Goal: Task Accomplishment & Management: Complete application form

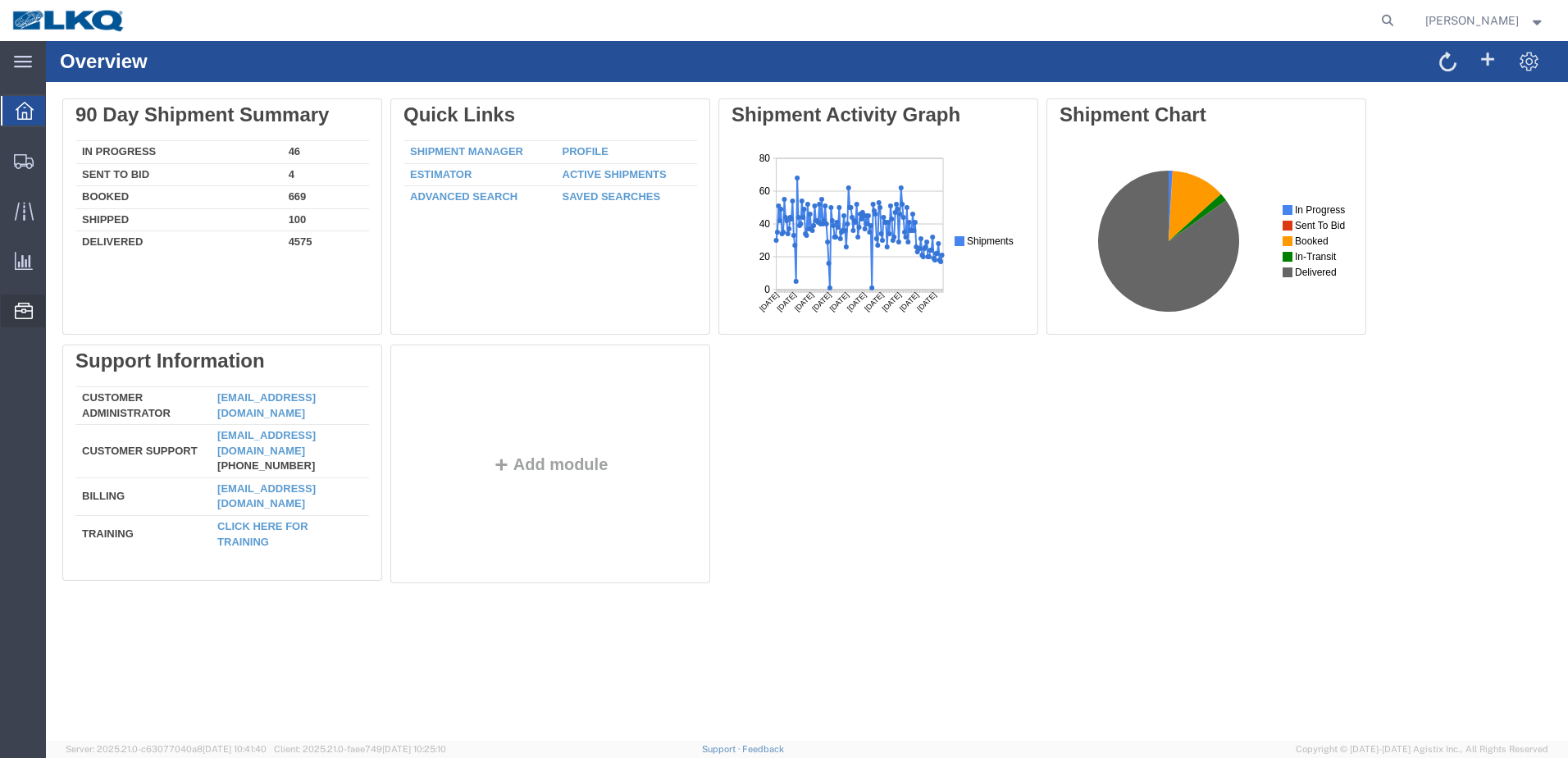
click at [0, 0] on span "Location Appointment" at bounding box center [0, 0] width 0 height 0
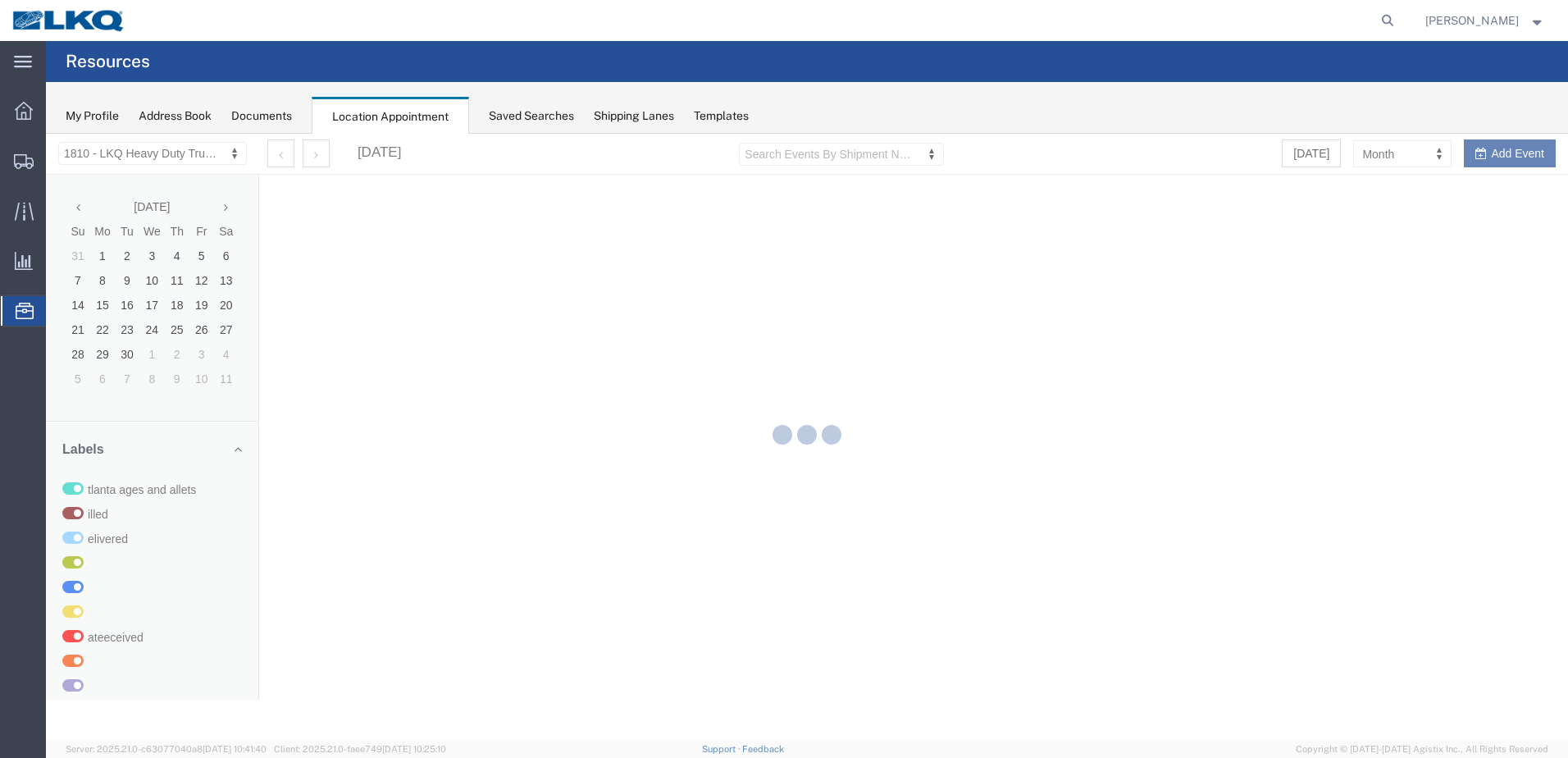
select select "27660"
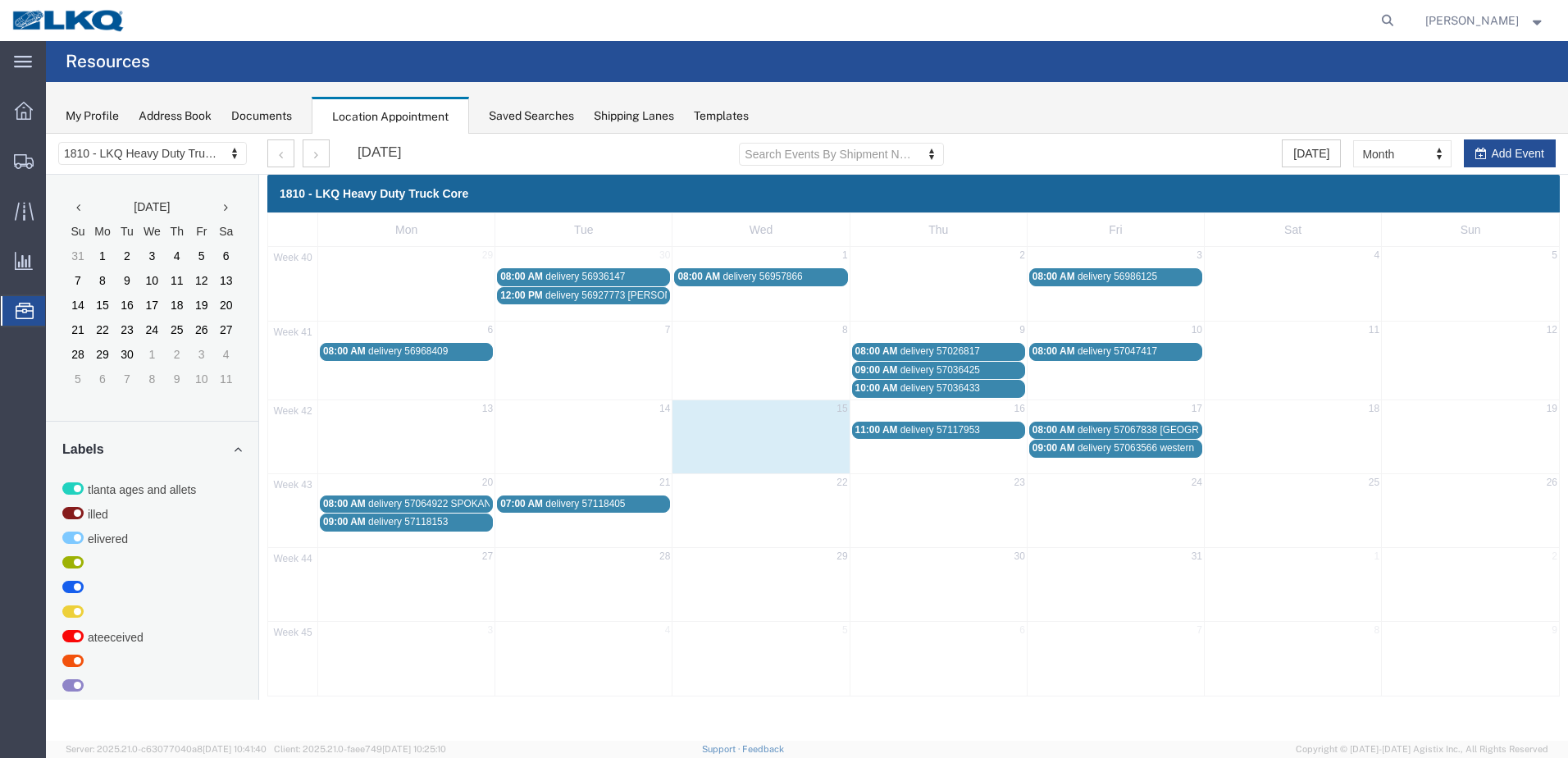
click at [962, 433] on span "delivery 57117953" at bounding box center [940, 430] width 79 height 12
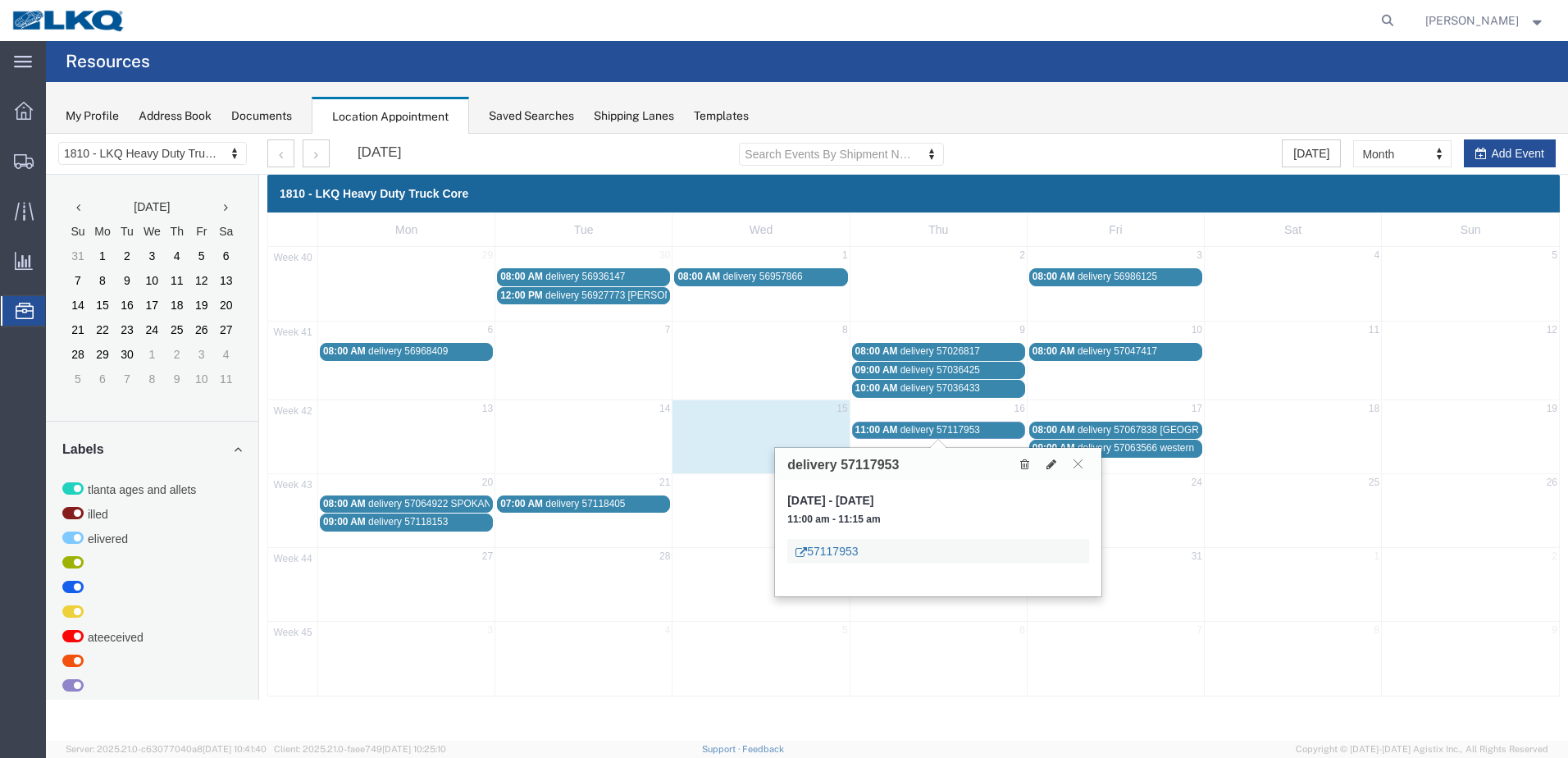
click at [807, 555] on link "57117953" at bounding box center [826, 551] width 63 height 16
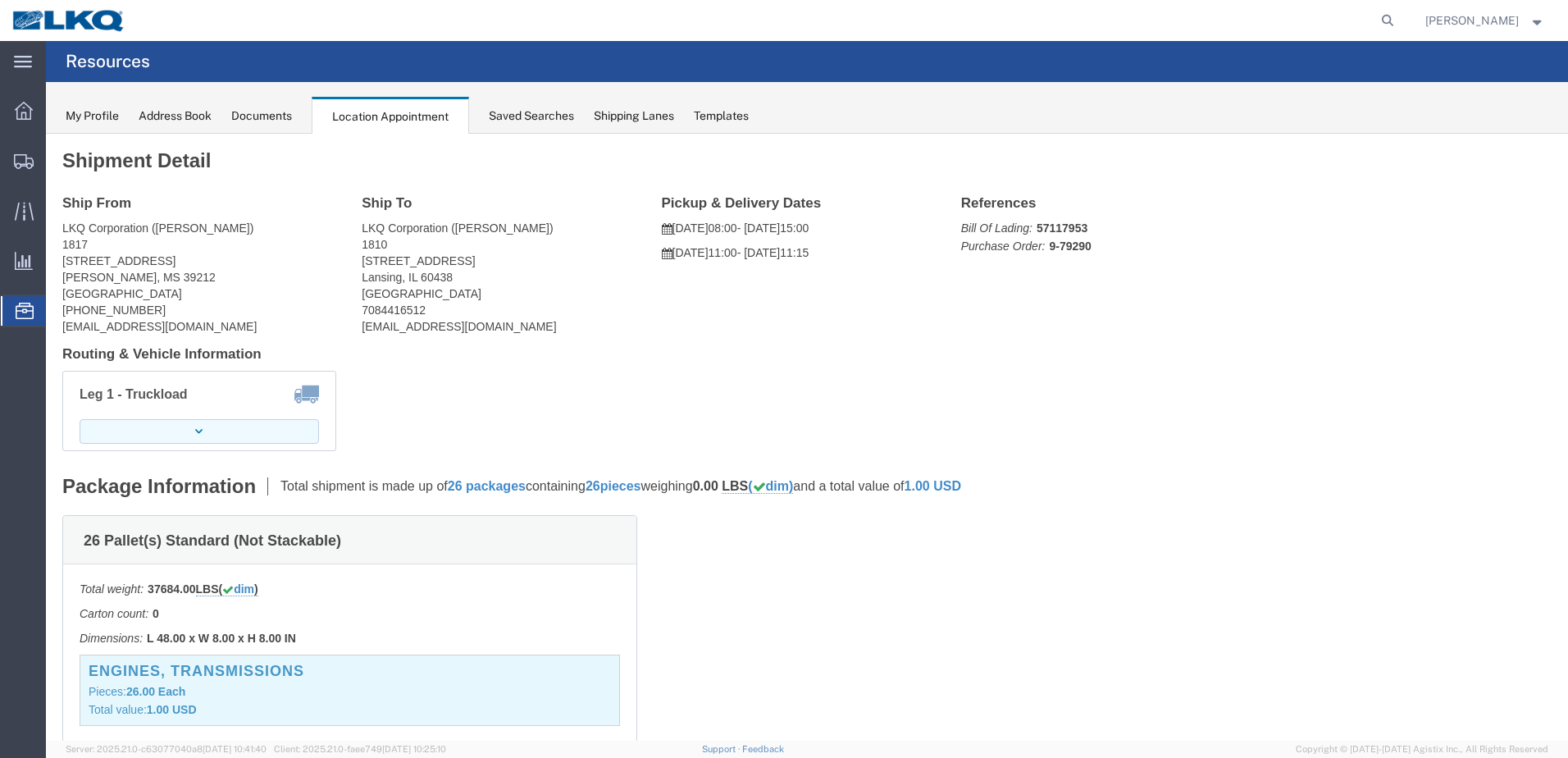
click button "button"
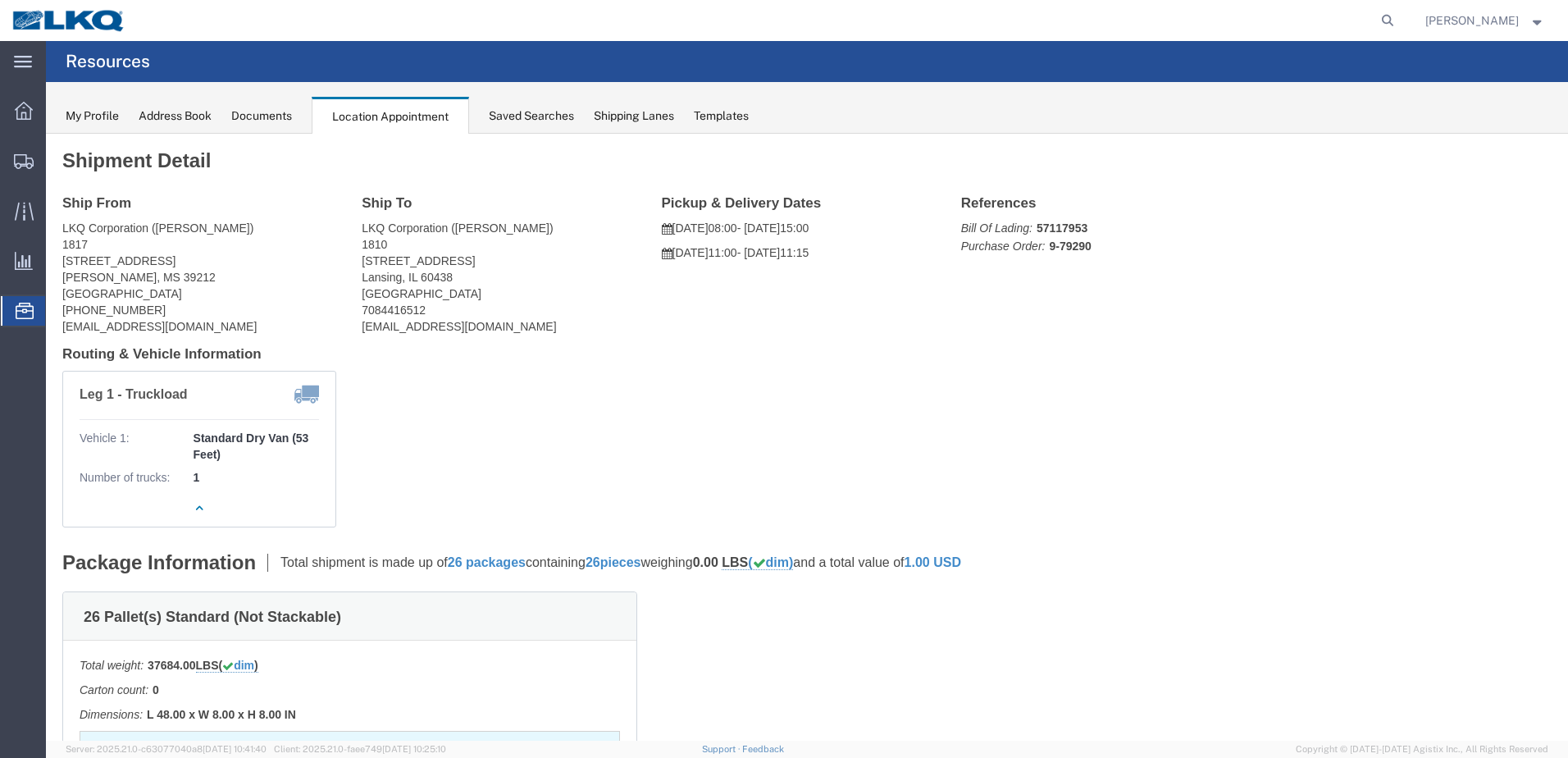
click div "Leg 1 - Truckload Vehicle 1: Standard Dry Van (53 Feet) Number of trucks: 1"
click at [0, 0] on span "Location Appointment" at bounding box center [0, 0] width 0 height 0
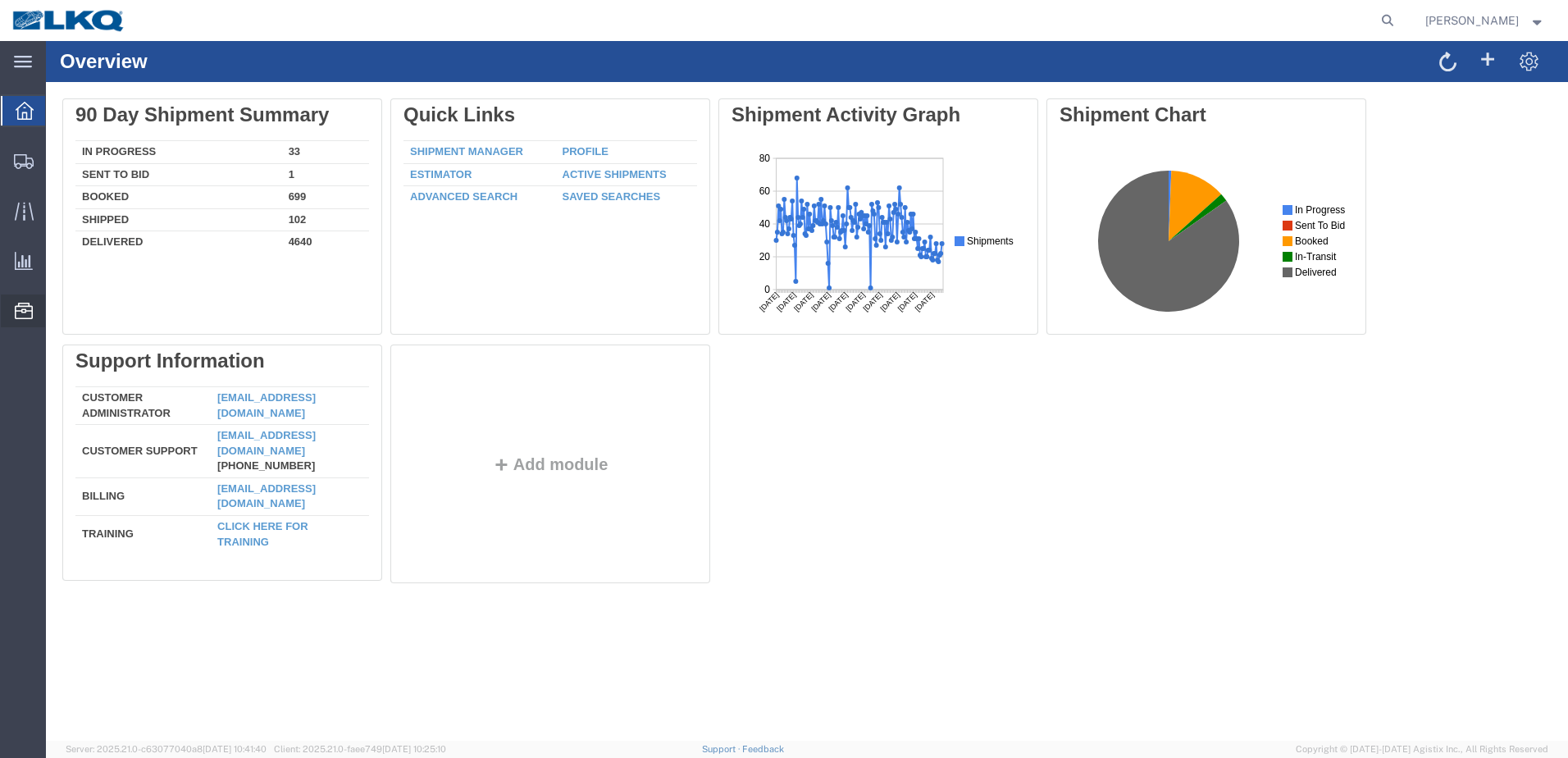
click at [0, 0] on span "Location Appointment" at bounding box center [0, 0] width 0 height 0
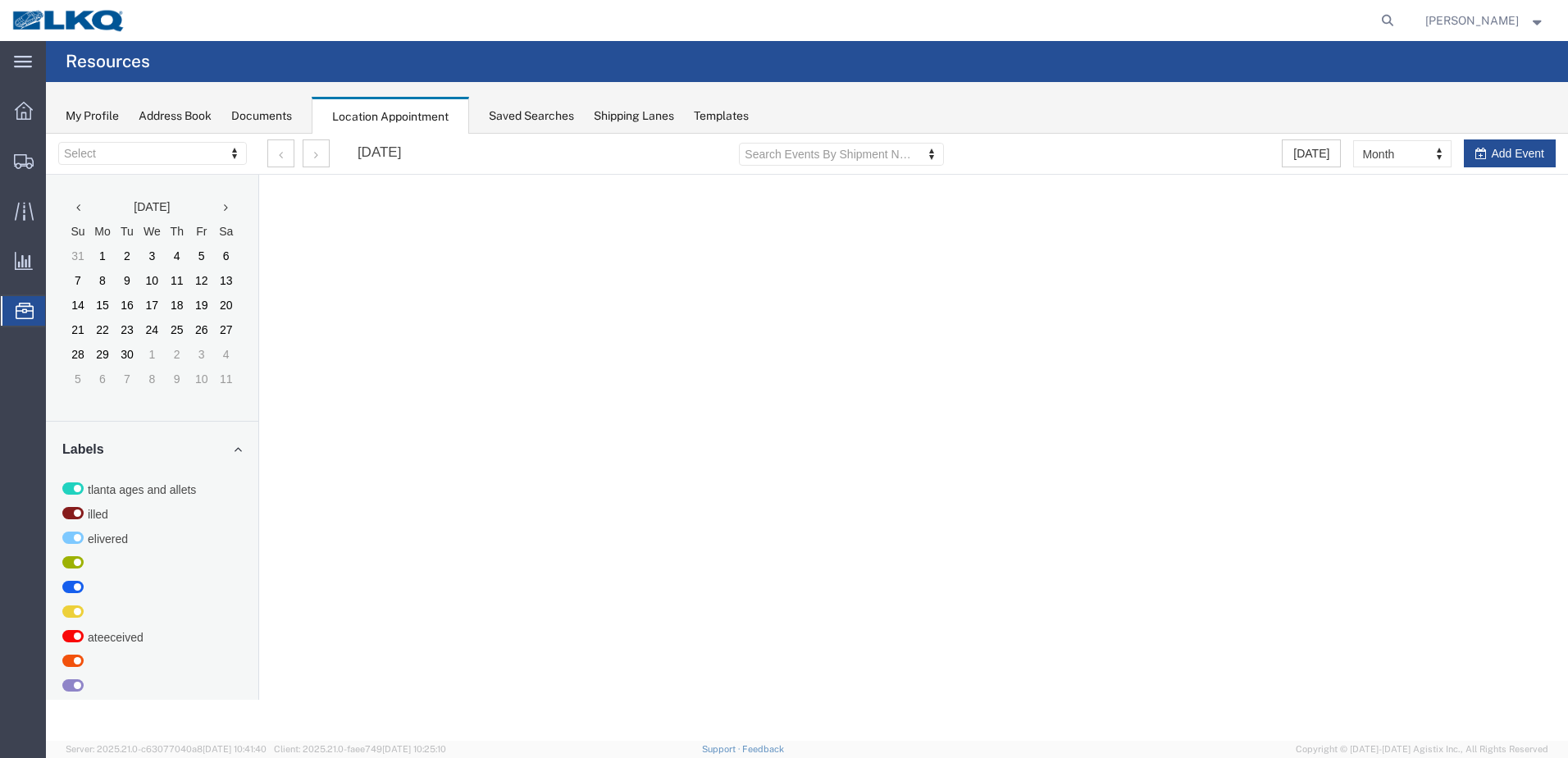
select select "27660"
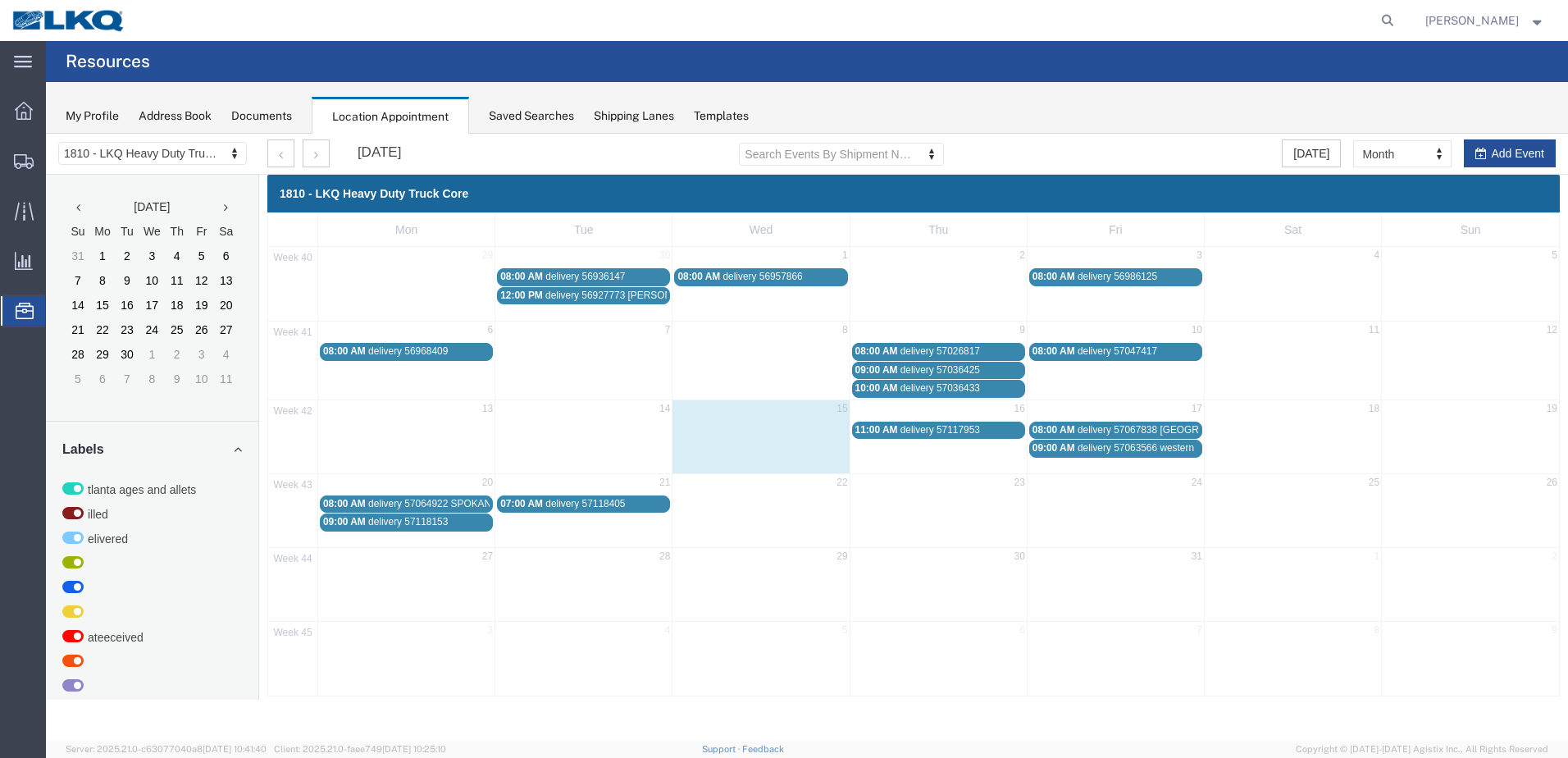
click at [961, 428] on span "delivery 57117953" at bounding box center [940, 430] width 79 height 12
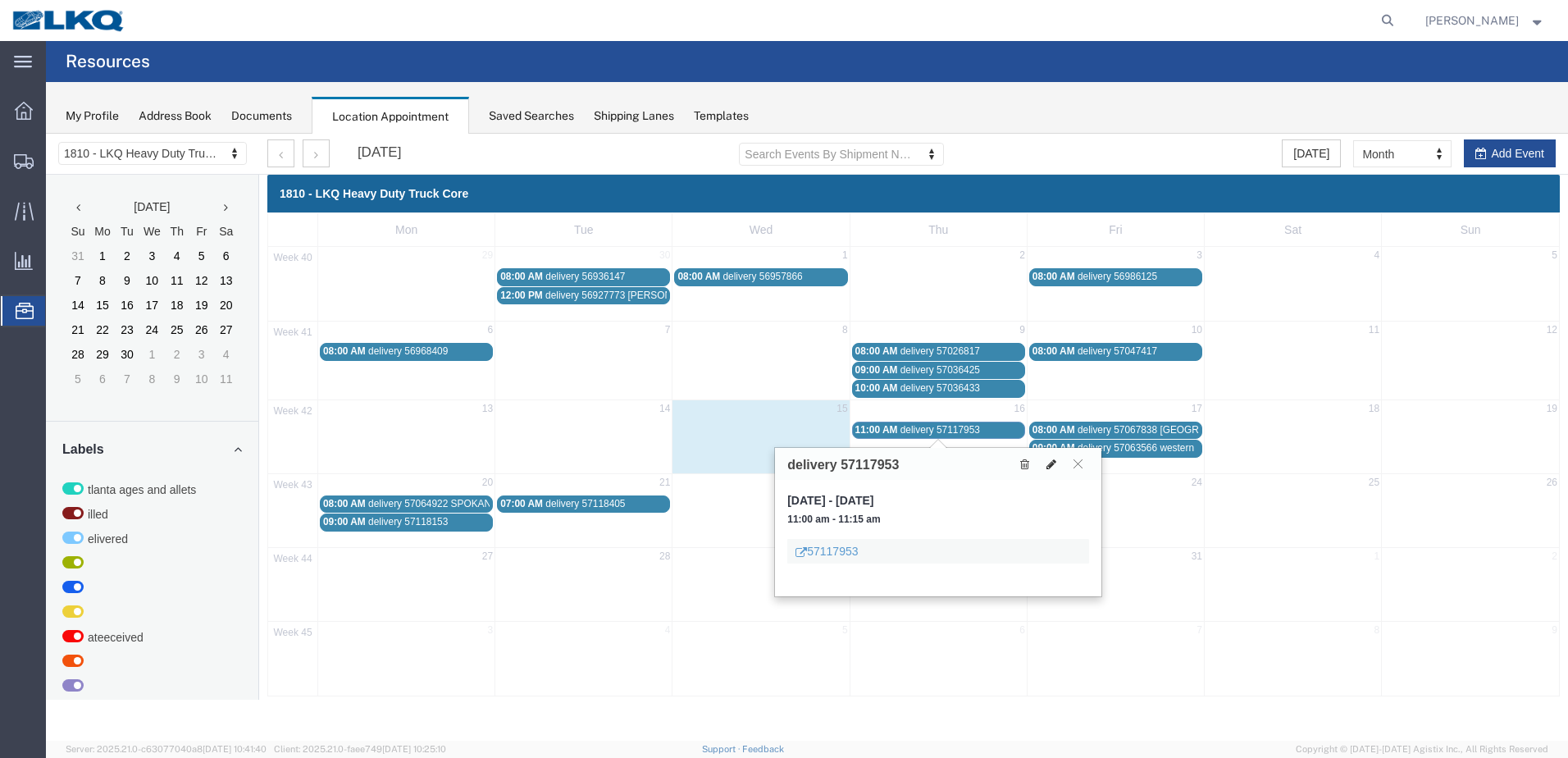
click at [1053, 467] on icon at bounding box center [1051, 464] width 10 height 12
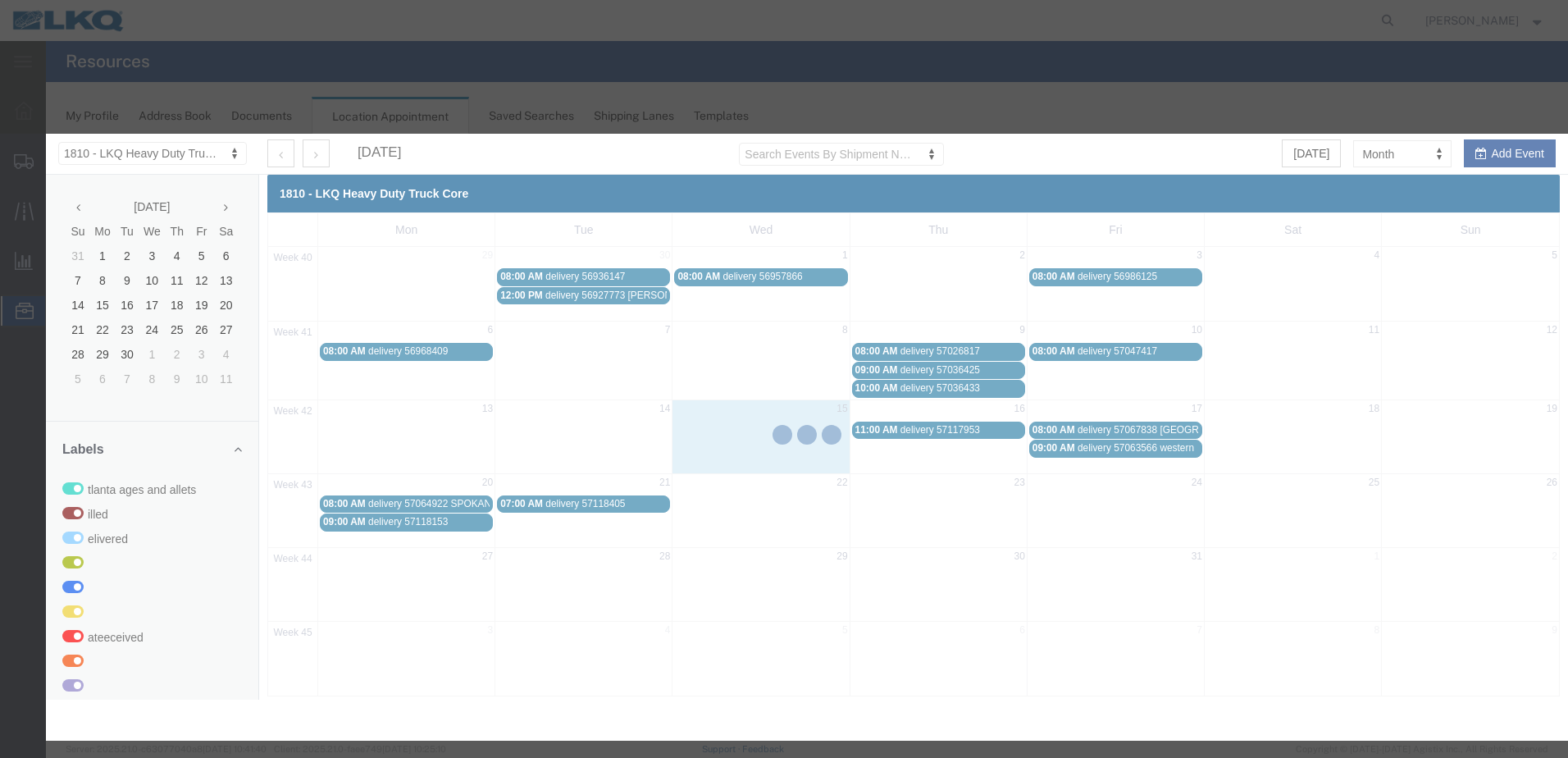
select select
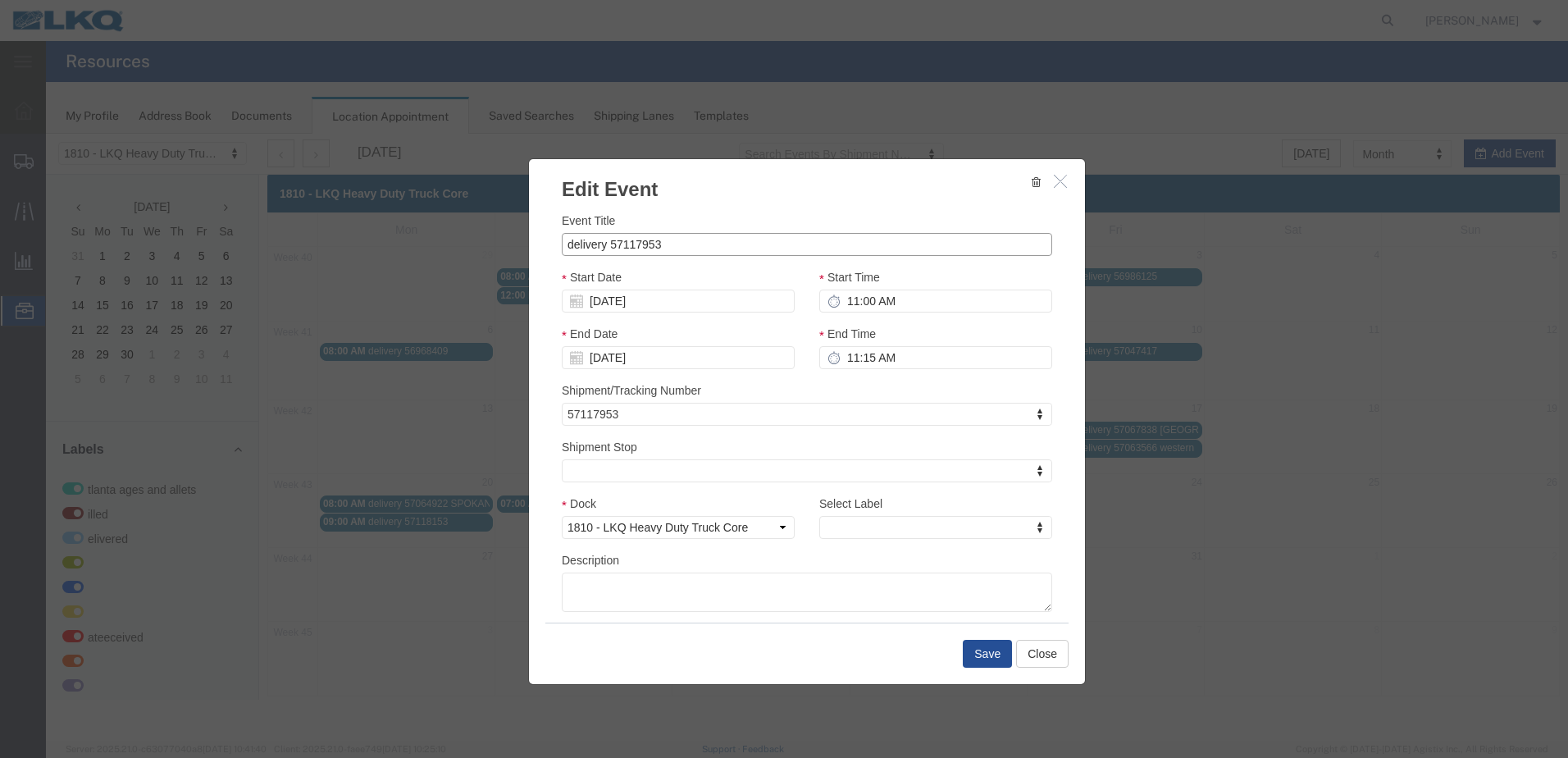
click at [673, 246] on input "delivery 57117953" at bounding box center [807, 244] width 491 height 23
type input "delivery 57117953 [PERSON_NAME]"
click at [969, 656] on button "Save" at bounding box center [987, 653] width 49 height 28
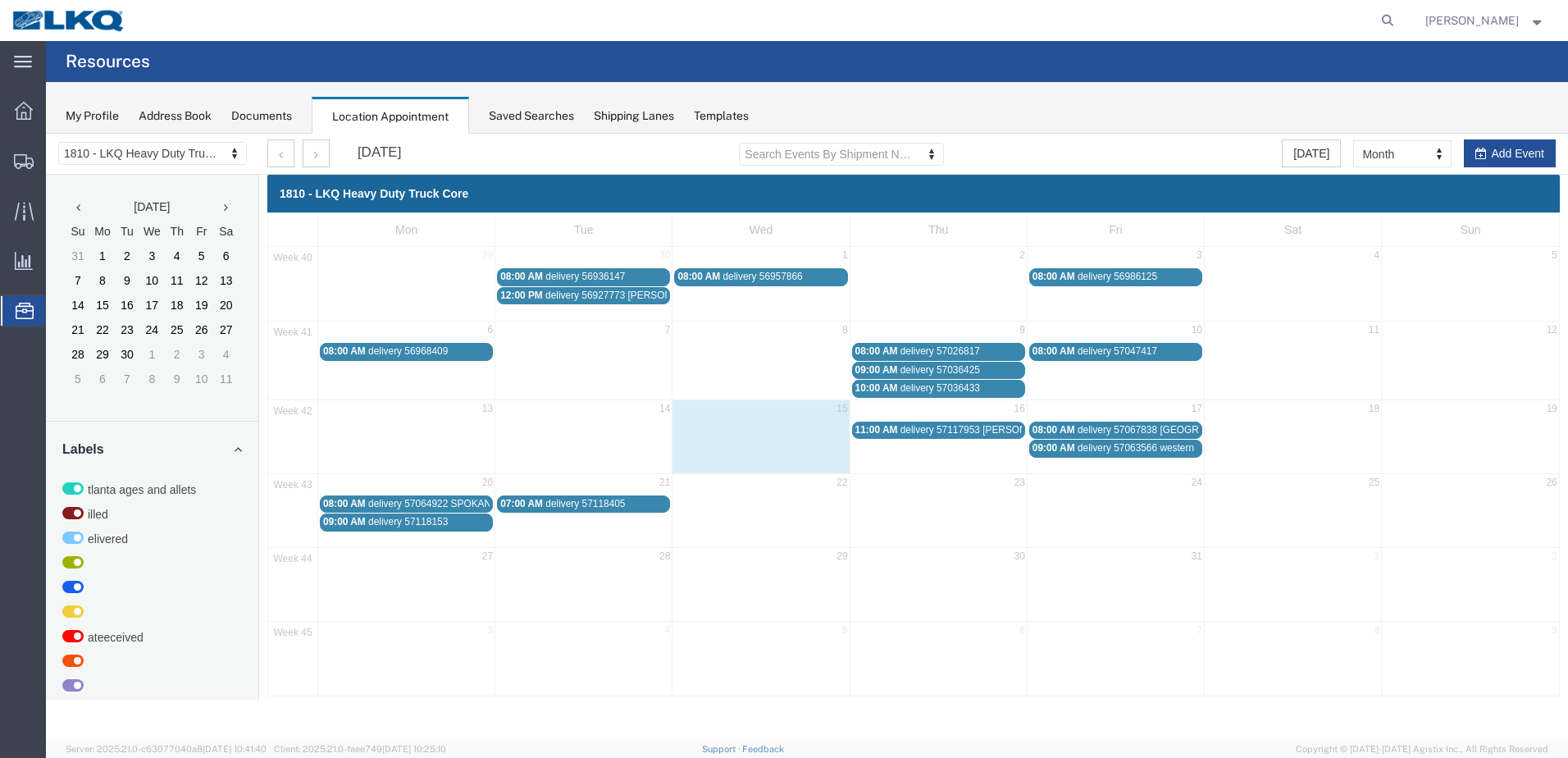
click at [429, 525] on span "delivery 57118153" at bounding box center [408, 522] width 79 height 12
click at [521, 557] on icon at bounding box center [520, 556] width 10 height 12
select select "100"
select select "1"
select select
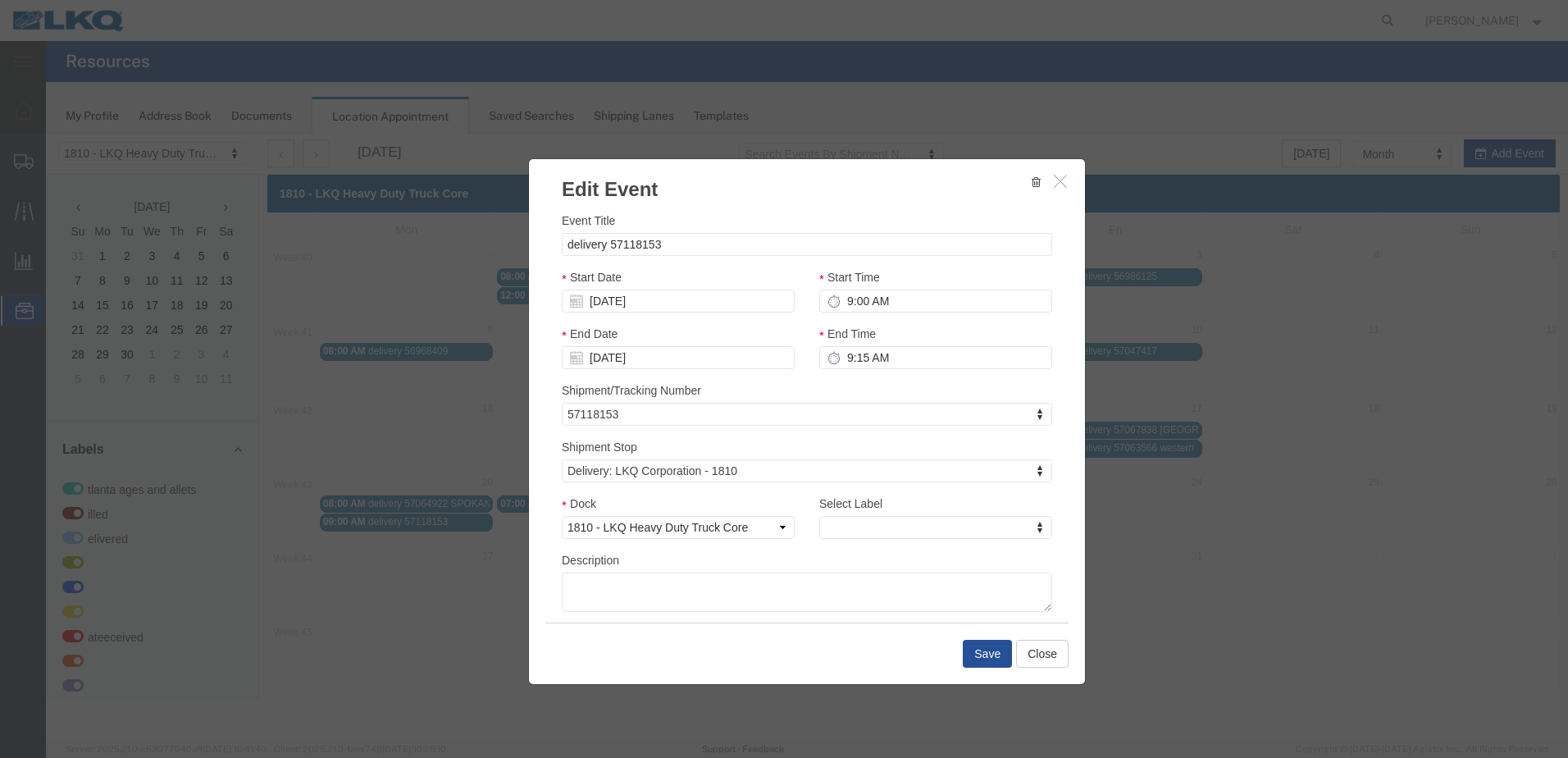
click at [680, 248] on div at bounding box center [806, 437] width 1521 height 607
click at [677, 247] on input "delivery 57118153" at bounding box center [807, 244] width 491 height 23
type input "delivery 57118153 [PERSON_NAME]"
click at [984, 658] on button "Save" at bounding box center [987, 653] width 49 height 28
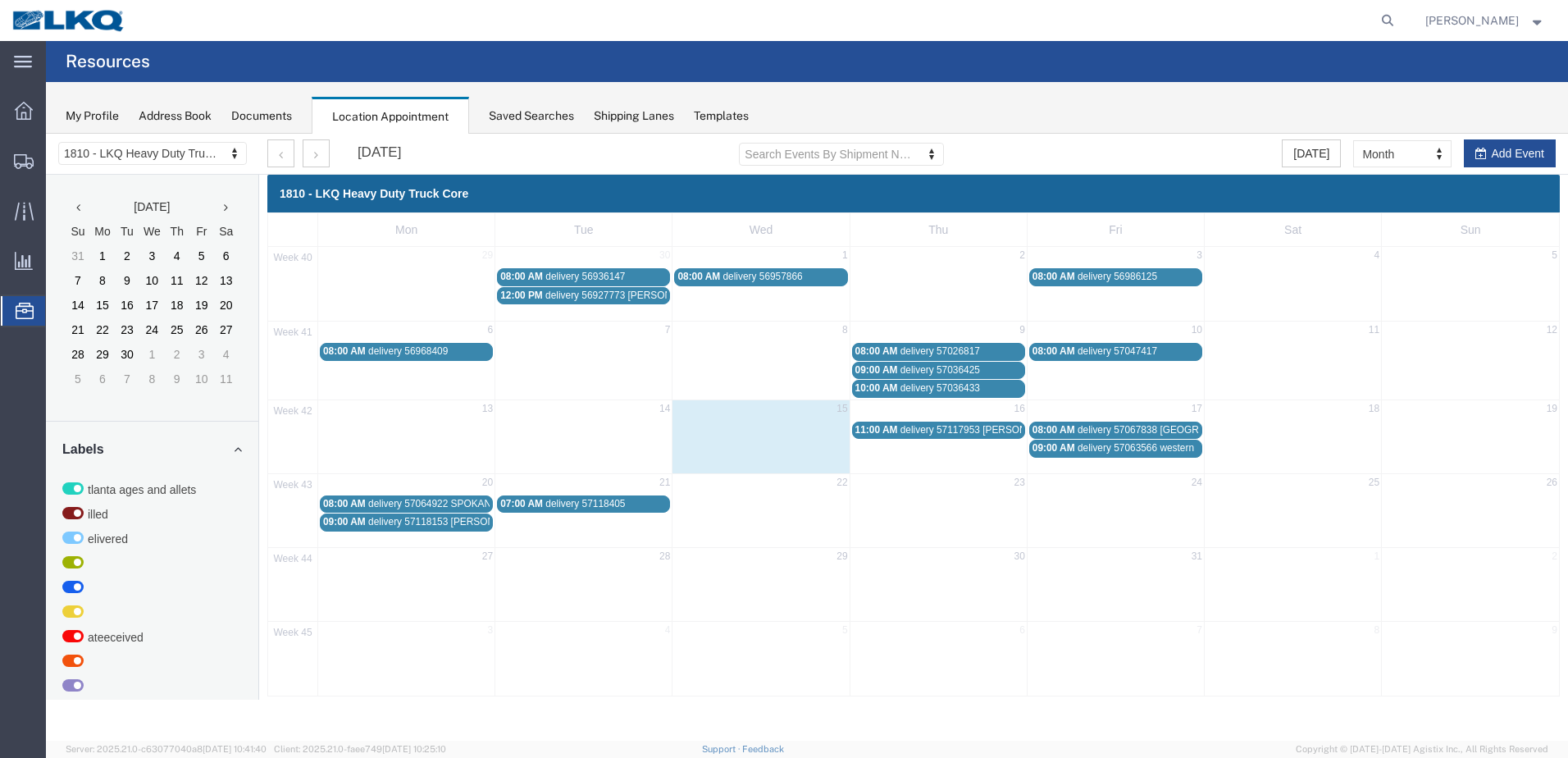
click at [525, 506] on span "07:00 AM" at bounding box center [521, 503] width 42 height 12
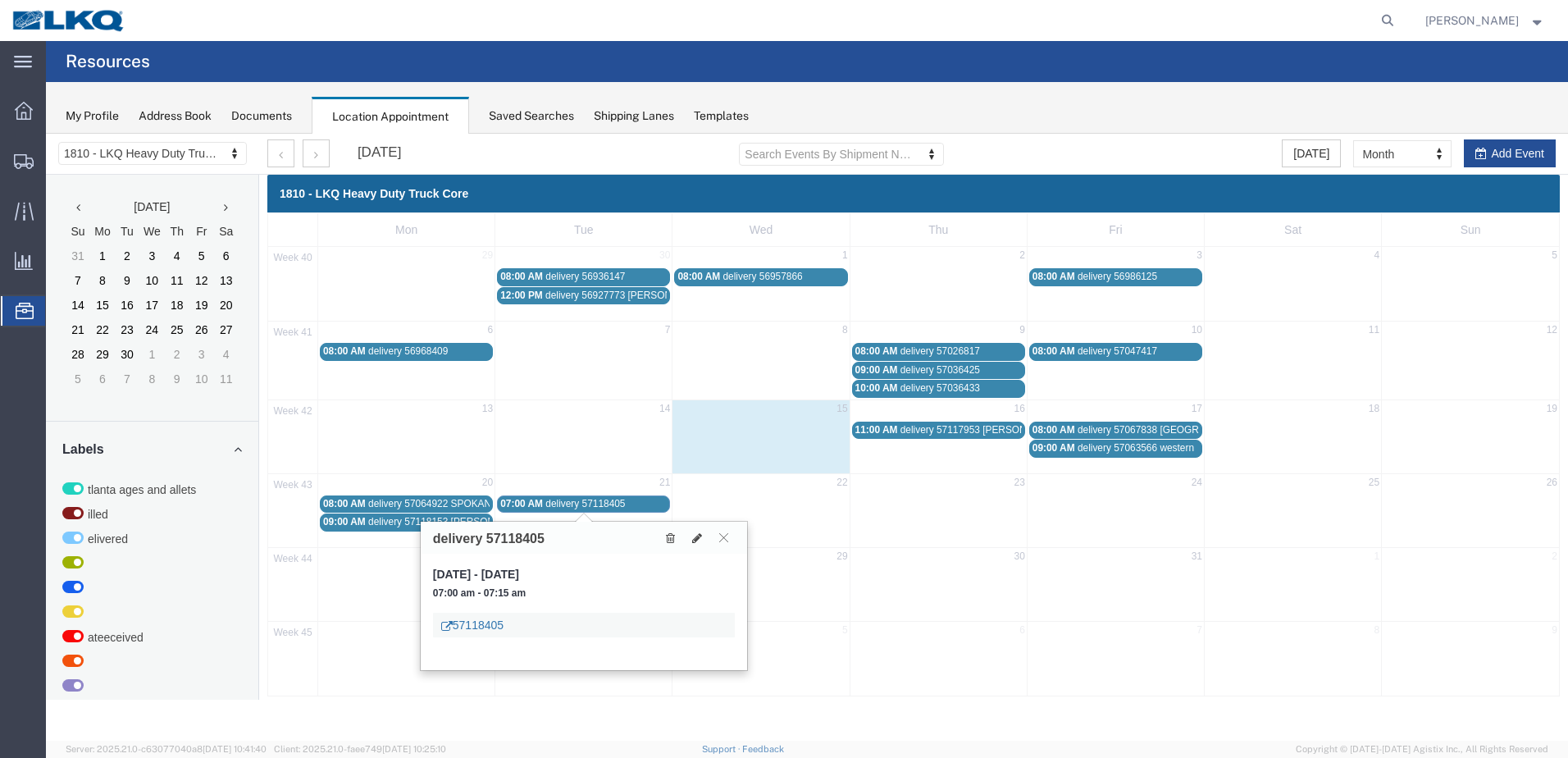
click at [490, 628] on link "57118405" at bounding box center [473, 624] width 63 height 16
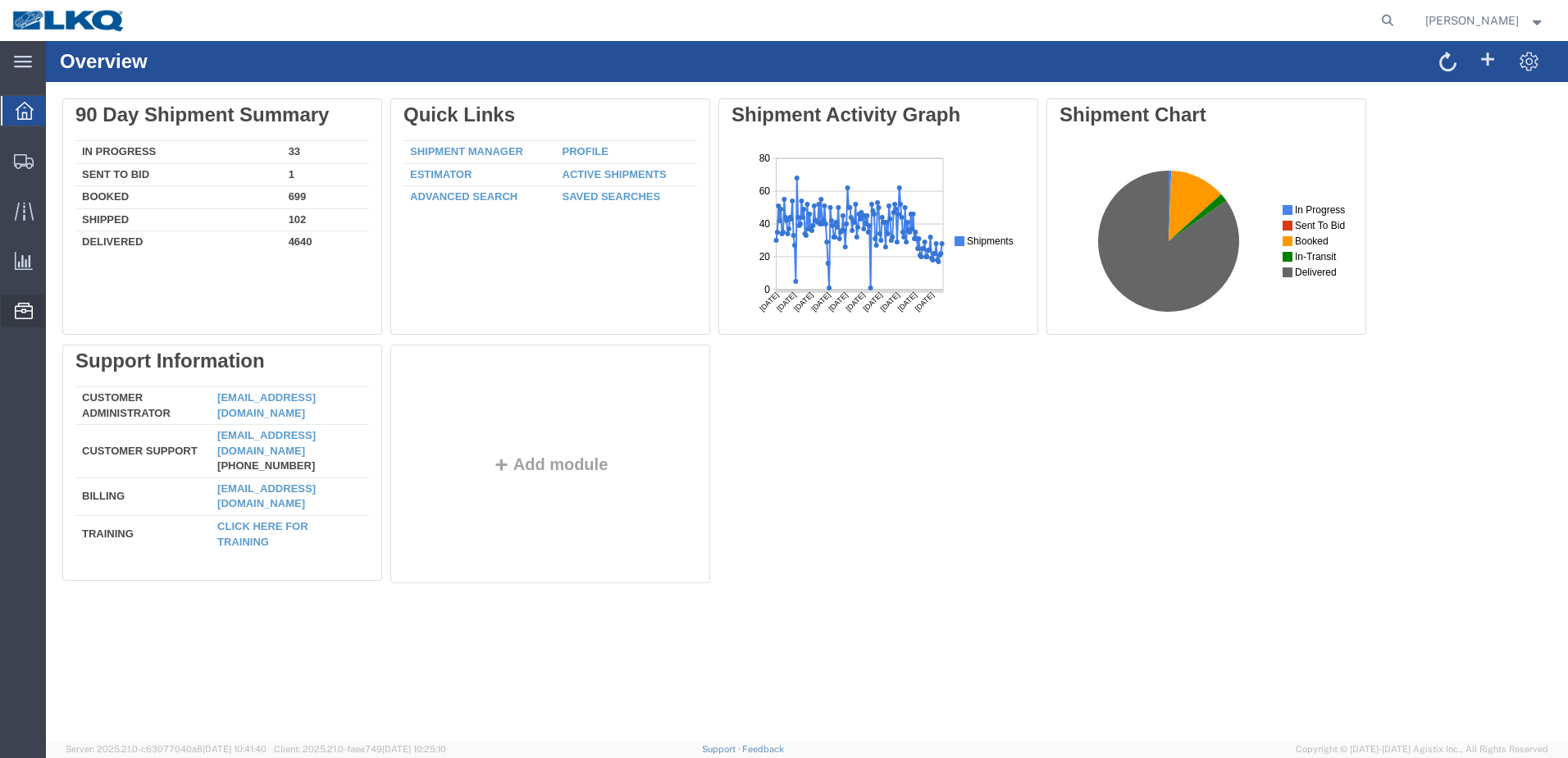
click at [0, 0] on span "Location Appointment" at bounding box center [0, 0] width 0 height 0
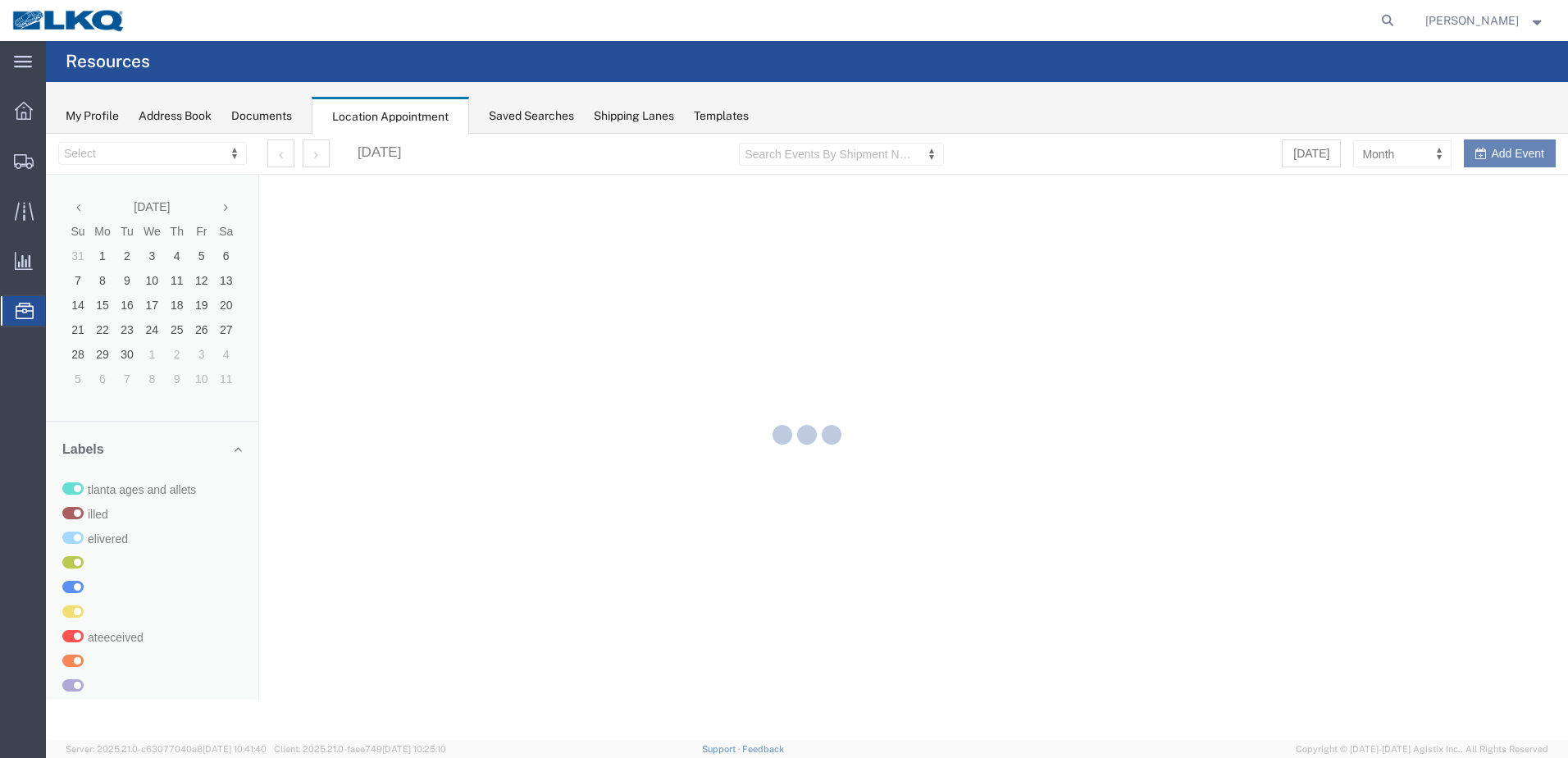
select select "27660"
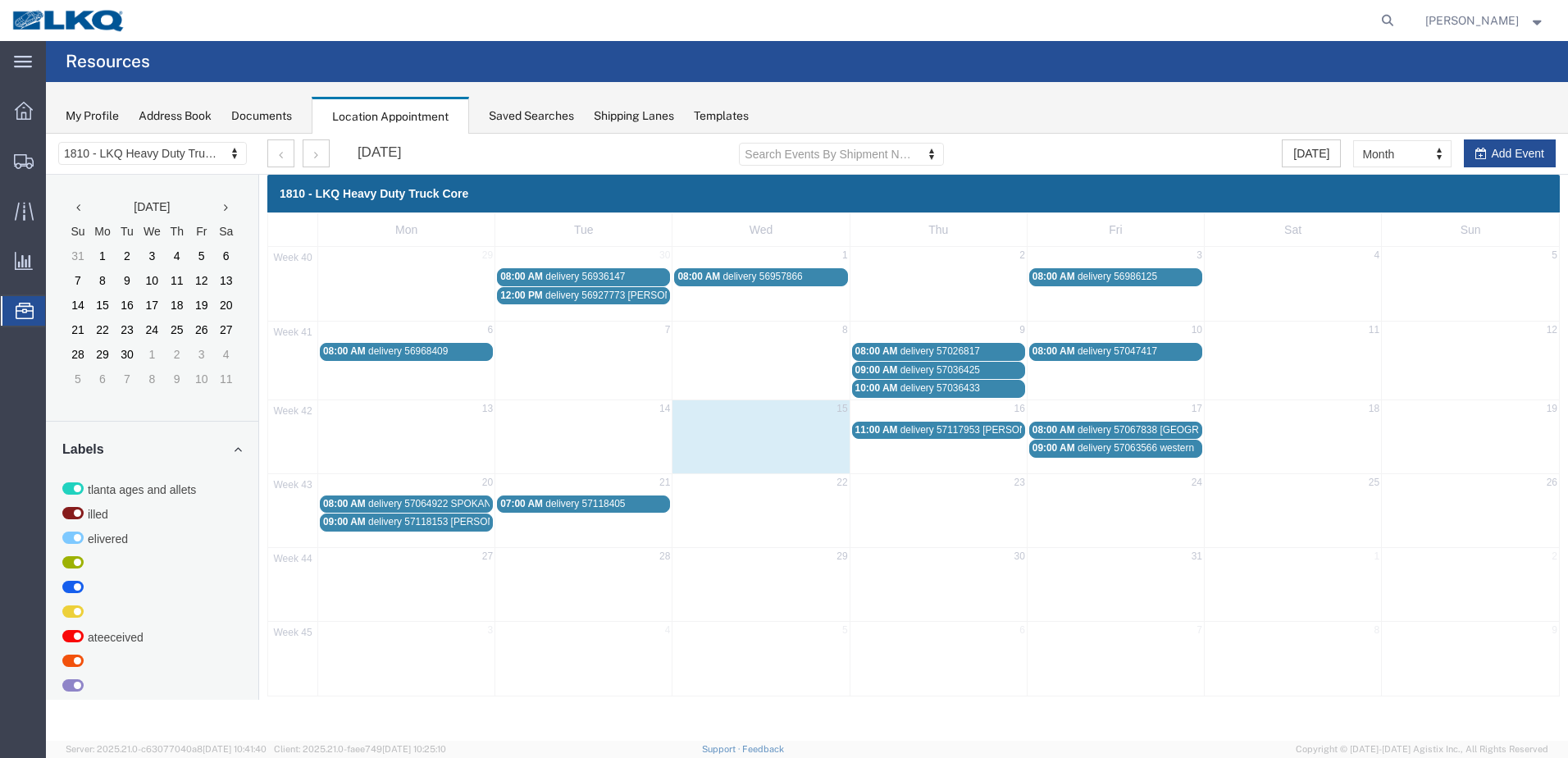
click at [591, 500] on span "delivery 57118405" at bounding box center [585, 503] width 79 height 12
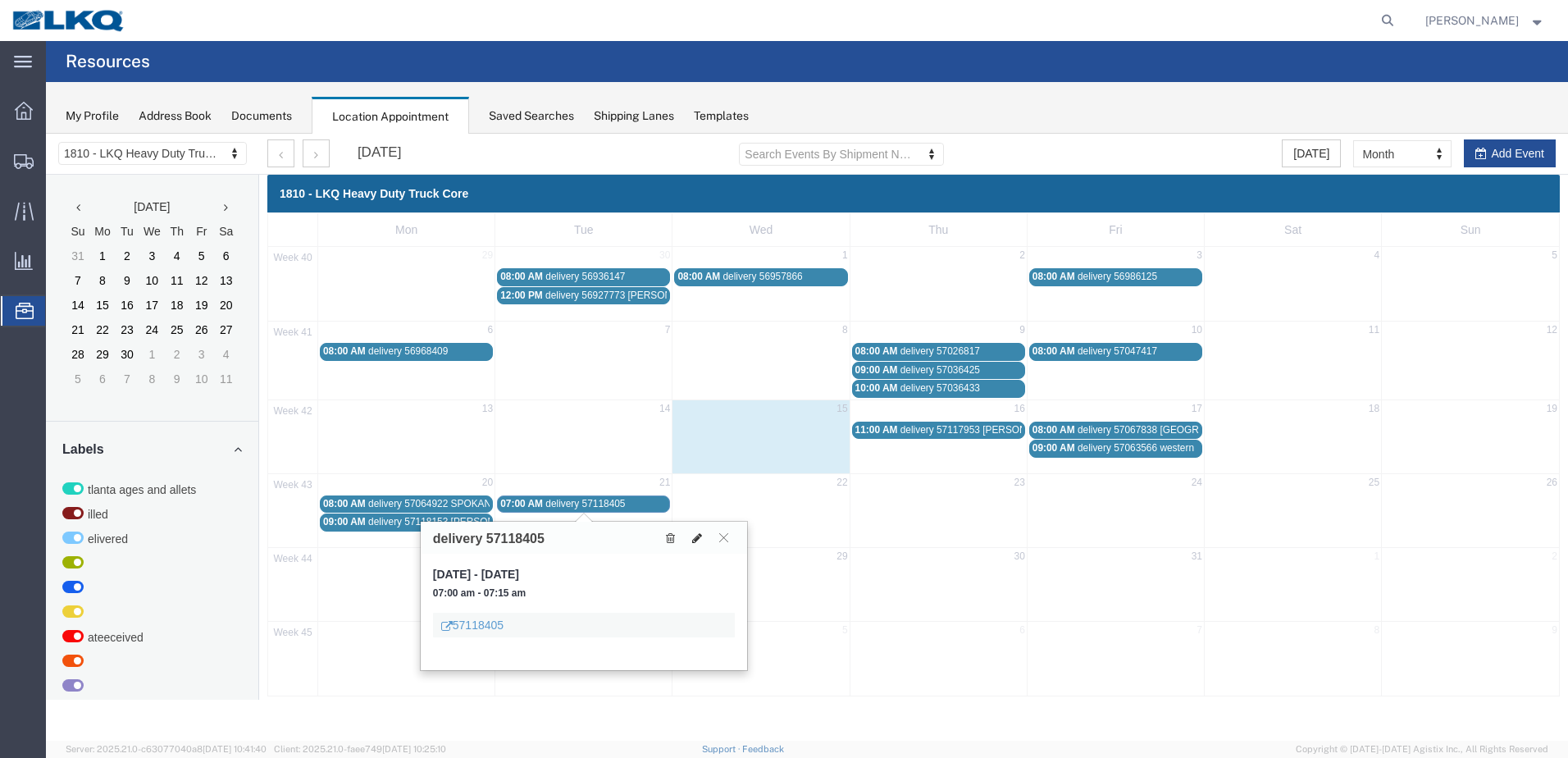
click at [701, 536] on icon at bounding box center [697, 538] width 10 height 12
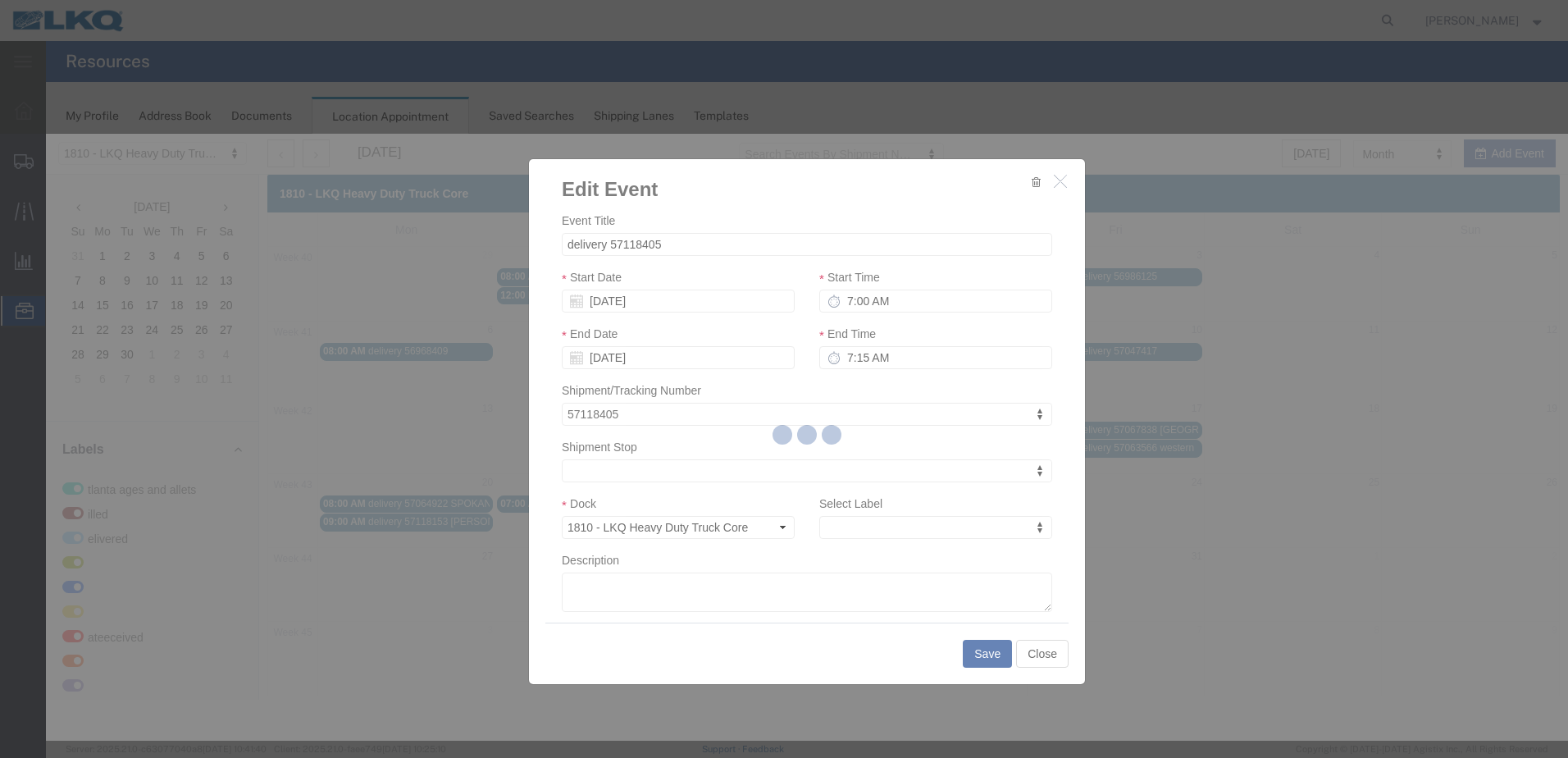
select select
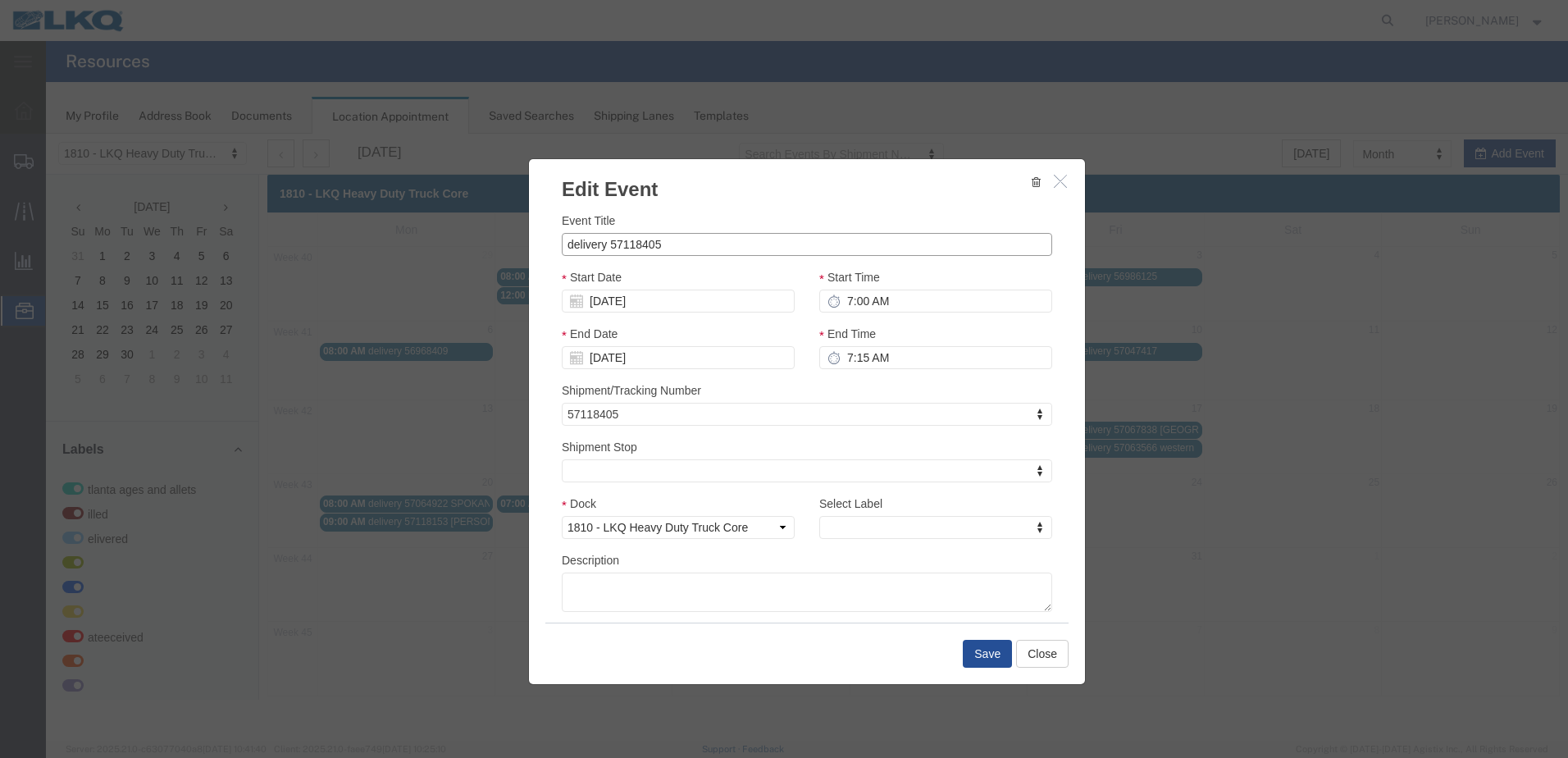
click at [697, 247] on input "delivery 57118405" at bounding box center [807, 244] width 491 height 23
type input "delivery 57118405 WHOLESALE"
click at [988, 658] on button "Save" at bounding box center [987, 653] width 49 height 28
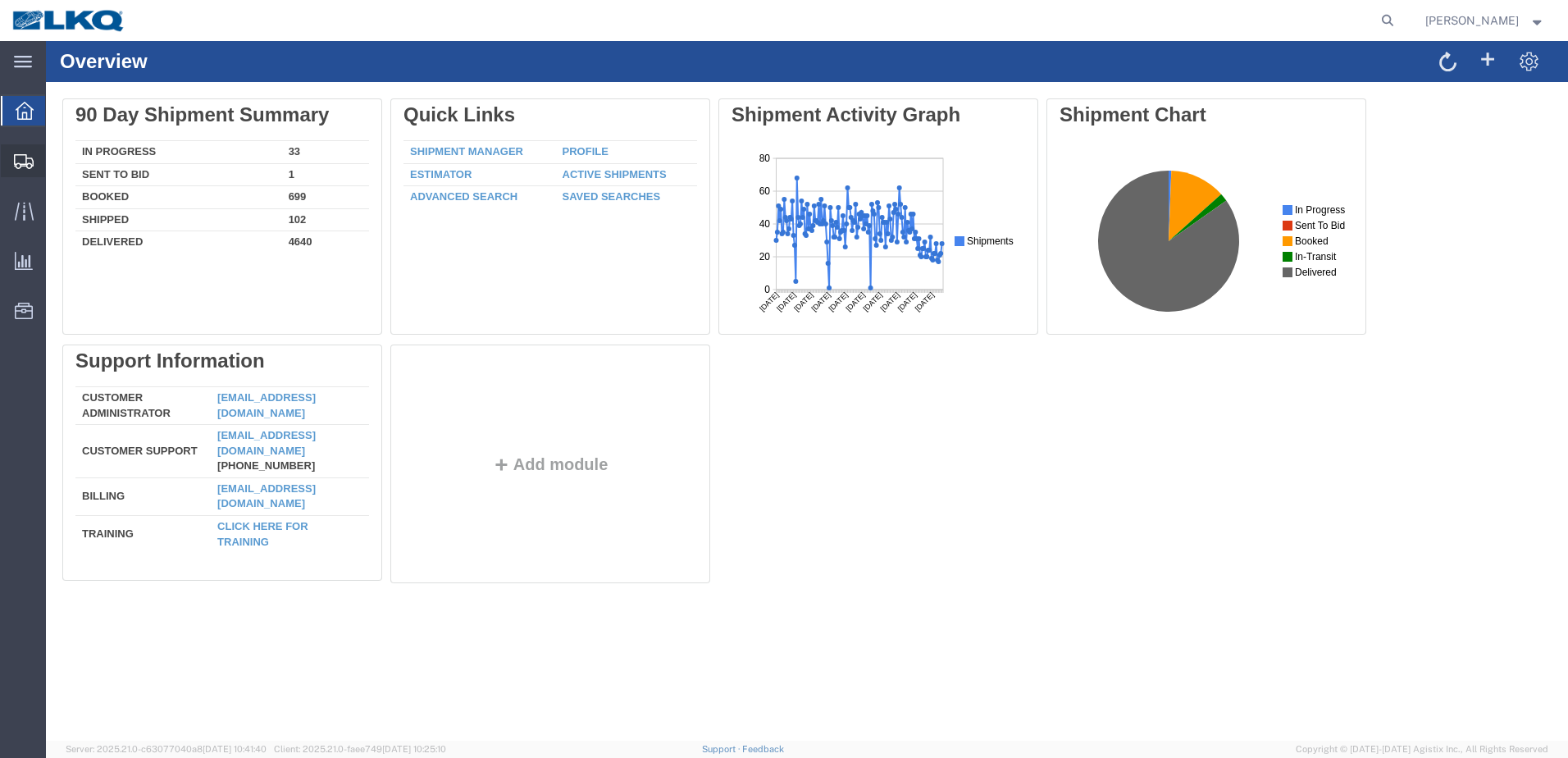
click at [57, 162] on span "Shipments" at bounding box center [51, 161] width 12 height 33
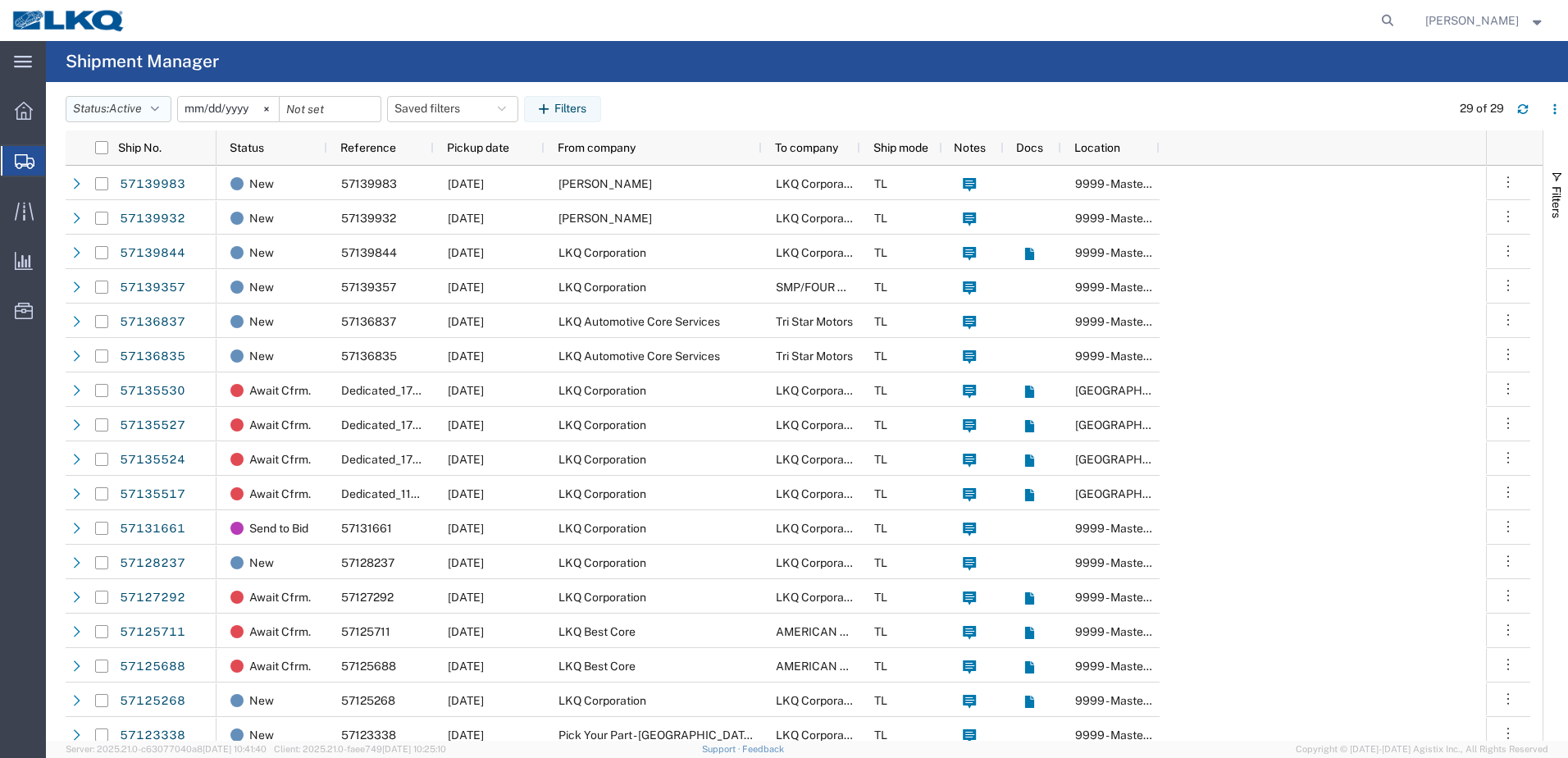
click at [159, 110] on icon "button" at bounding box center [155, 109] width 8 height 12
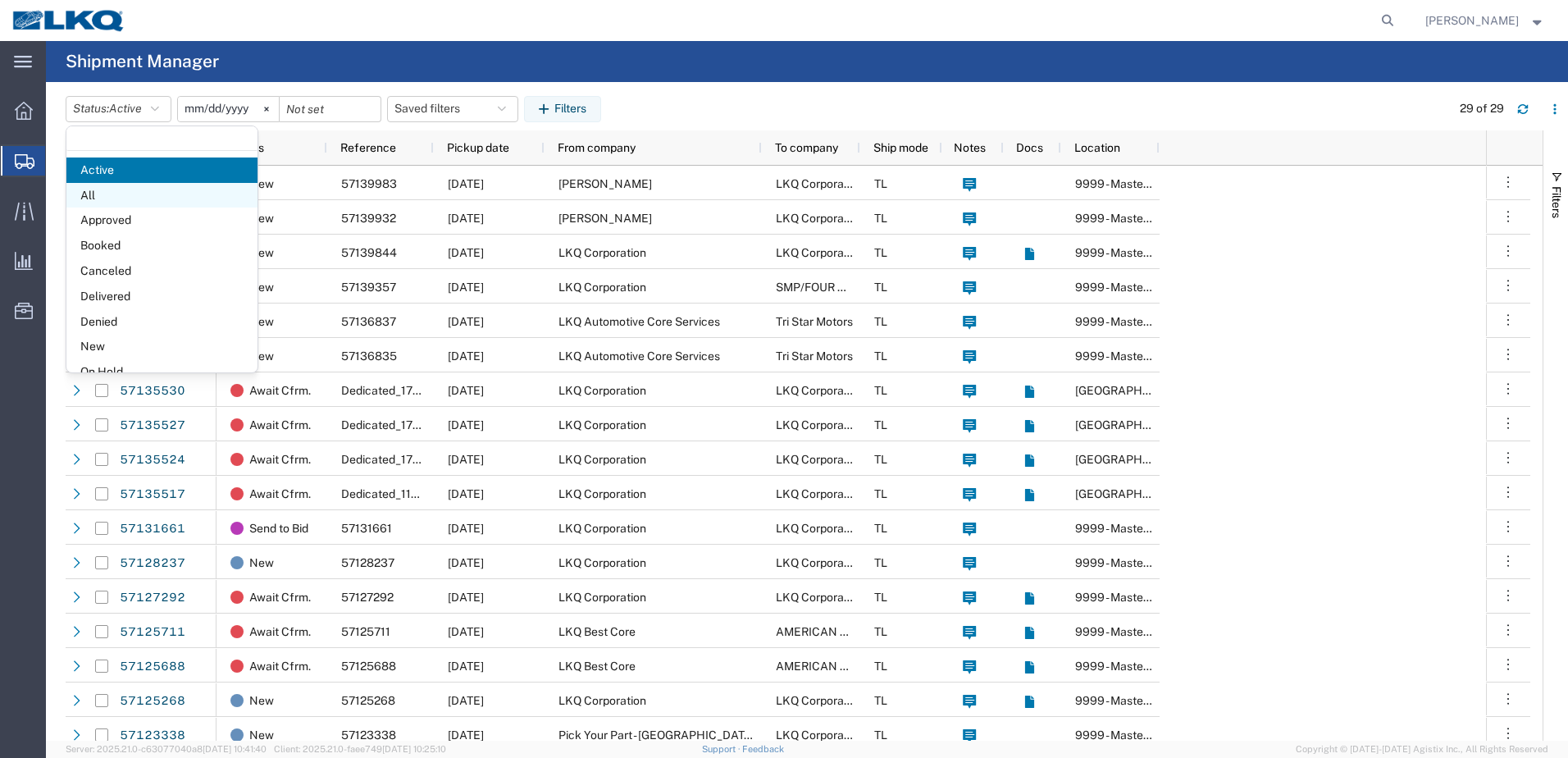
click at [88, 196] on span "All" at bounding box center [162, 195] width 191 height 25
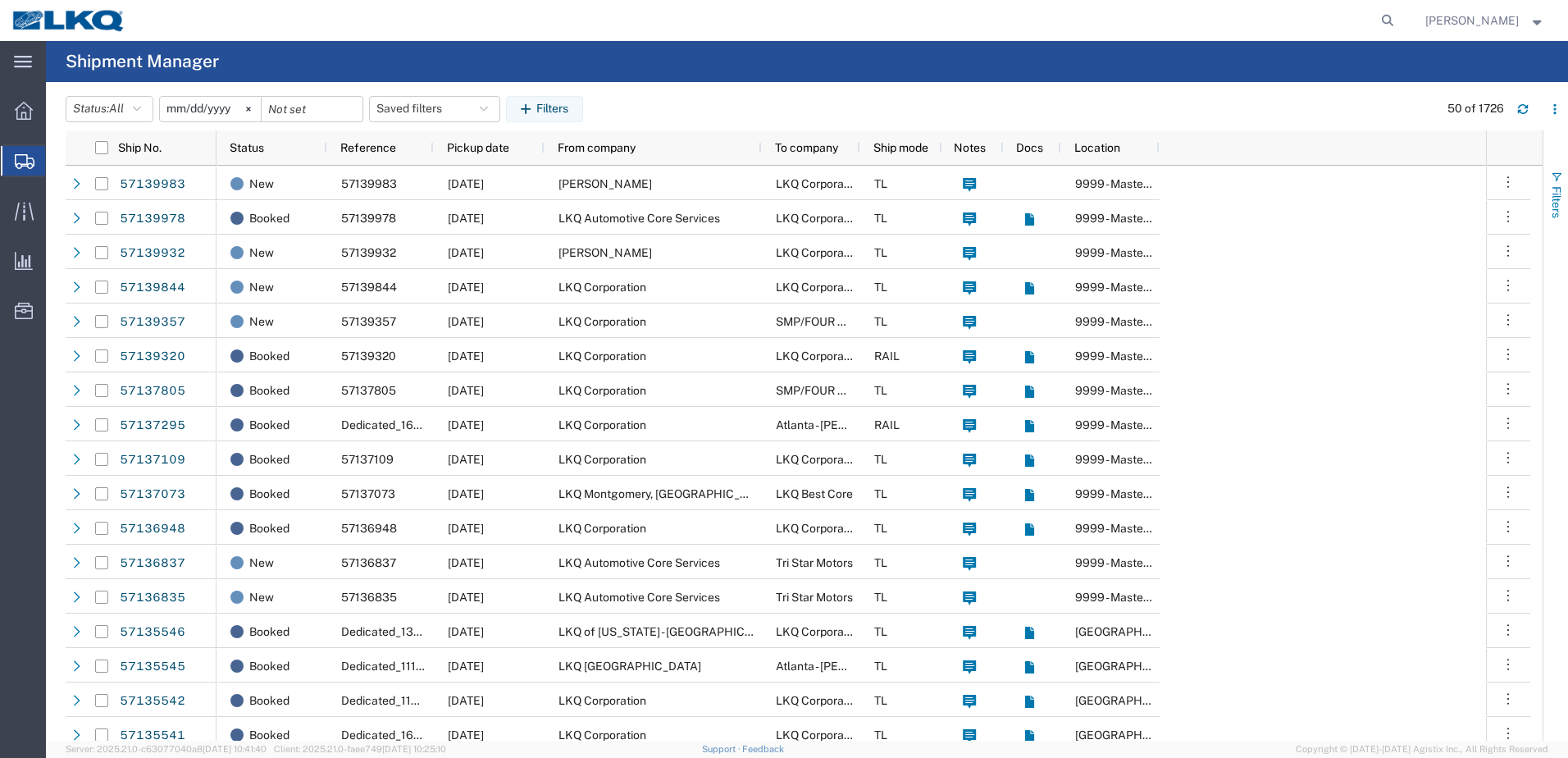
click at [1556, 176] on span "button" at bounding box center [1556, 178] width 14 height 14
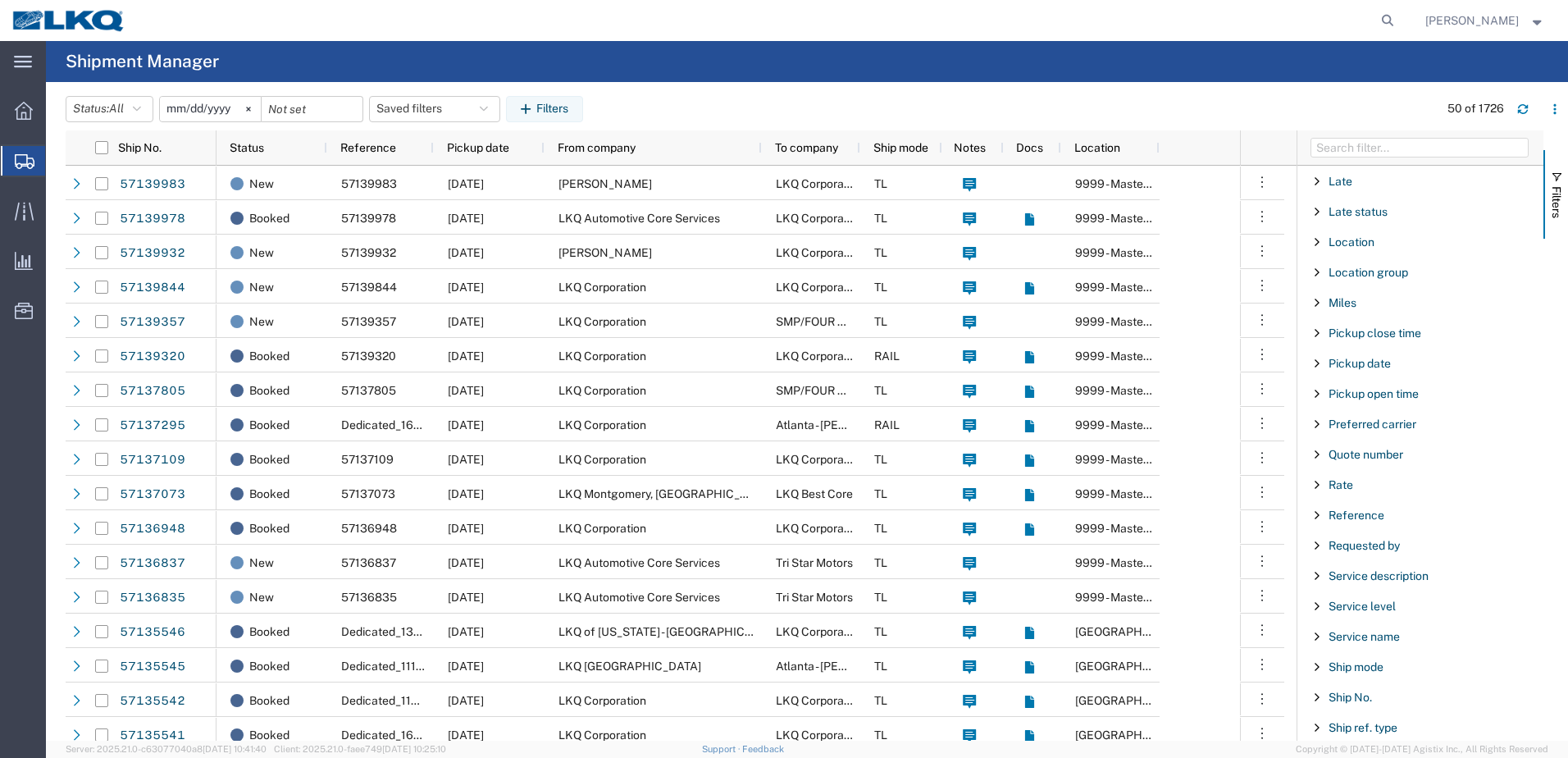
scroll to position [902, 0]
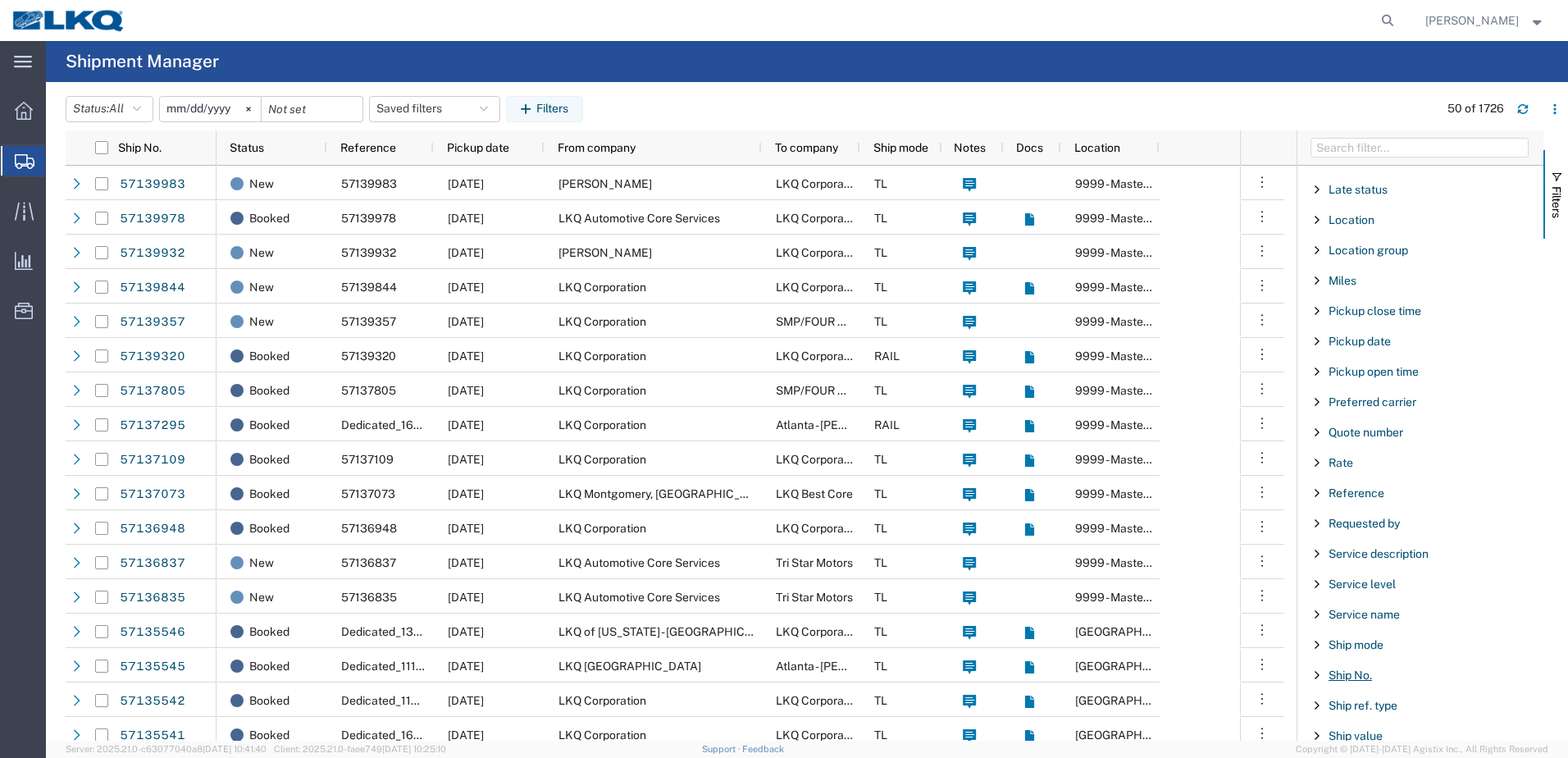
click at [1340, 678] on span "Ship No." at bounding box center [1349, 675] width 43 height 14
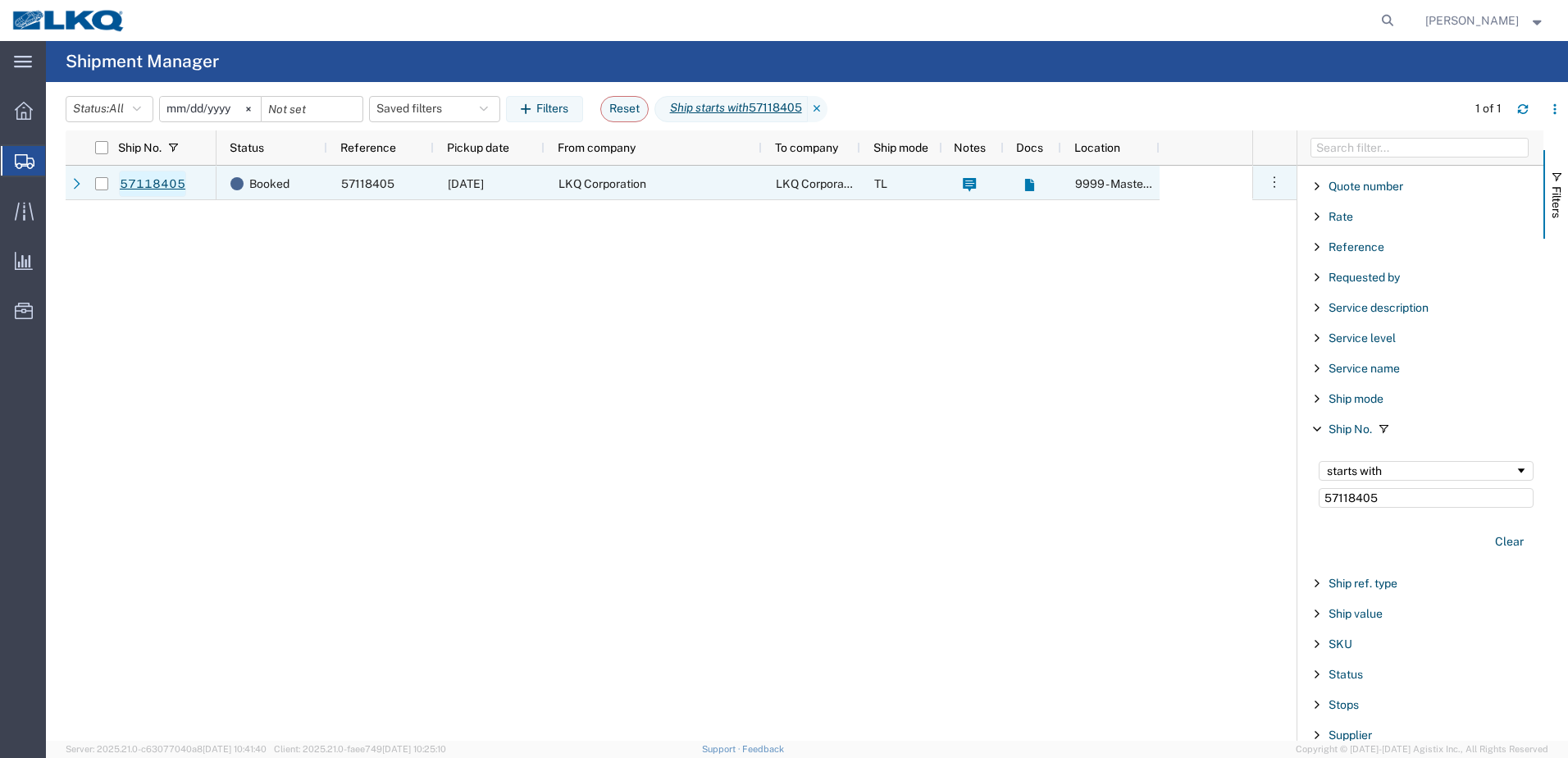
type input "57118405"
click at [162, 187] on link "57118405" at bounding box center [152, 184] width 67 height 26
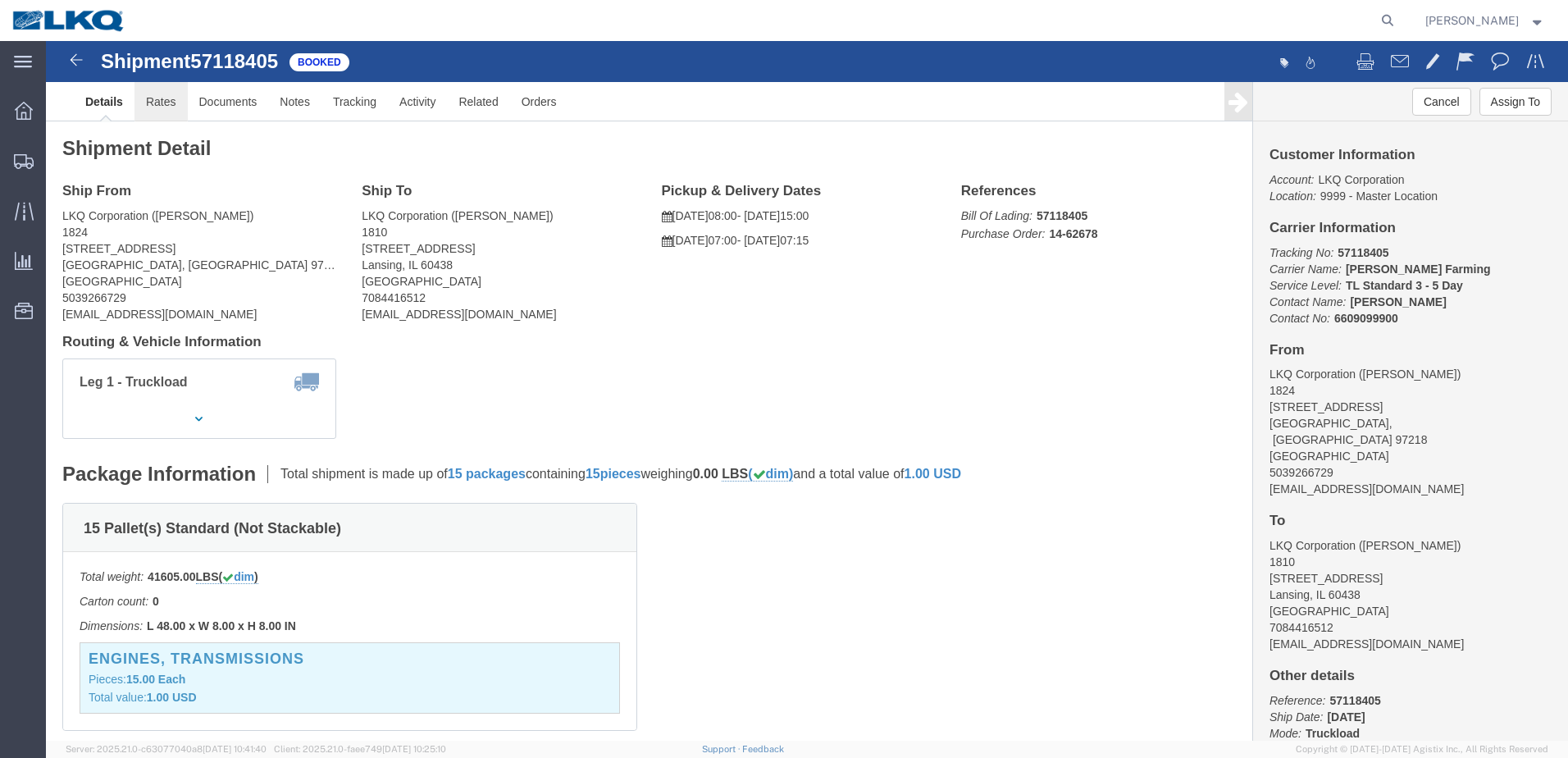
click link "Rates"
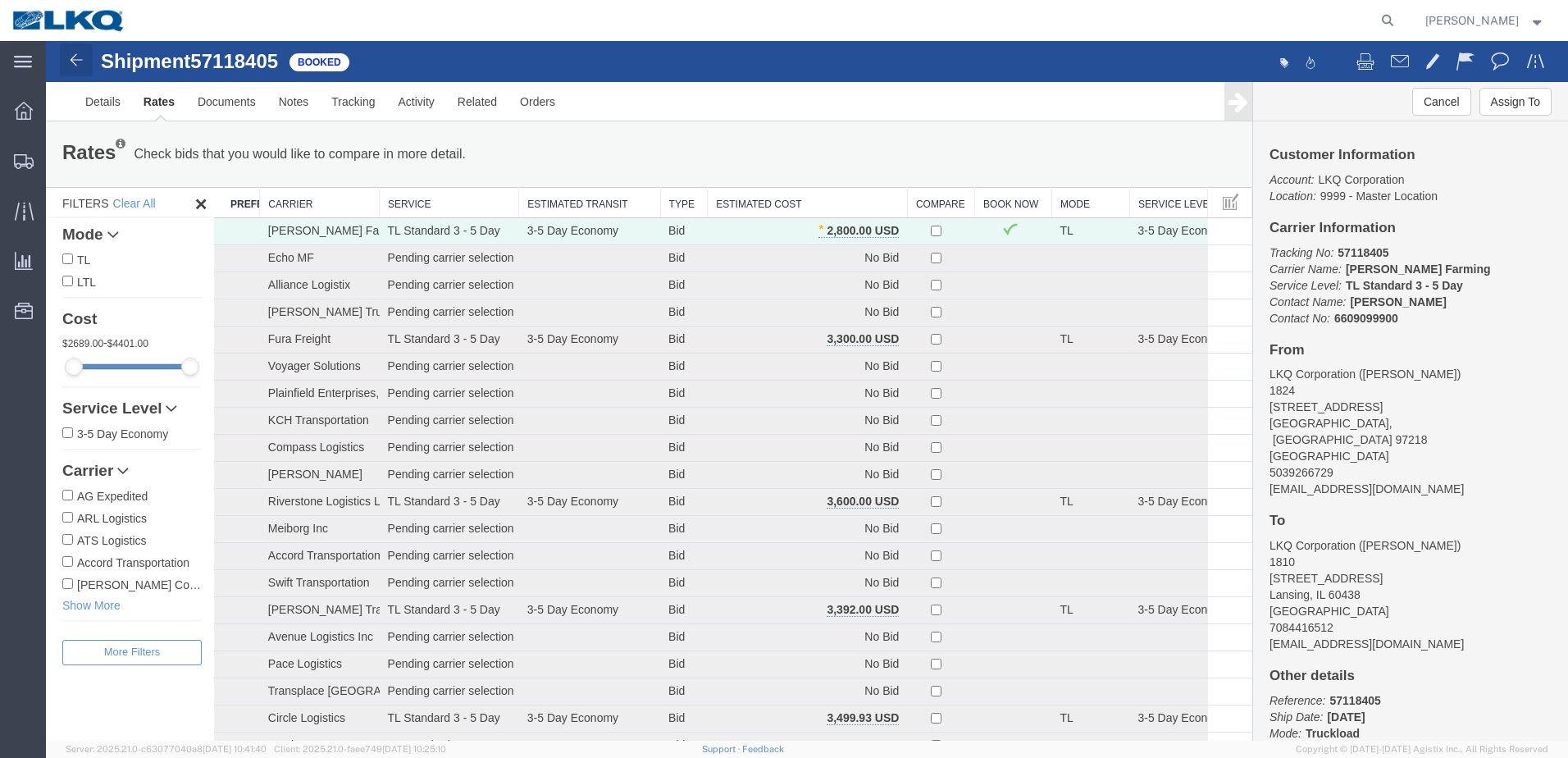
click at [79, 59] on img at bounding box center [76, 59] width 19 height 19
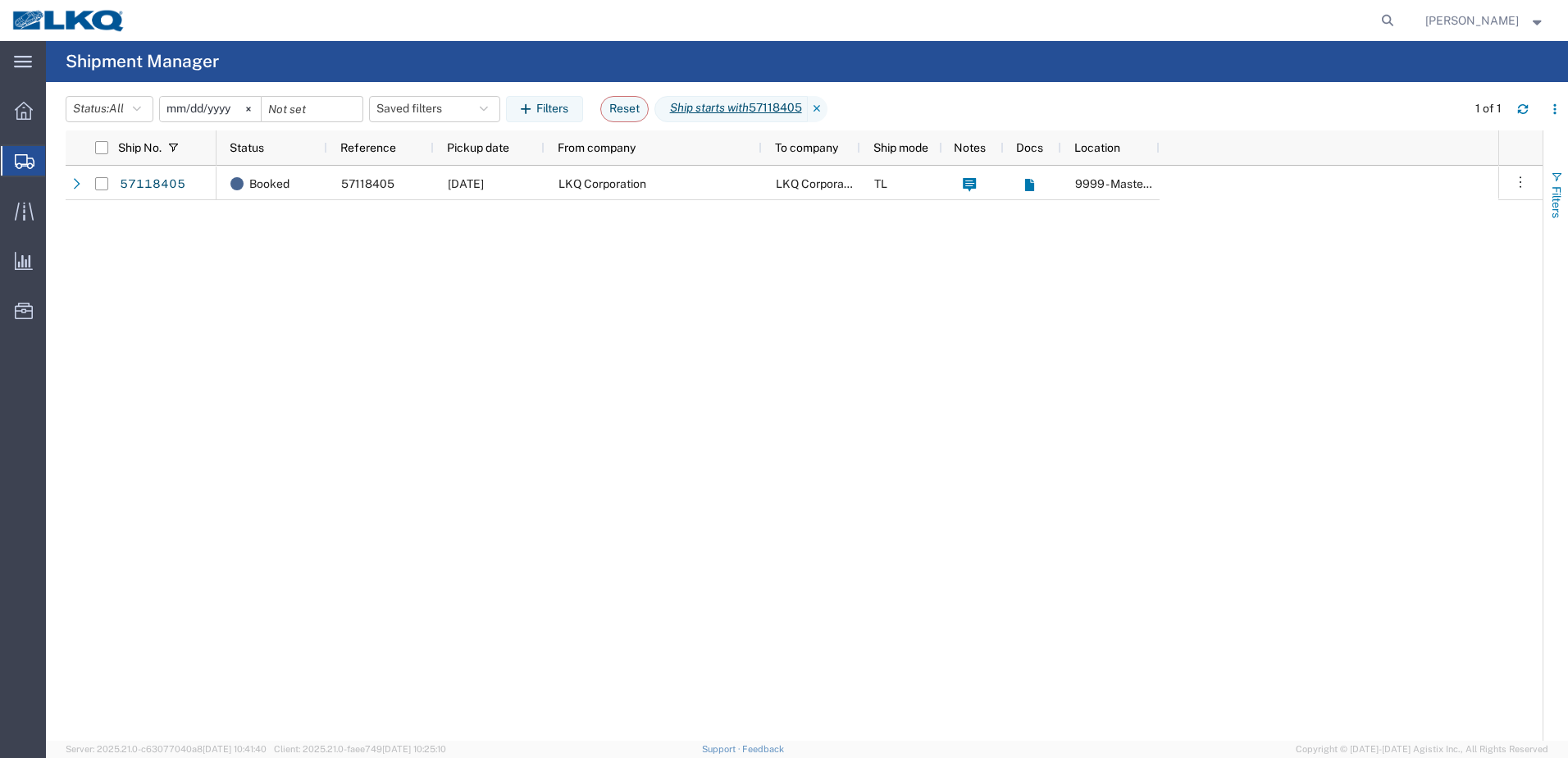
click at [1558, 171] on span "button" at bounding box center [1556, 178] width 14 height 14
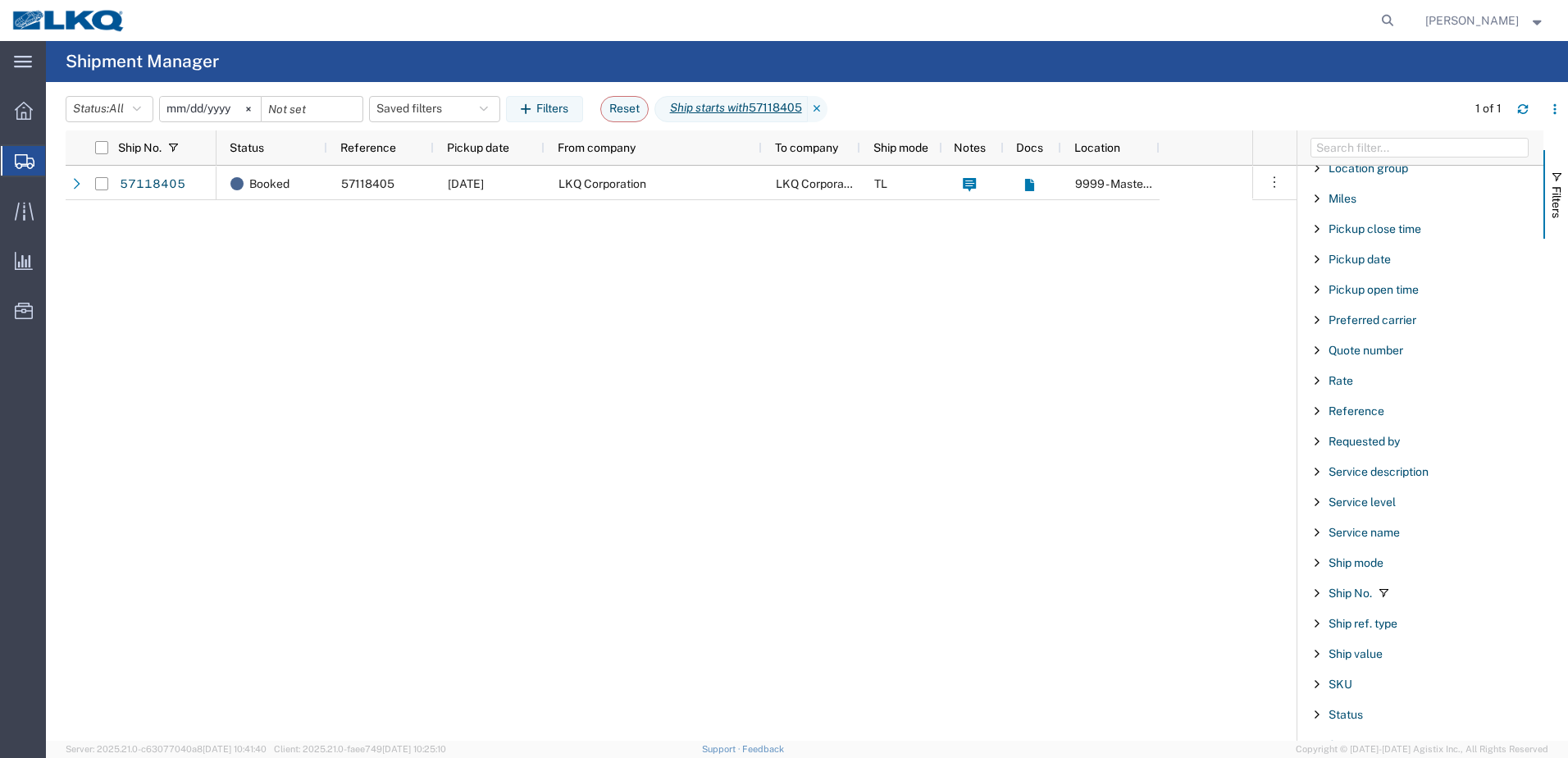
scroll to position [1312, 0]
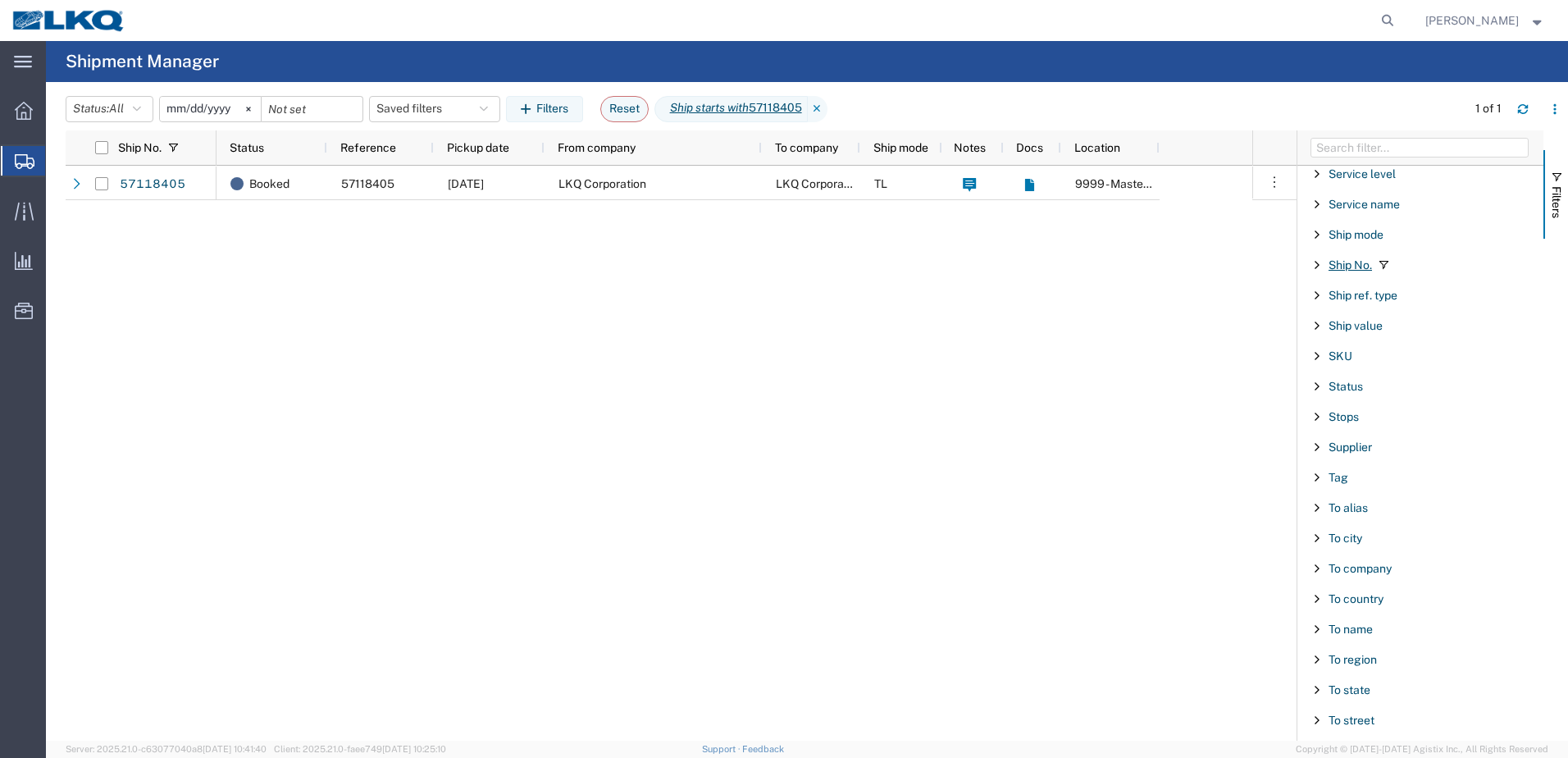
click at [1344, 271] on span "Ship No." at bounding box center [1349, 265] width 43 height 14
drag, startPoint x: 1381, startPoint y: 337, endPoint x: 1357, endPoint y: 333, distance: 24.3
click at [1357, 333] on input "57118405" at bounding box center [1426, 333] width 215 height 19
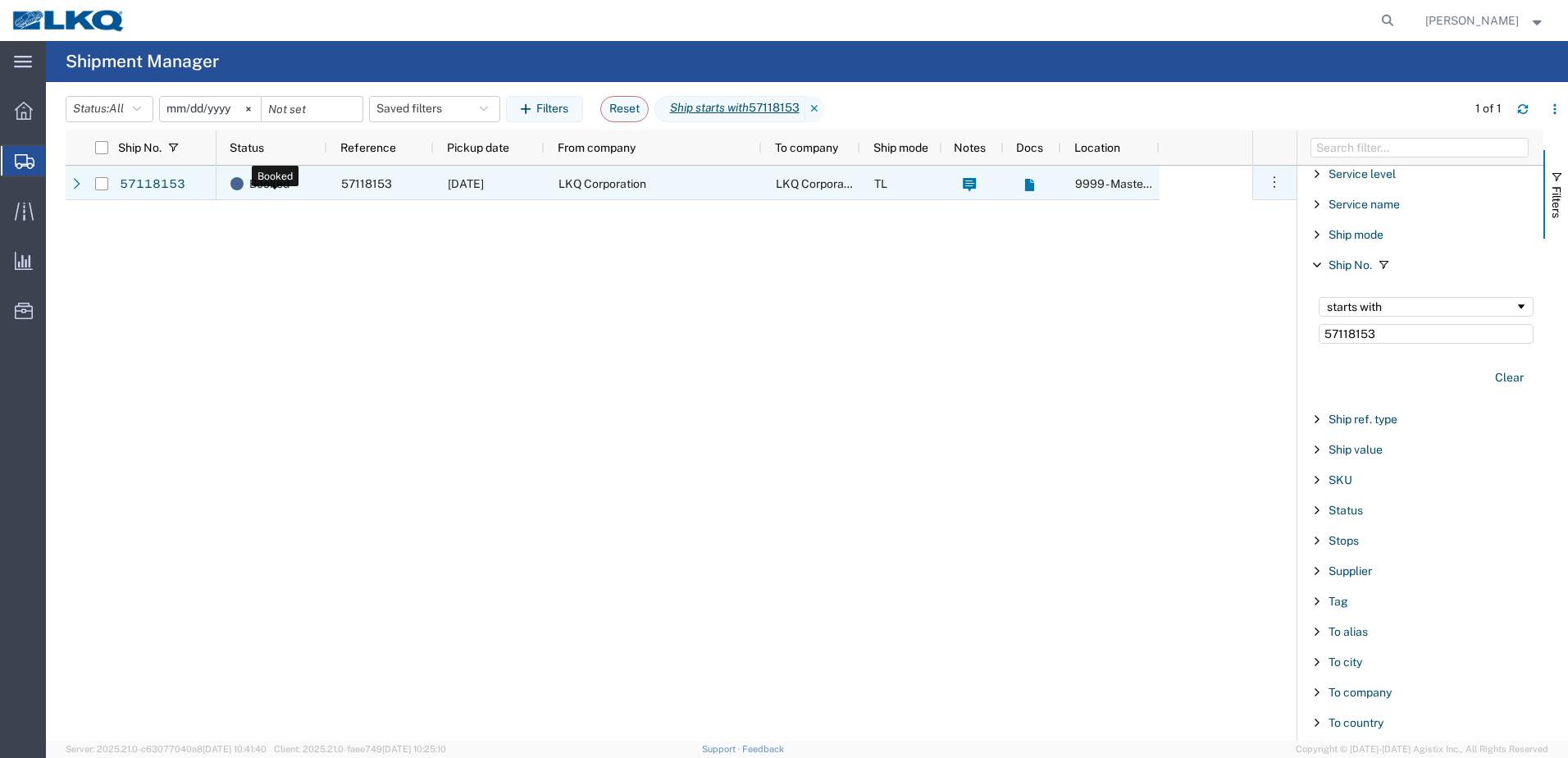
type input "57118153"
click at [271, 185] on span "Booked" at bounding box center [270, 184] width 41 height 35
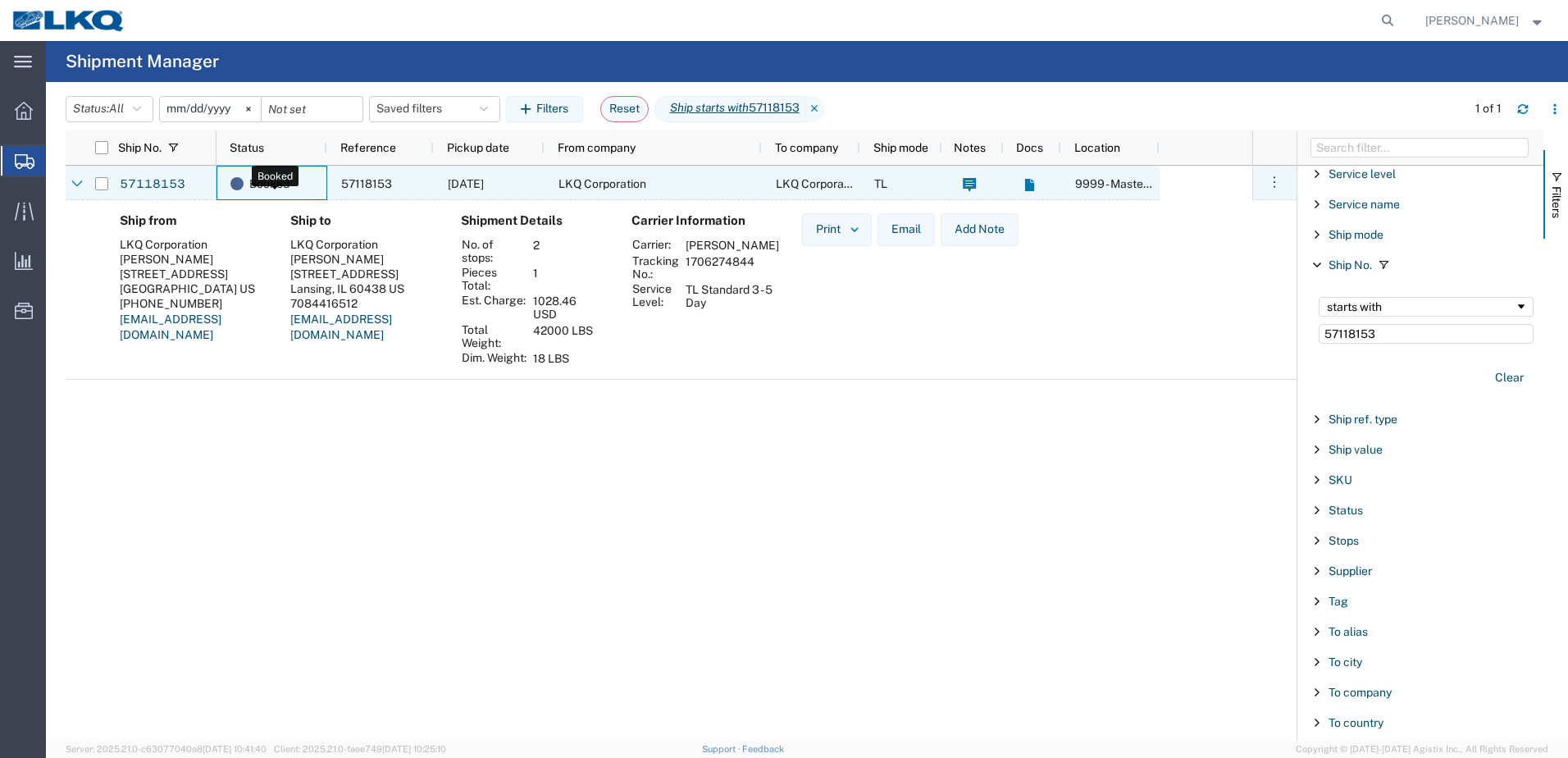
click at [258, 186] on span "Booked" at bounding box center [270, 184] width 41 height 35
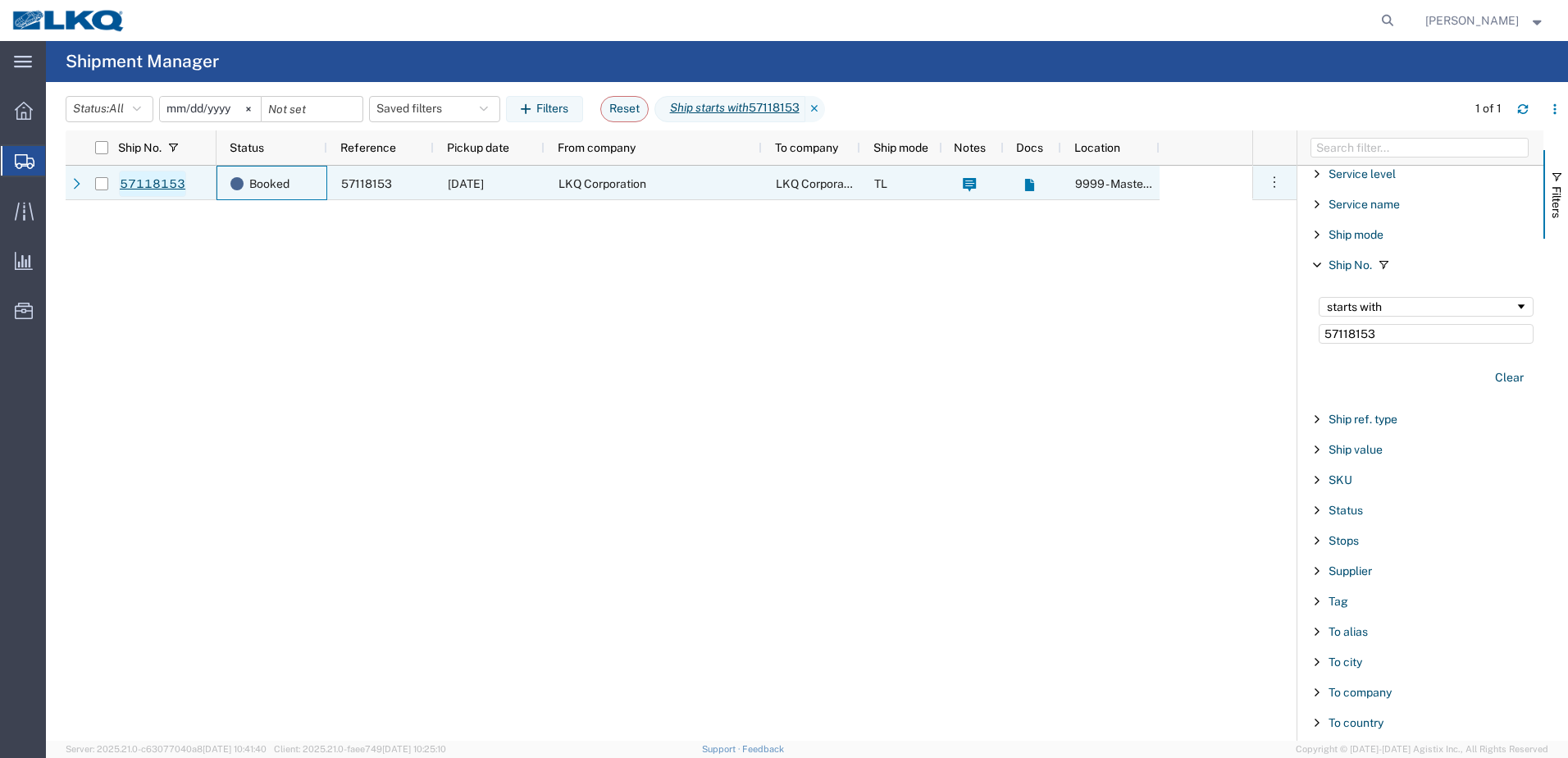
click at [151, 182] on link "57118153" at bounding box center [152, 184] width 67 height 26
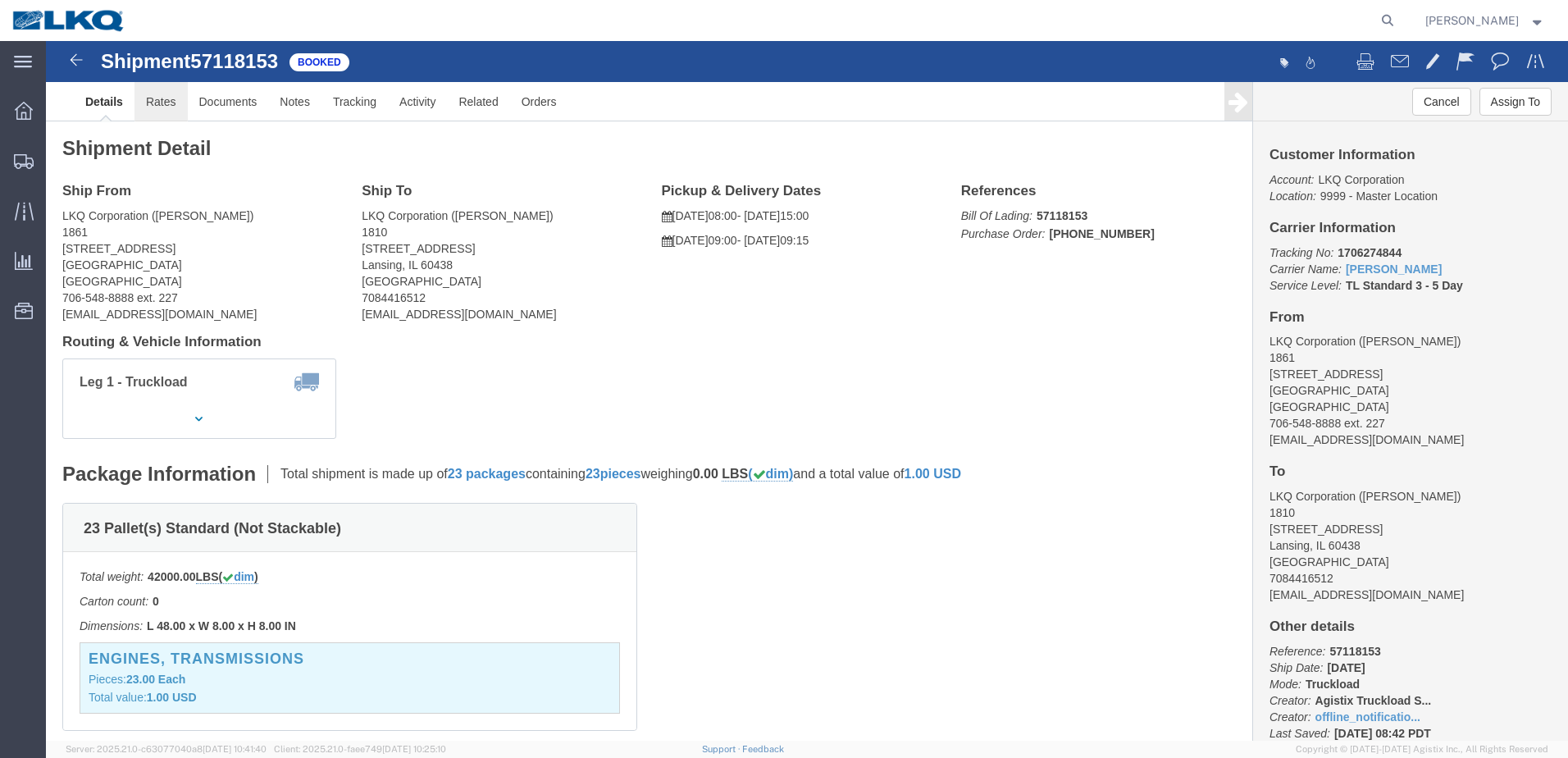
click link "Rates"
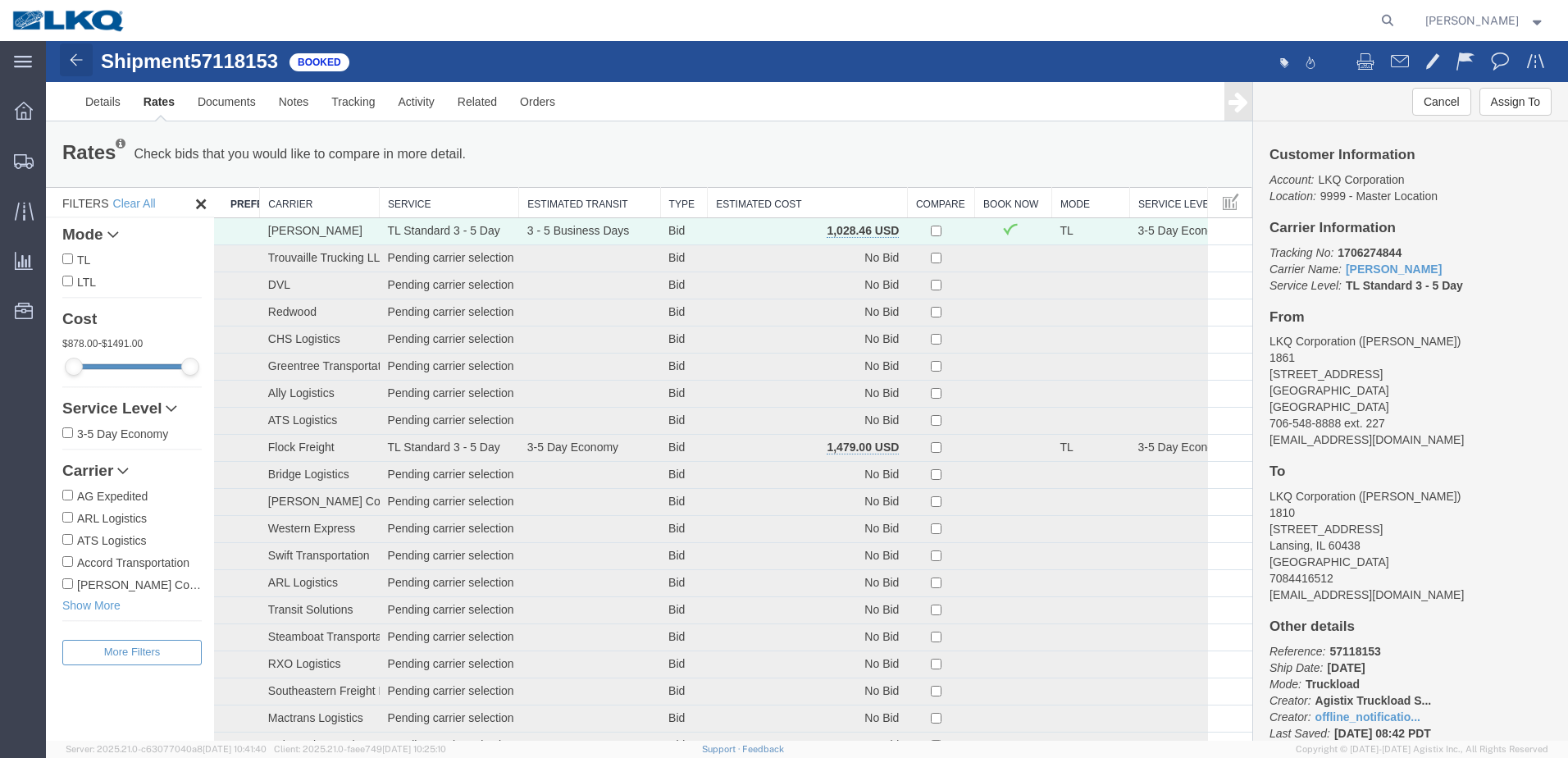
click at [74, 58] on img at bounding box center [76, 59] width 19 height 19
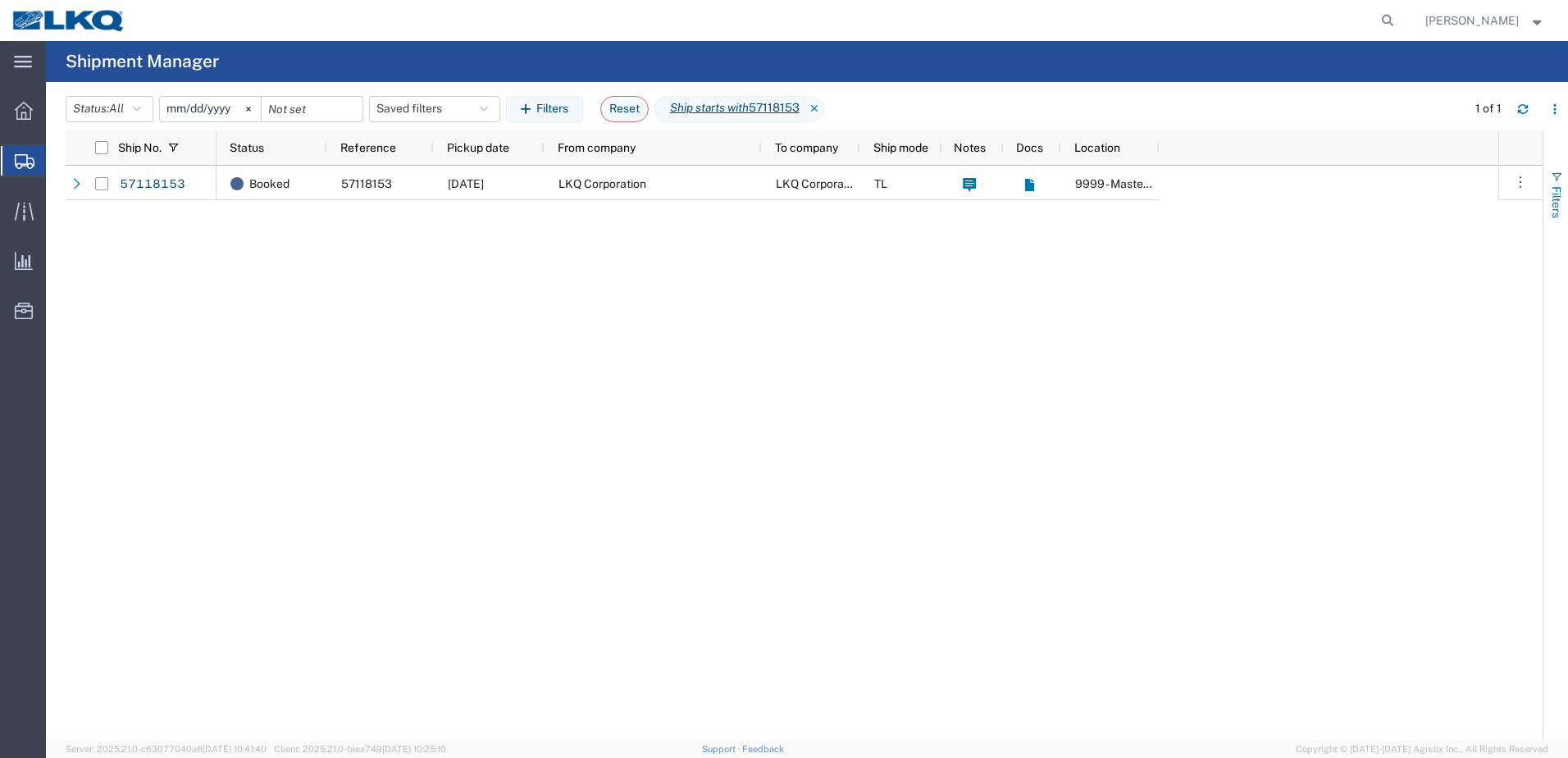
click at [1557, 174] on span "button" at bounding box center [1556, 178] width 14 height 14
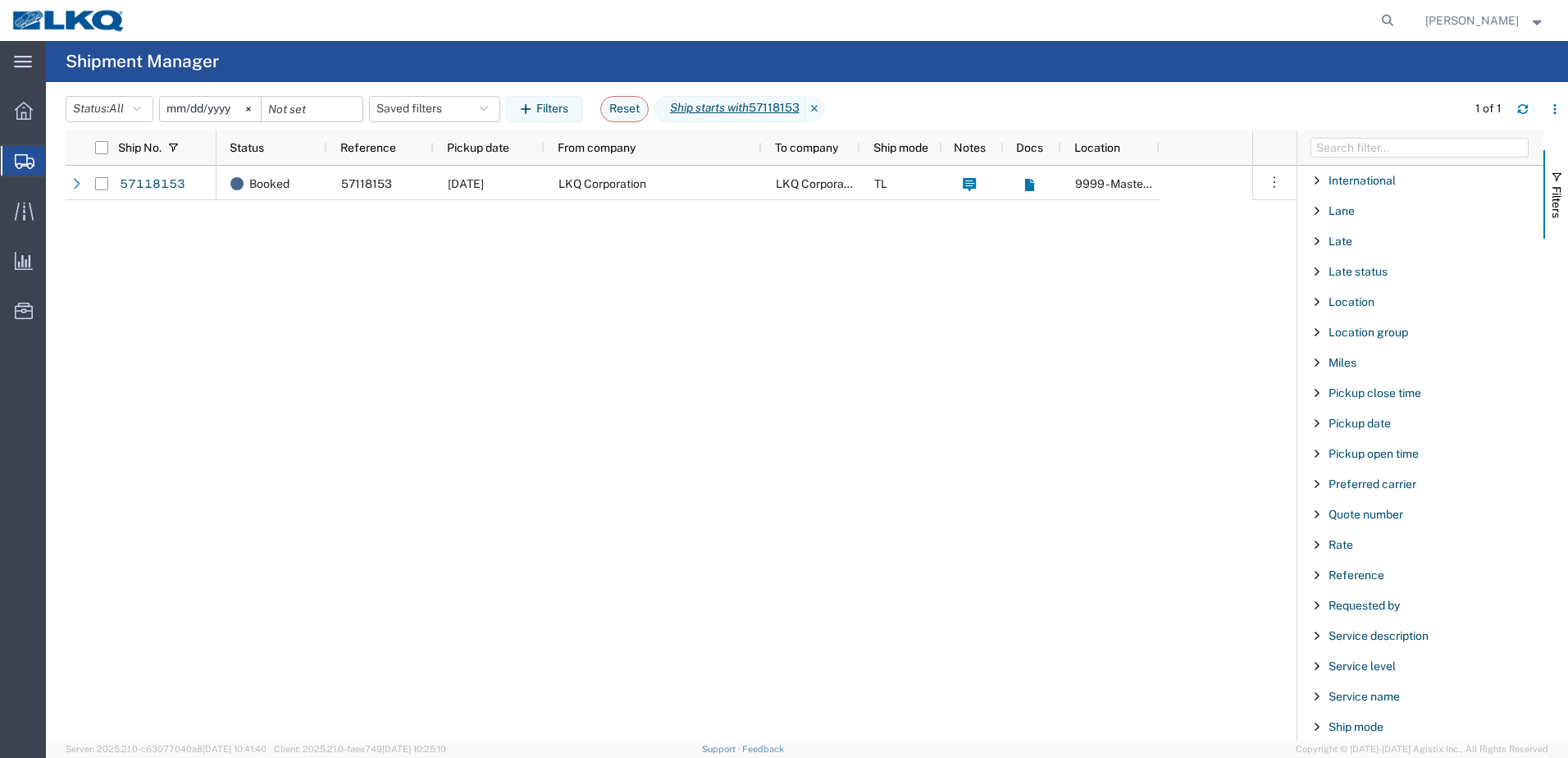
scroll to position [984, 0]
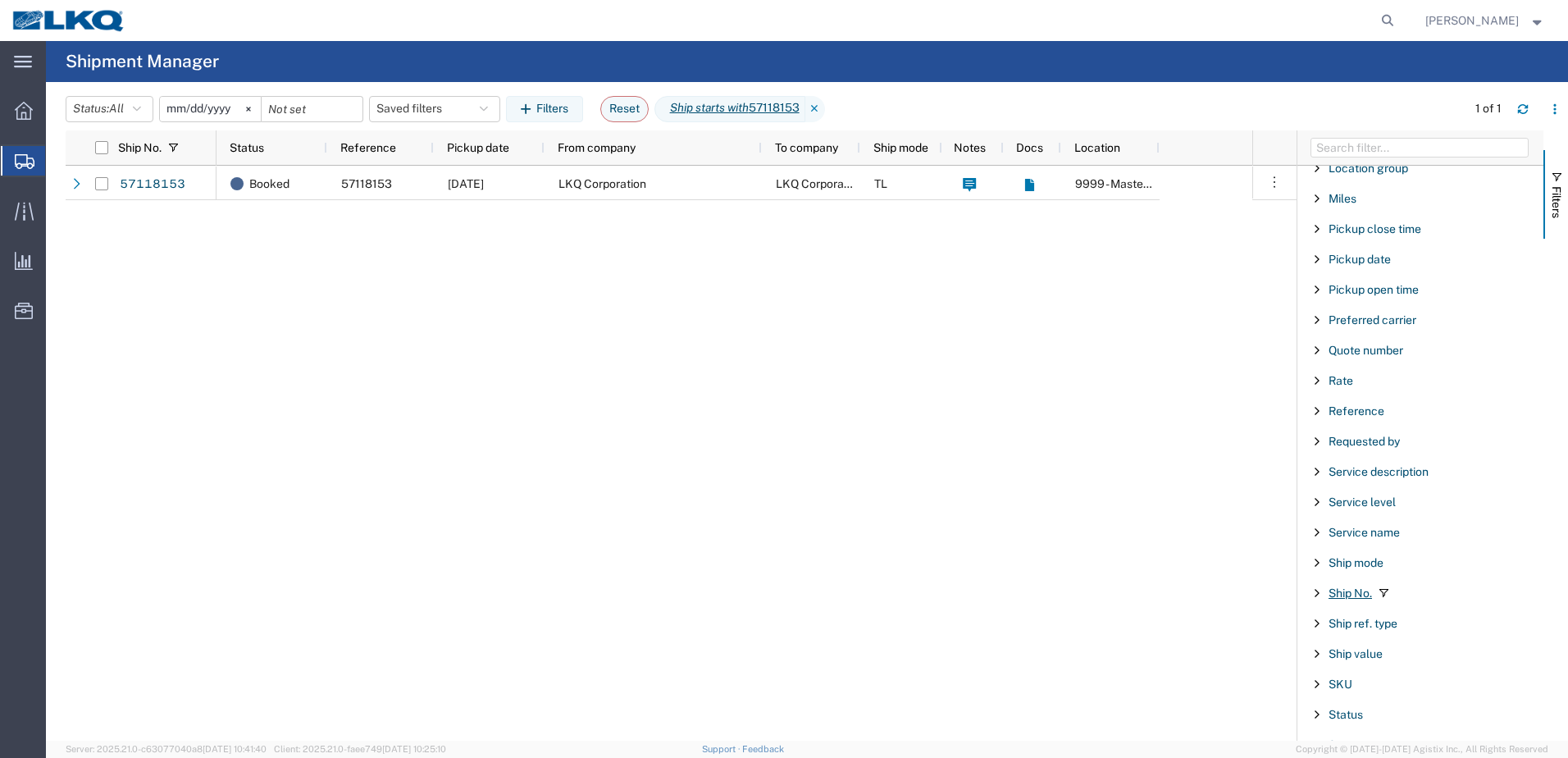
click at [1362, 595] on span "Ship No." at bounding box center [1349, 593] width 43 height 14
drag, startPoint x: 1388, startPoint y: 661, endPoint x: 1284, endPoint y: 651, distance: 104.5
click at [1297, 656] on div "Account Enabled Account Account carrier identifier Enabled Account carrier iden…" at bounding box center [1420, 435] width 246 height 610
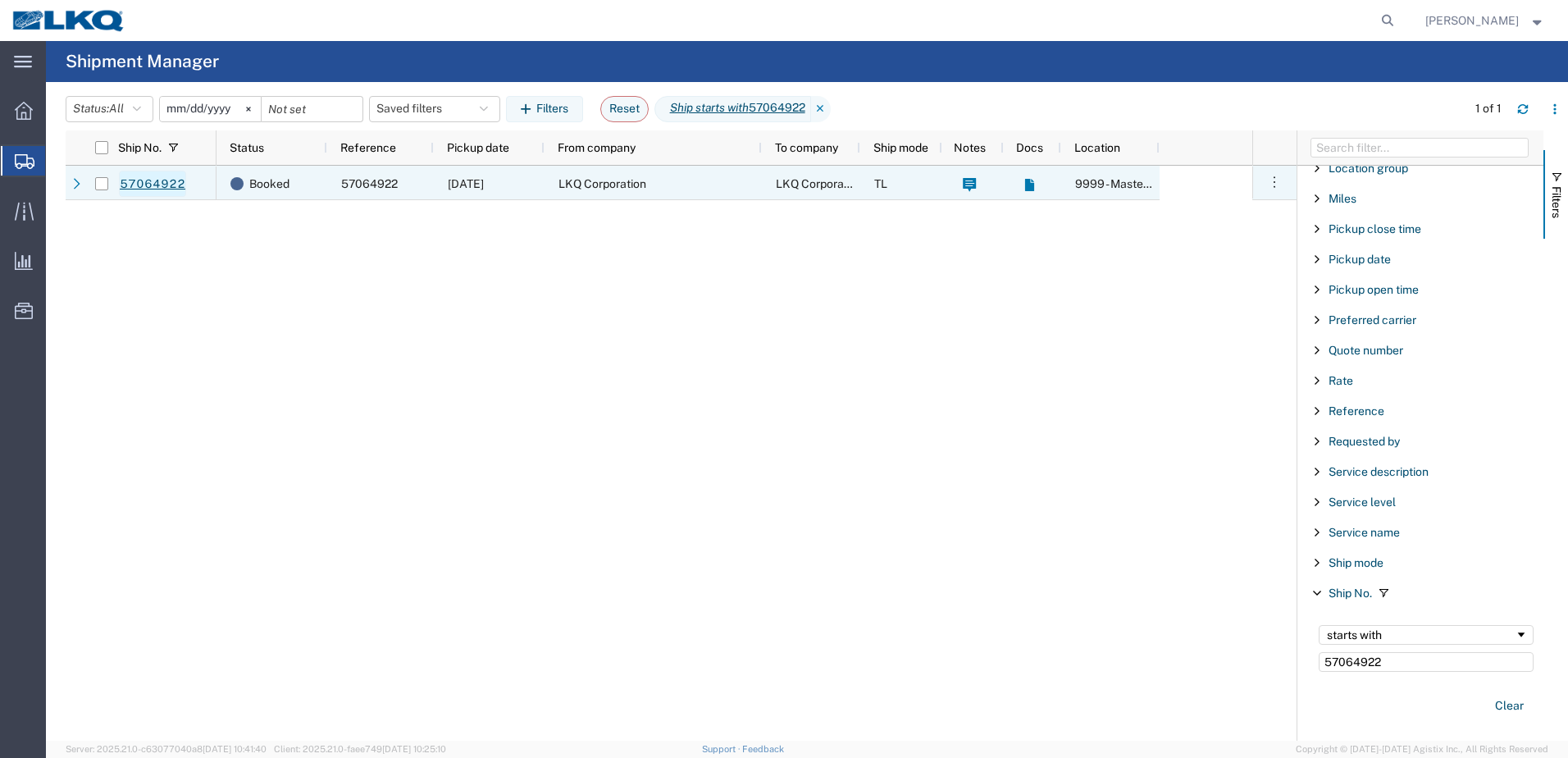
type input "57064922"
click at [172, 185] on link "57064922" at bounding box center [152, 184] width 67 height 26
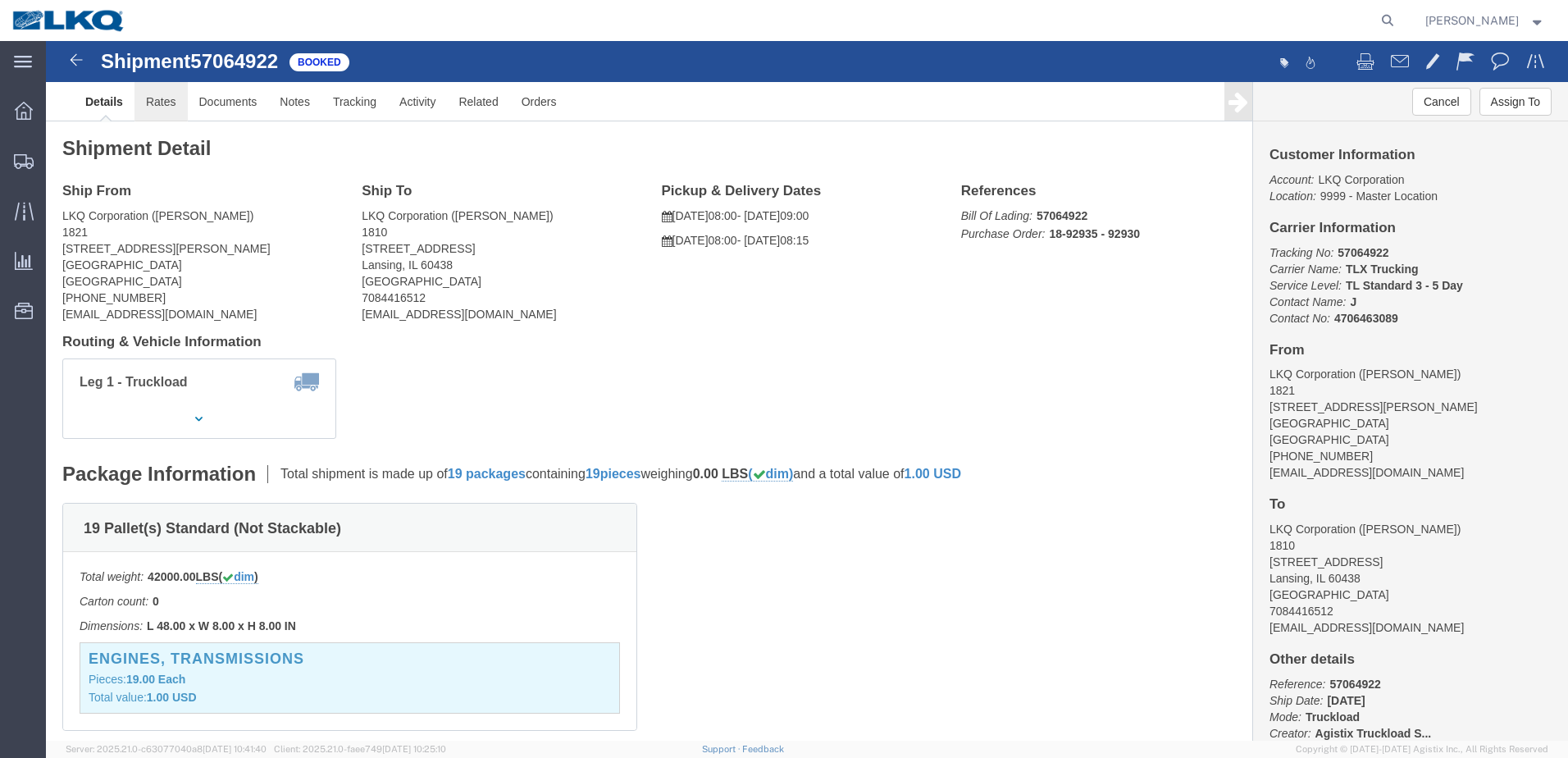
click link "Rates"
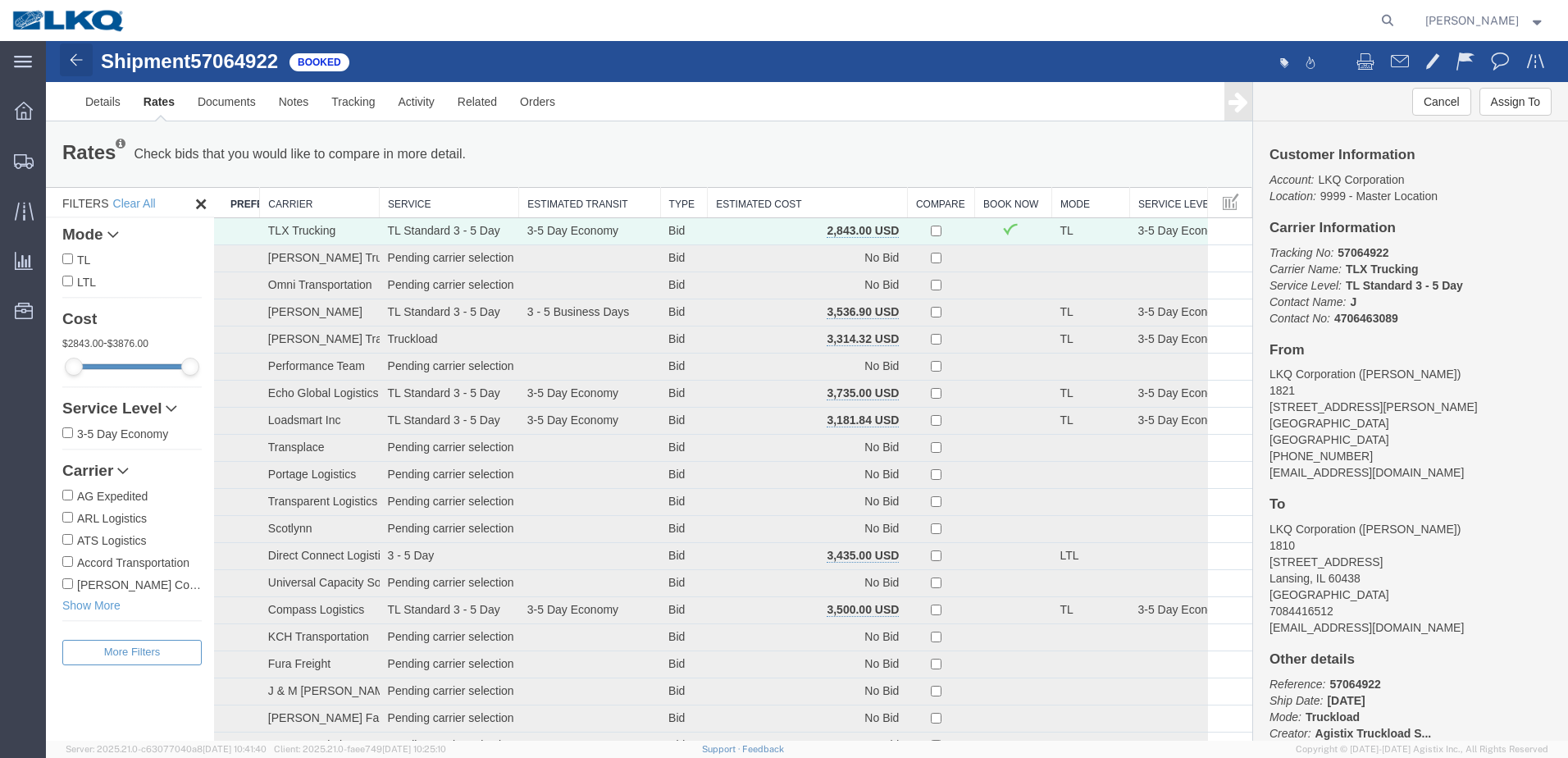
click at [75, 63] on img at bounding box center [76, 59] width 19 height 19
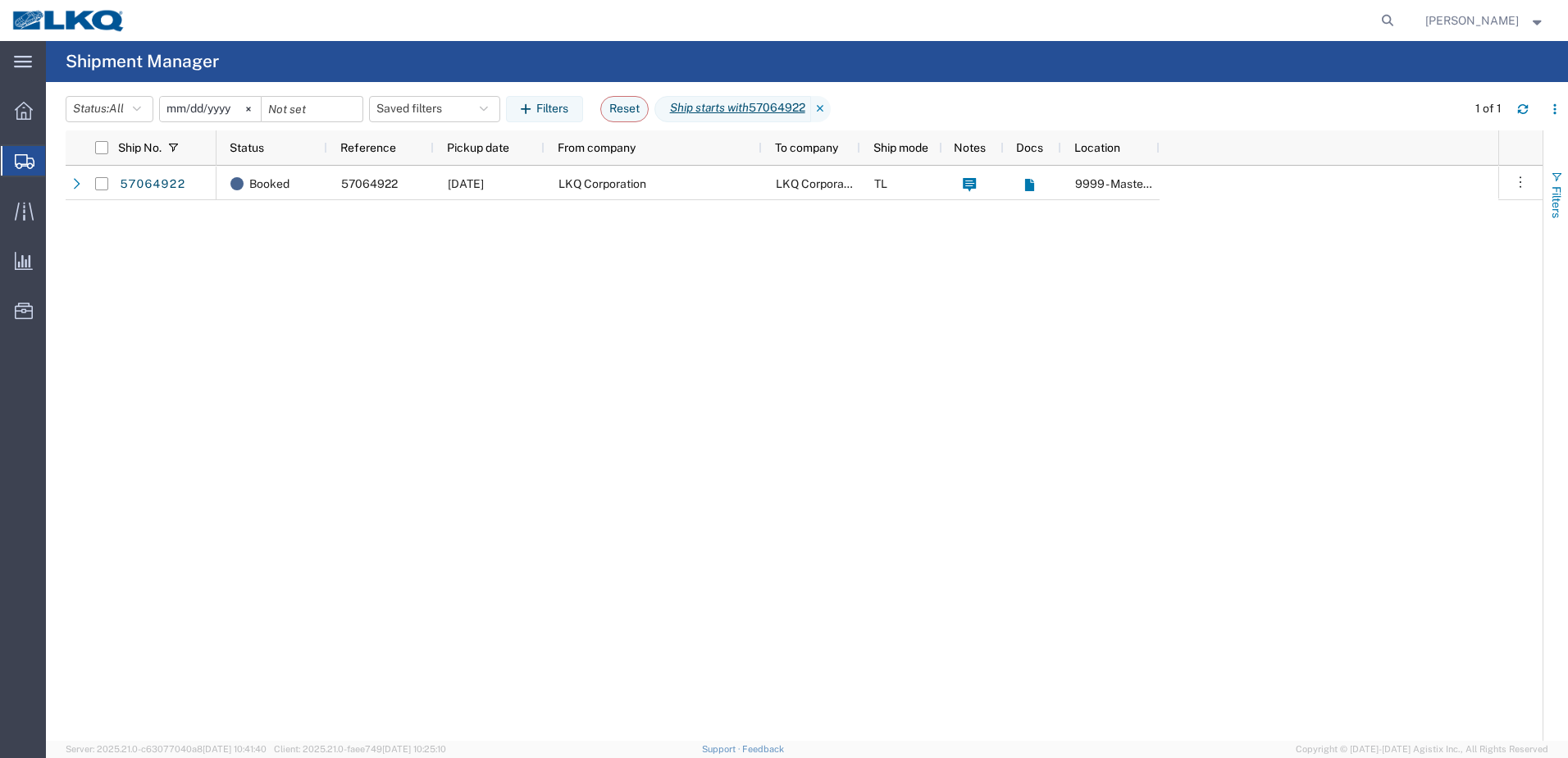
click at [1559, 177] on span "button" at bounding box center [1556, 178] width 14 height 14
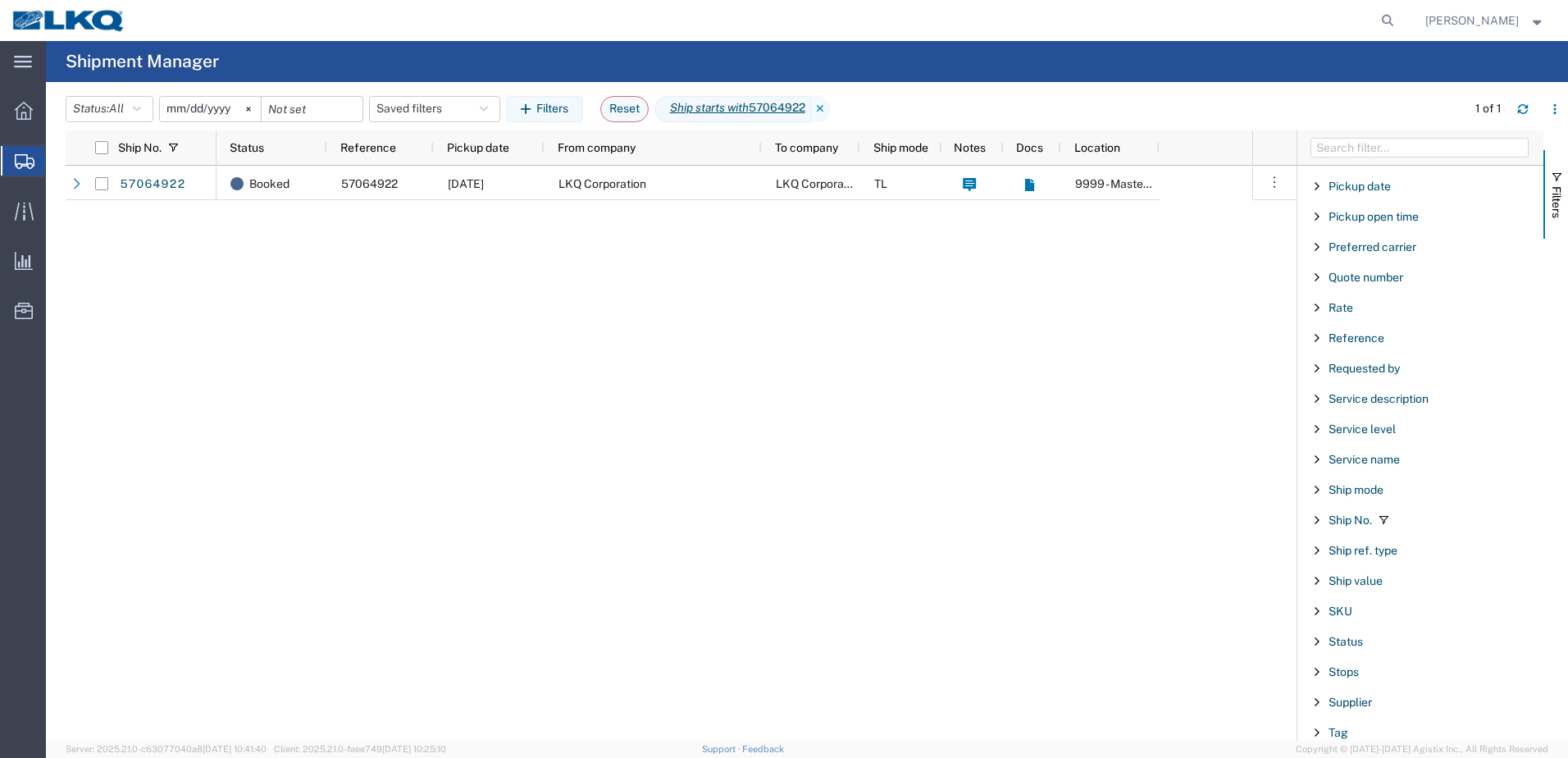
scroll to position [1066, 0]
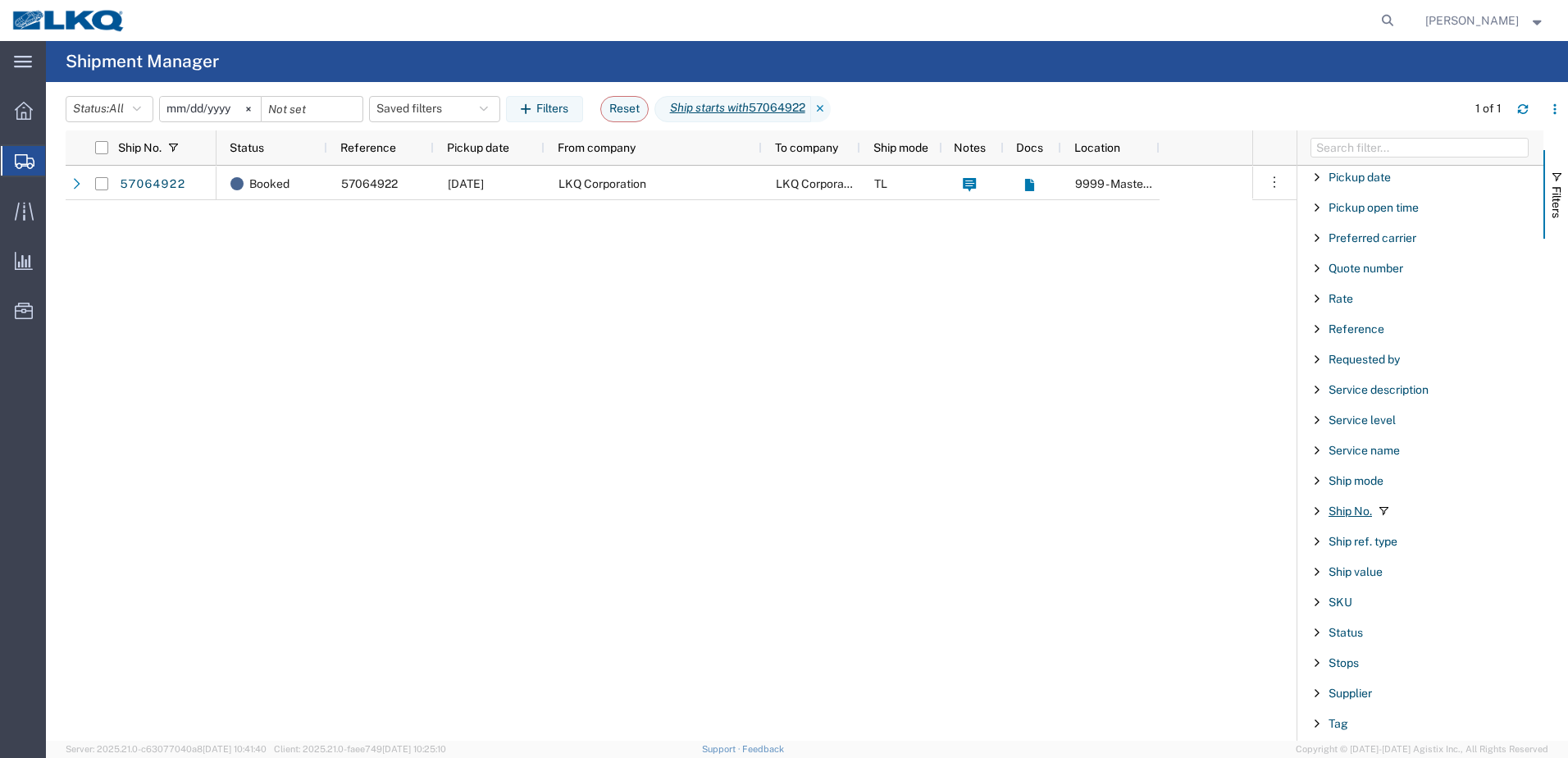
click at [1362, 512] on span "Ship No." at bounding box center [1349, 511] width 43 height 14
drag, startPoint x: 1385, startPoint y: 579, endPoint x: 1221, endPoint y: 511, distance: 177.5
click at [1211, 570] on div "Ship No. Status Reference Pickup date From company To company Ship mode Notes D…" at bounding box center [817, 435] width 1502 height 610
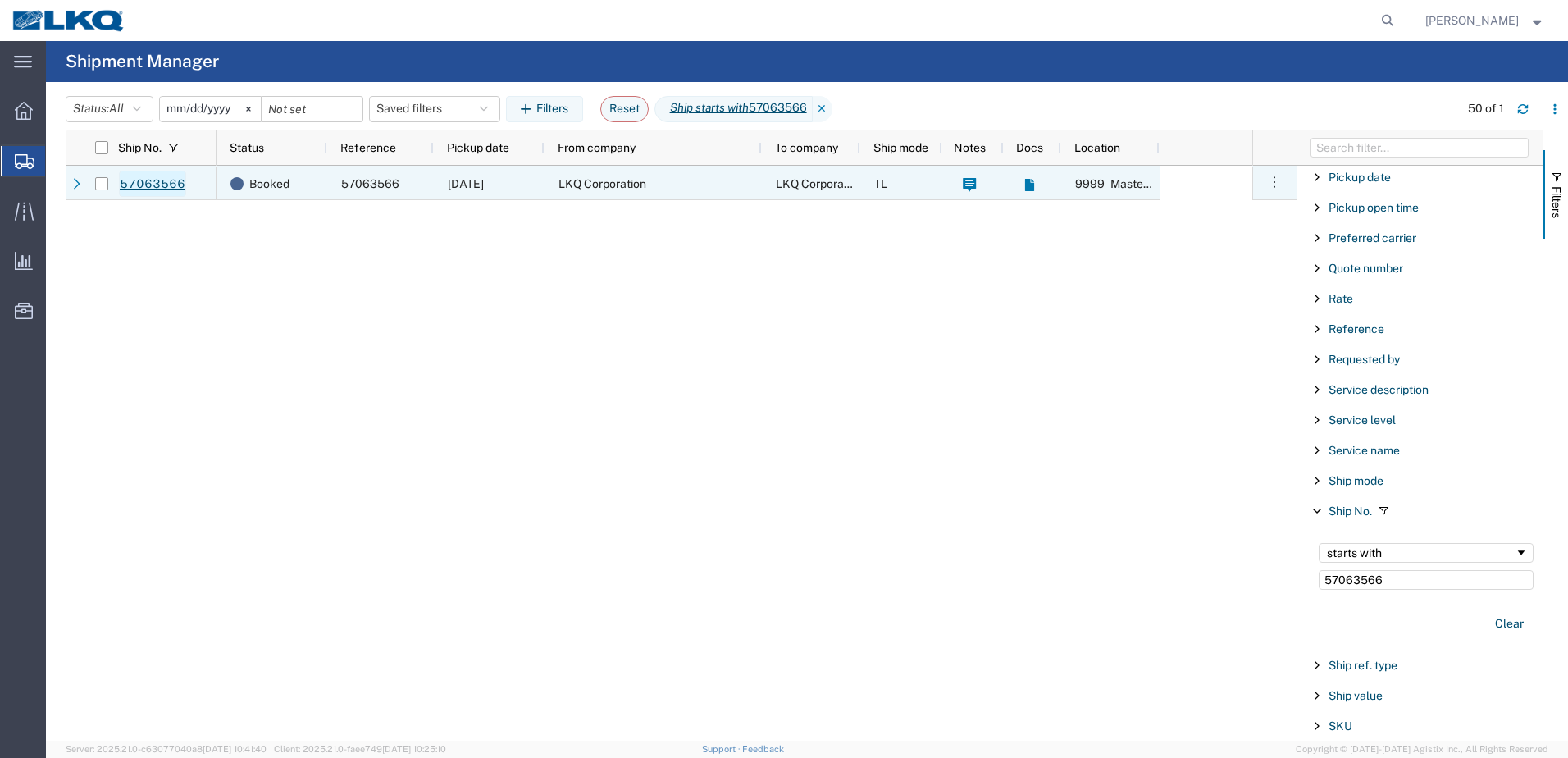
type input "57063566"
click at [141, 180] on link "57063566" at bounding box center [152, 184] width 67 height 26
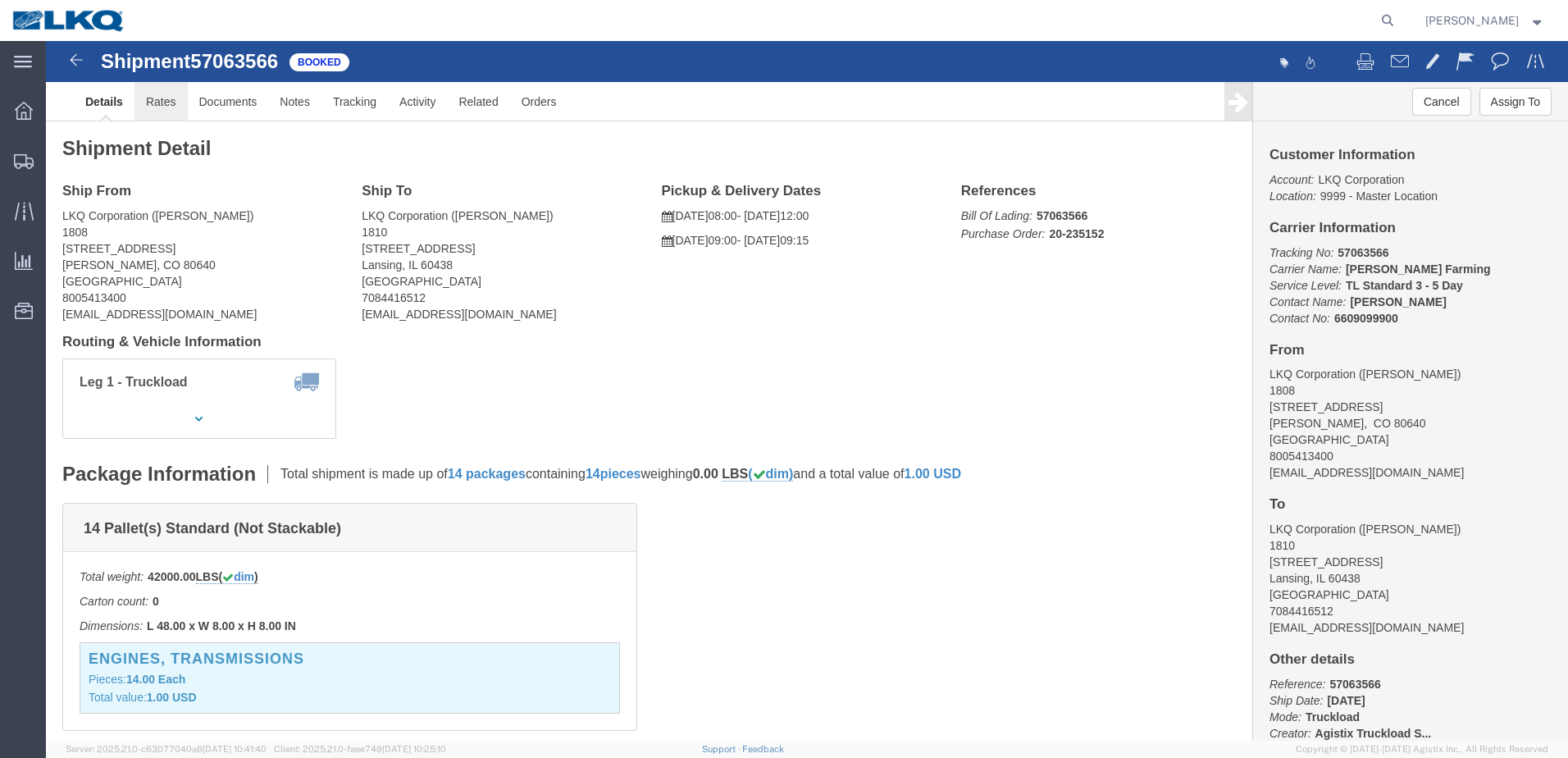
click link "Rates"
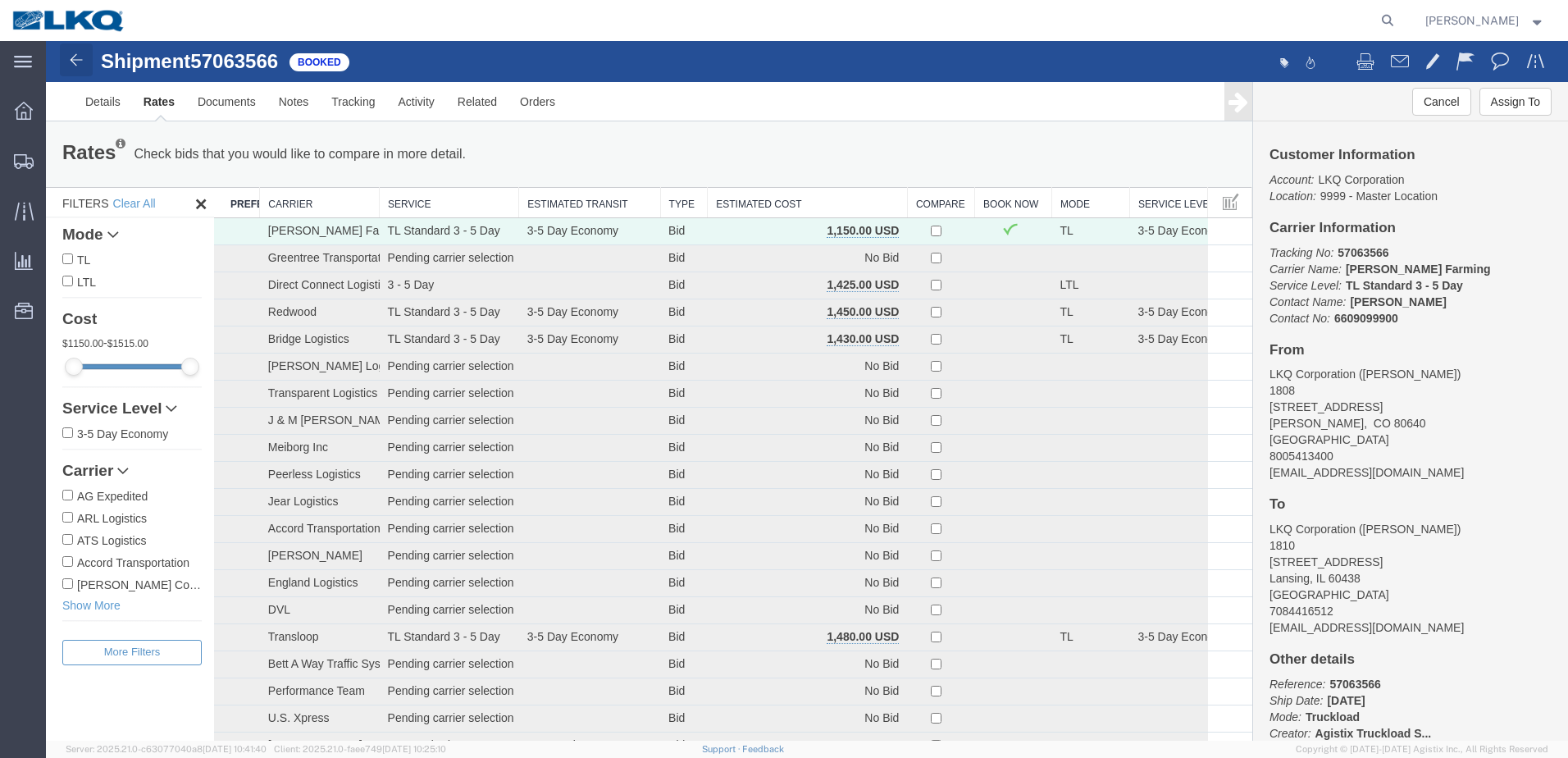
click at [74, 63] on img at bounding box center [76, 59] width 19 height 19
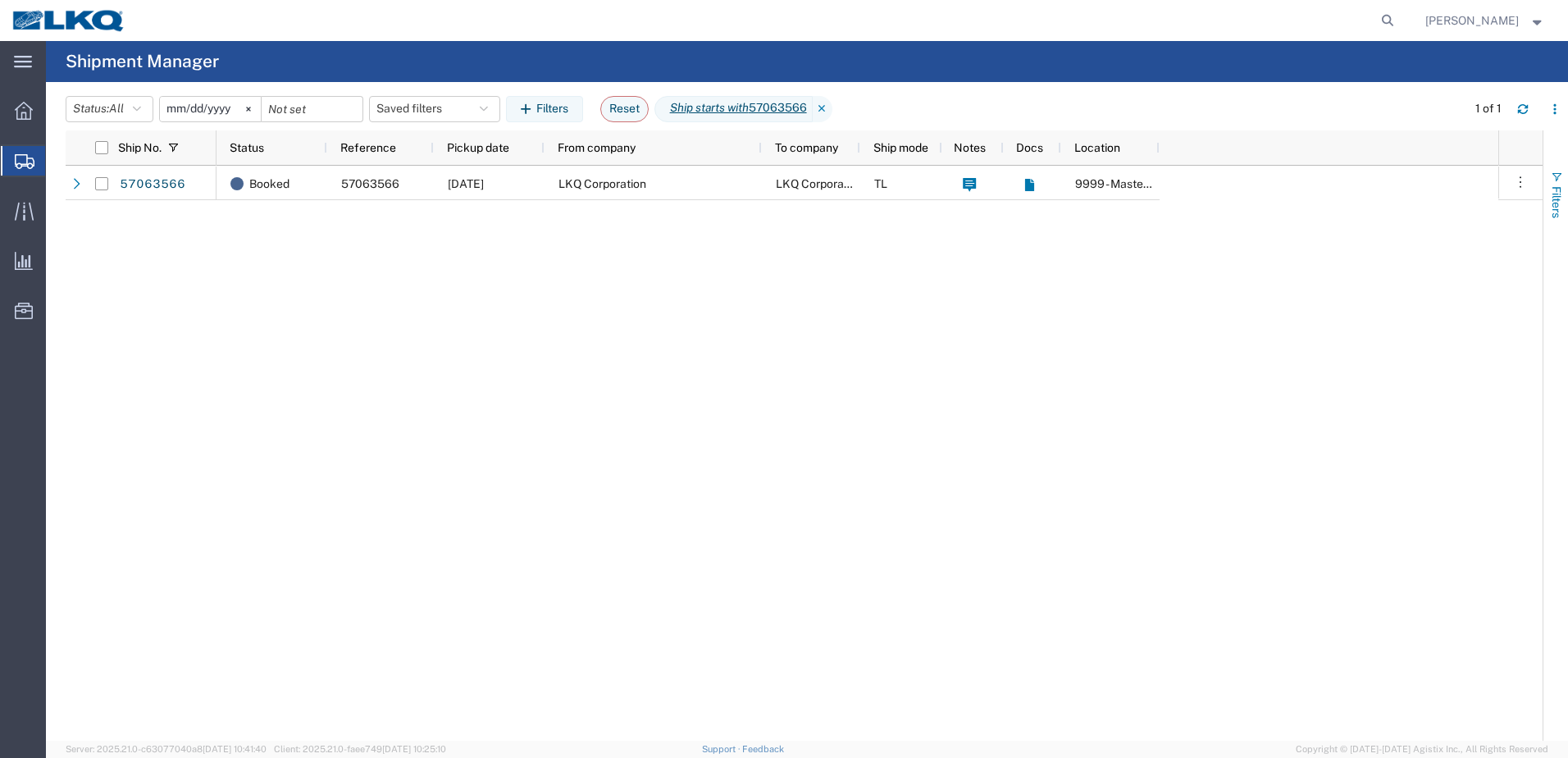
click at [1559, 177] on span "button" at bounding box center [1556, 178] width 14 height 14
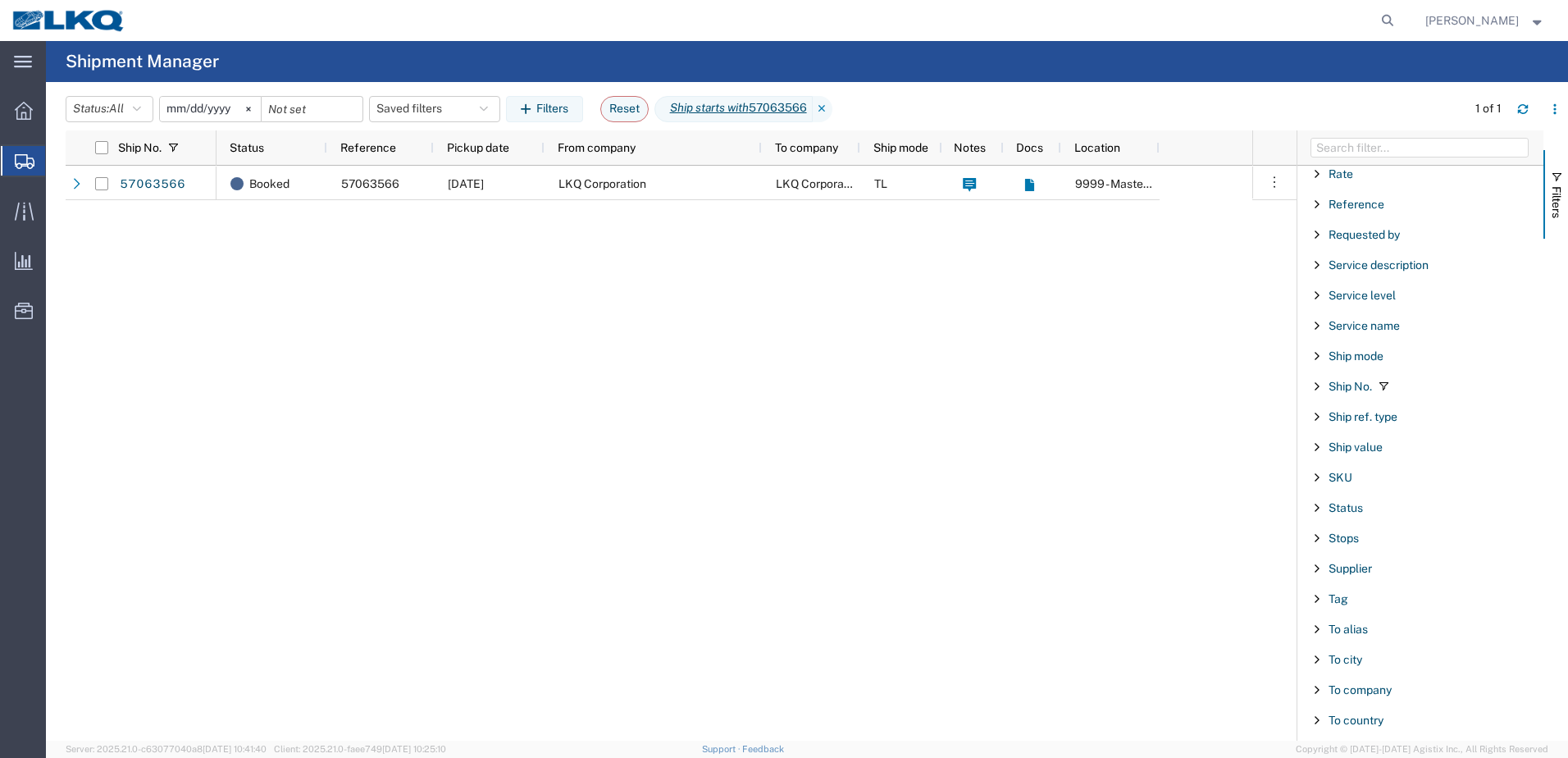
scroll to position [1230, 0]
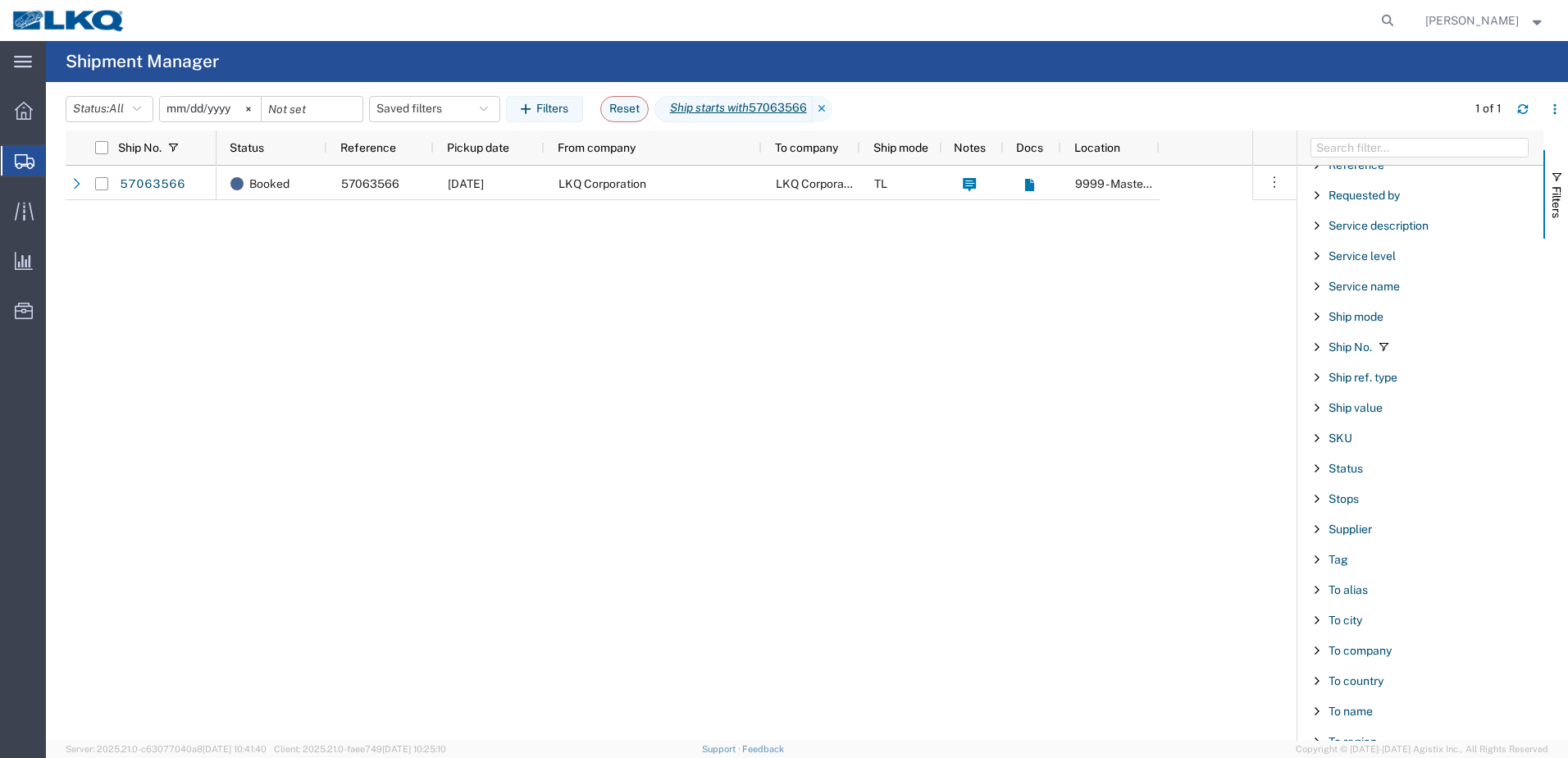
click at [1380, 347] on span "Filter List 66 Filters" at bounding box center [1384, 347] width 14 height 14
drag, startPoint x: 1381, startPoint y: 417, endPoint x: 1148, endPoint y: 425, distance: 233.1
click at [1148, 425] on div "Ship No. Status Reference Pickup date From company To company Ship mode Notes D…" at bounding box center [817, 435] width 1502 height 610
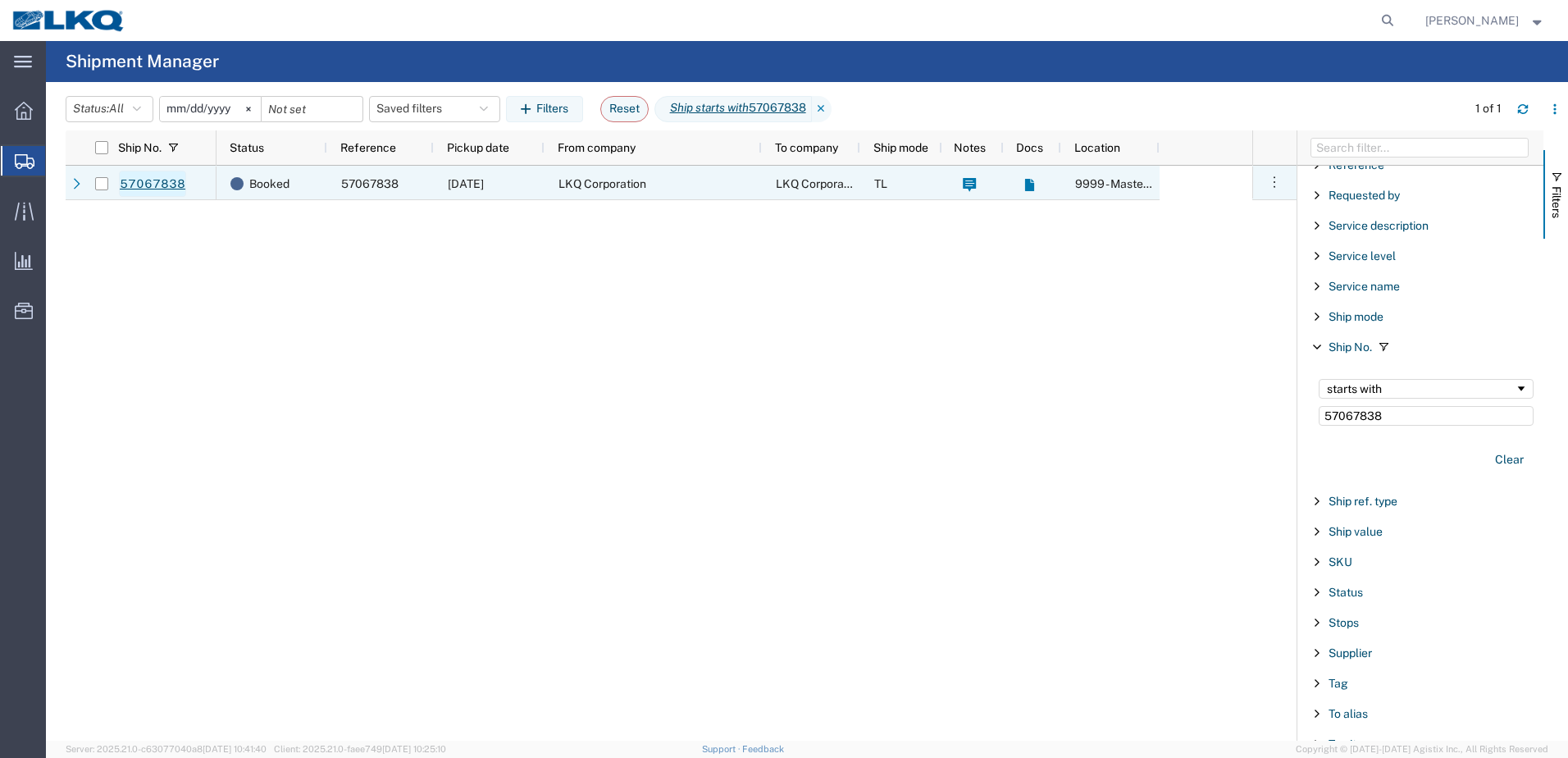
type input "57067838"
click at [164, 185] on link "57067838" at bounding box center [152, 184] width 67 height 26
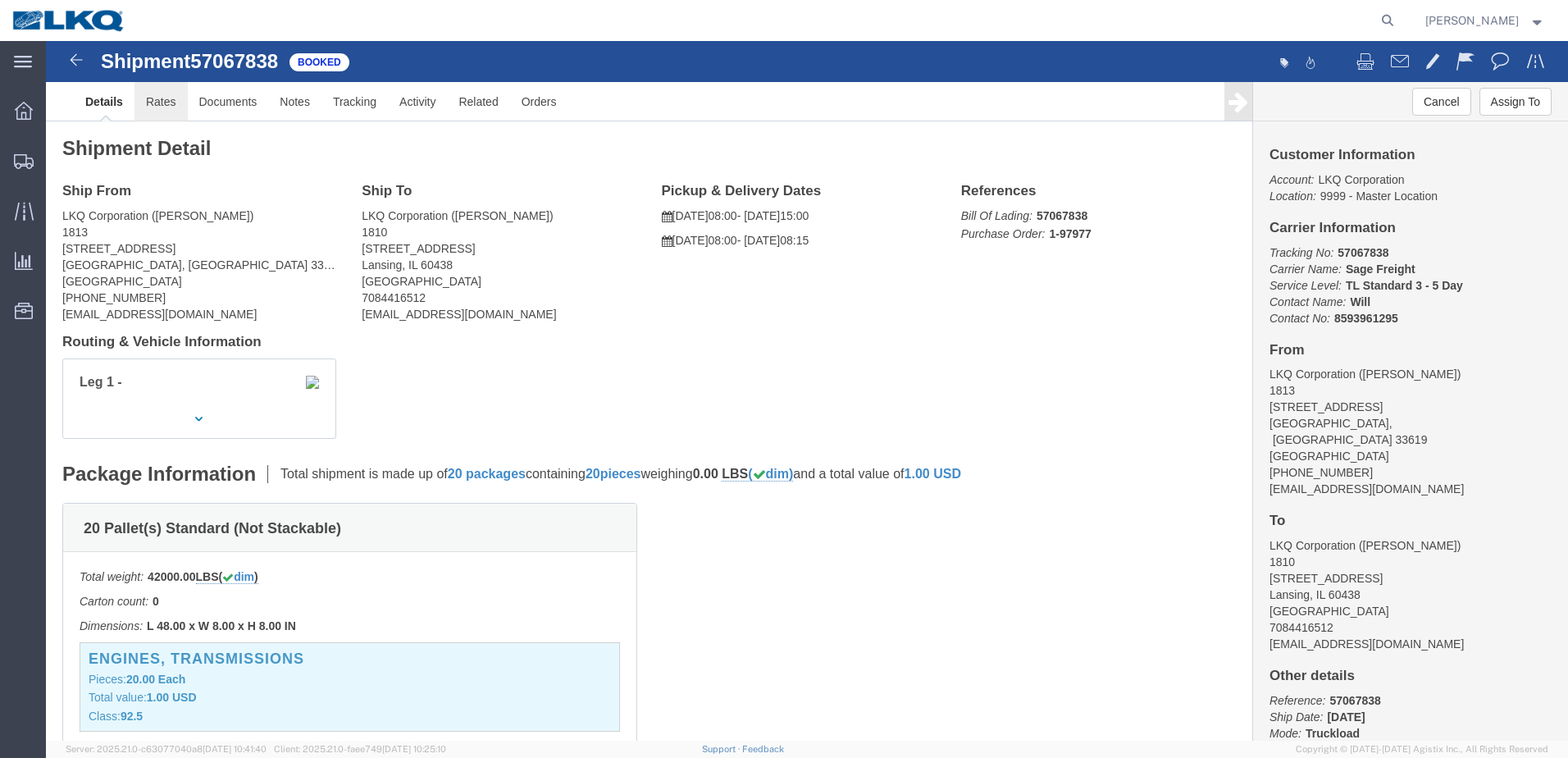
click link "Rates"
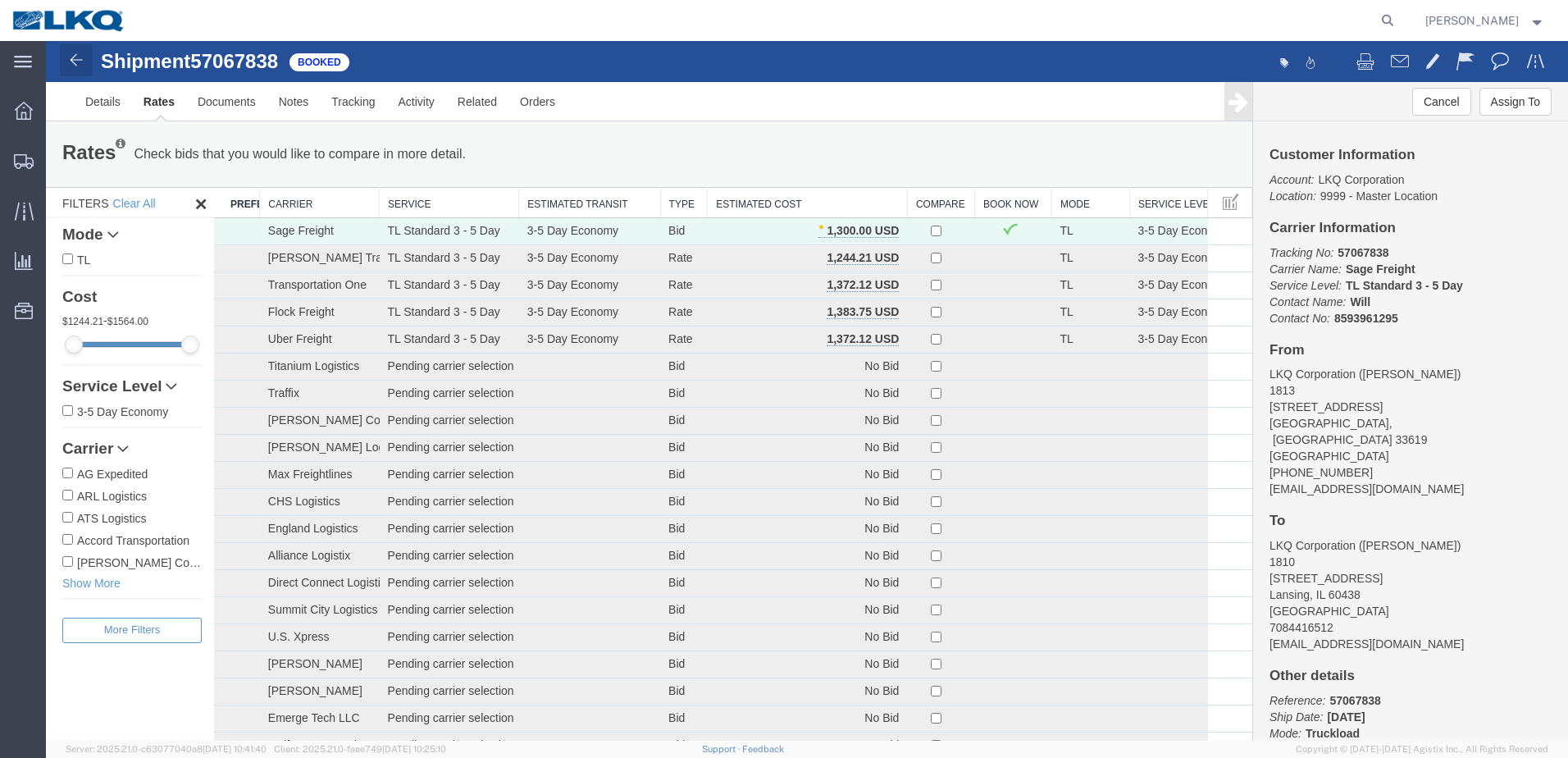
click at [73, 59] on img at bounding box center [76, 59] width 19 height 19
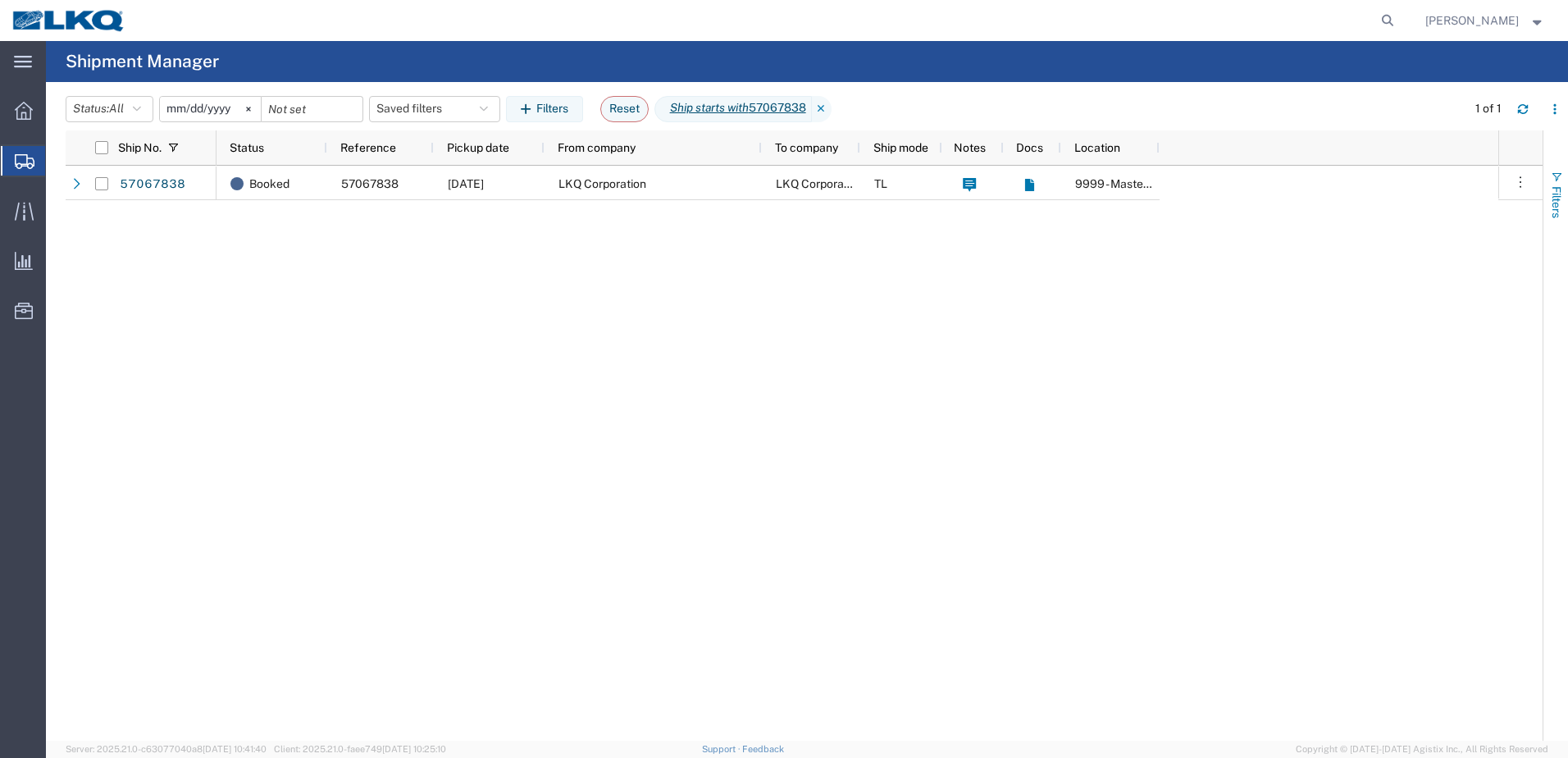
click at [1556, 177] on span "button" at bounding box center [1556, 178] width 14 height 14
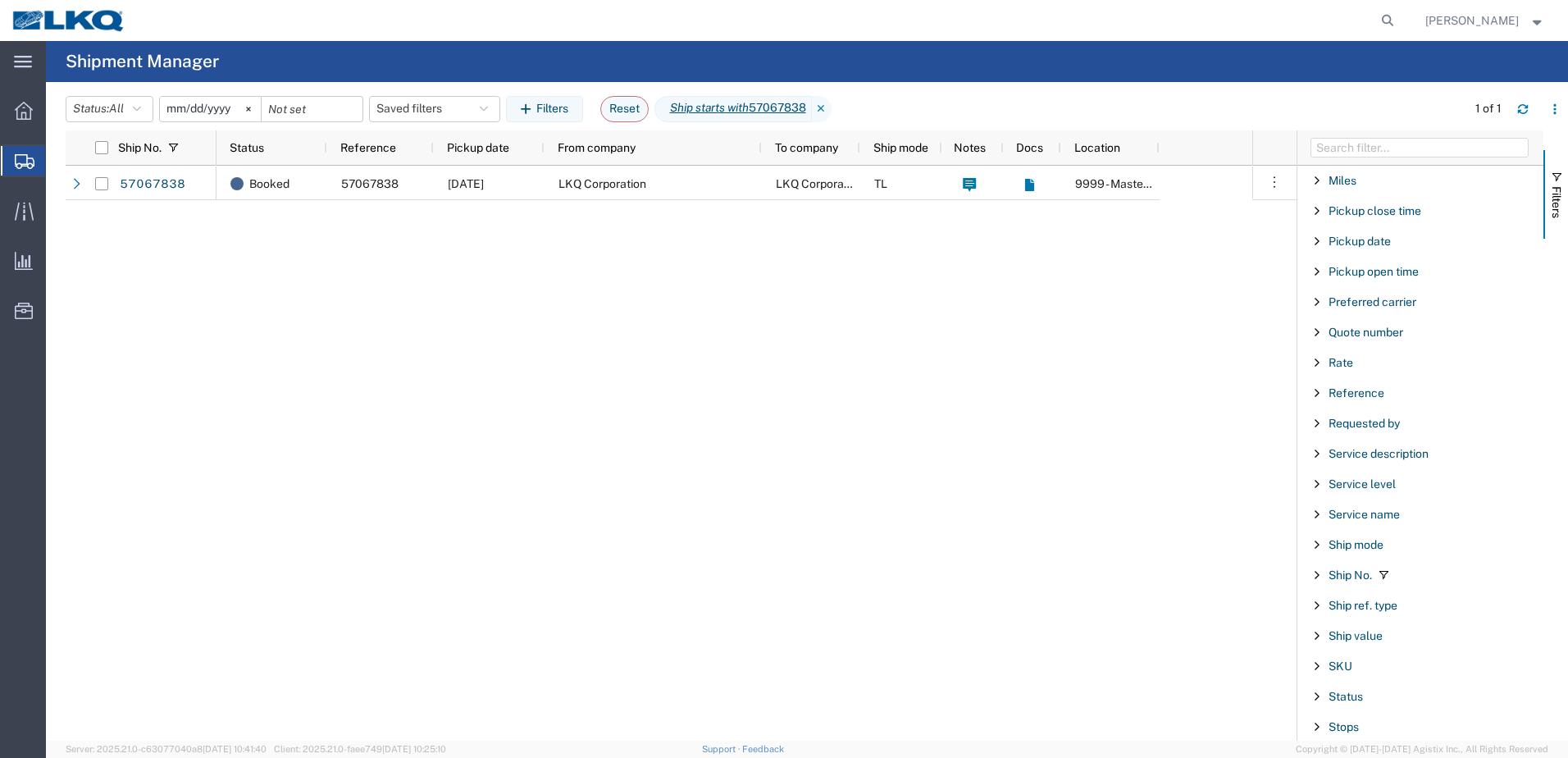
scroll to position [1066, 0]
click at [1346, 514] on span "Ship No." at bounding box center [1349, 511] width 43 height 14
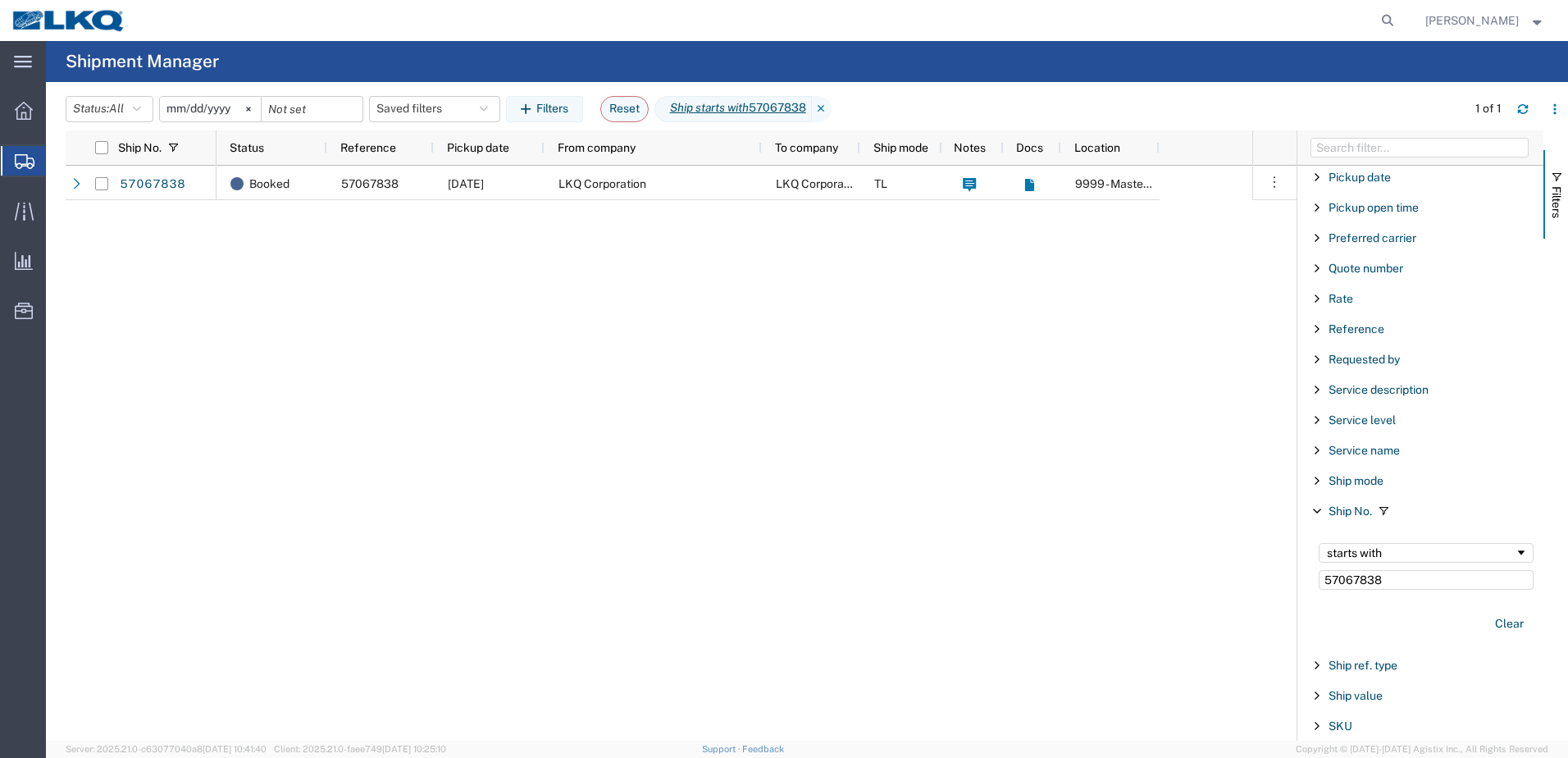
drag, startPoint x: 1384, startPoint y: 579, endPoint x: 1095, endPoint y: 572, distance: 289.1
click at [1095, 572] on div "Ship No. Status Reference Pickup date From company To company Ship mode Notes D…" at bounding box center [817, 435] width 1502 height 610
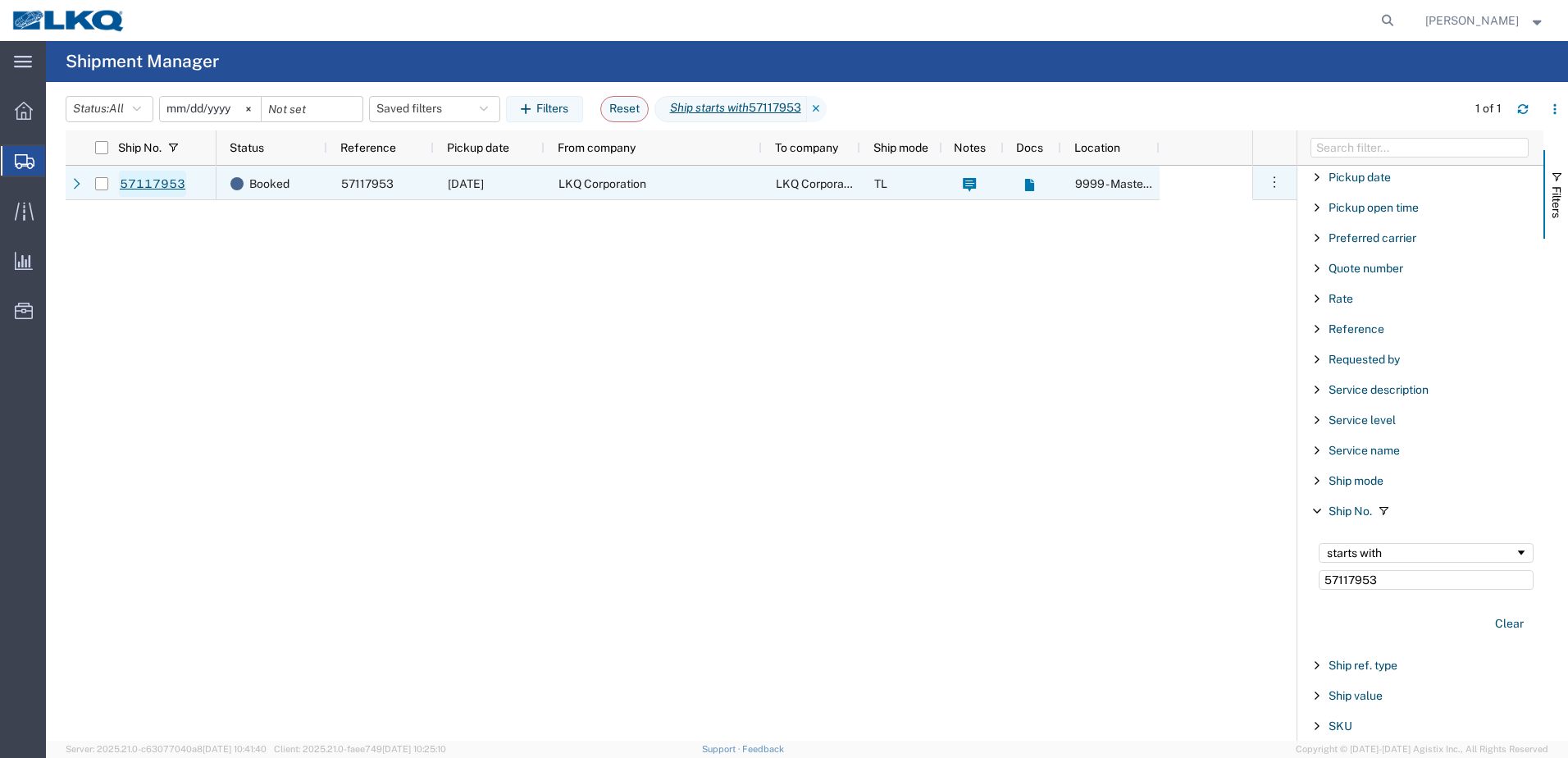
type input "57117953"
click at [162, 189] on link "57117953" at bounding box center [152, 184] width 67 height 26
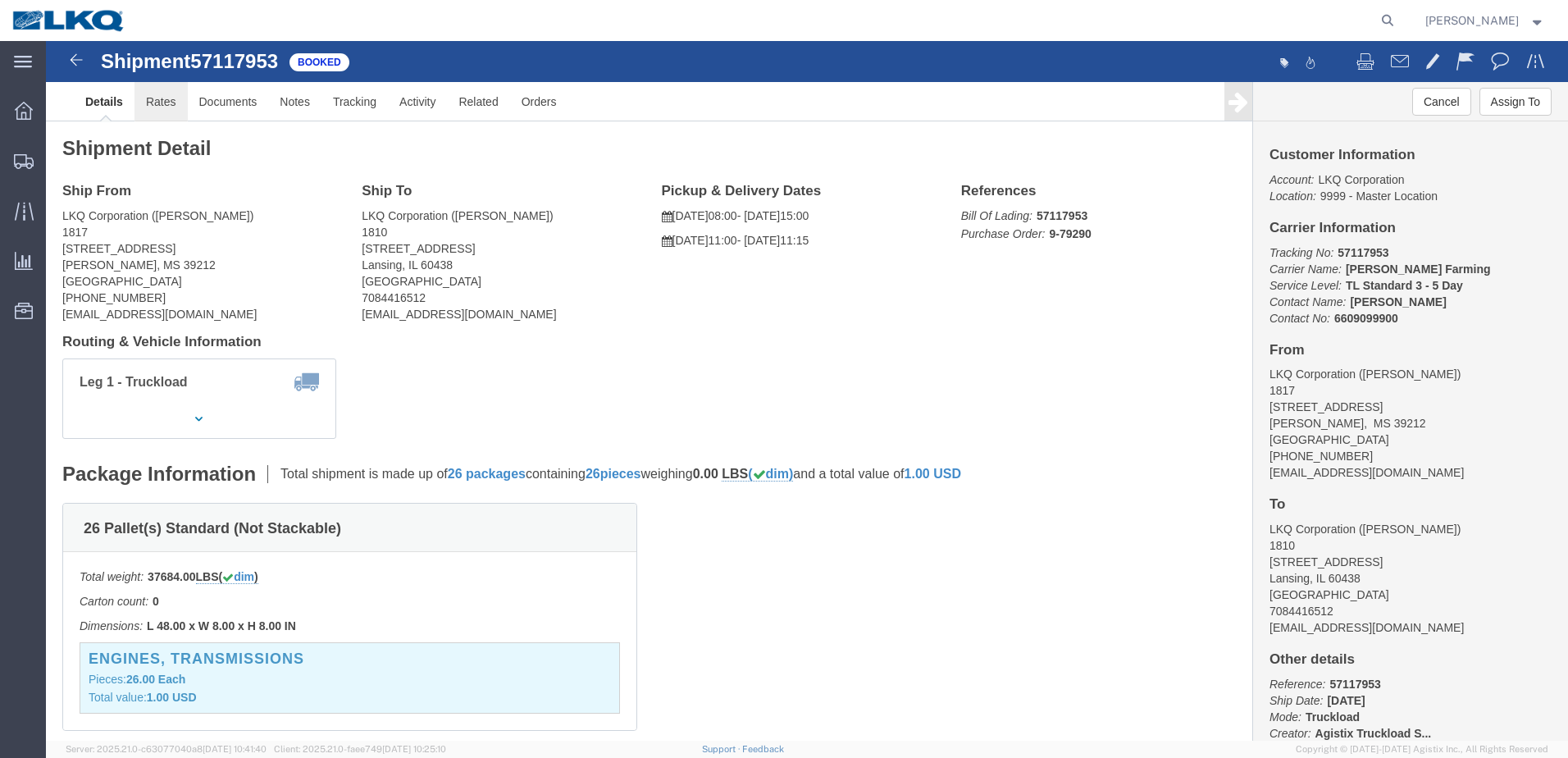
click link "Rates"
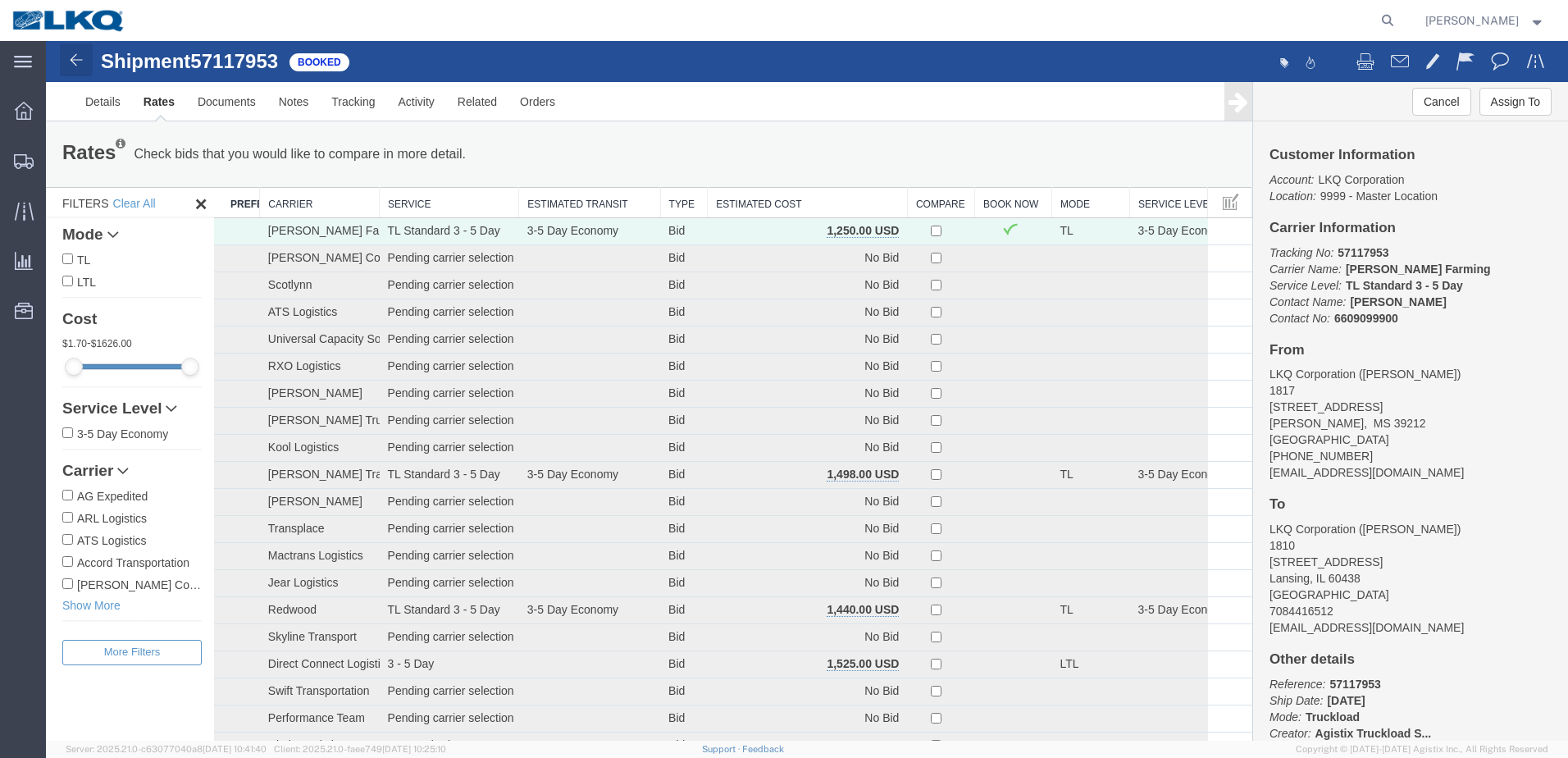
click at [75, 59] on img at bounding box center [76, 59] width 19 height 19
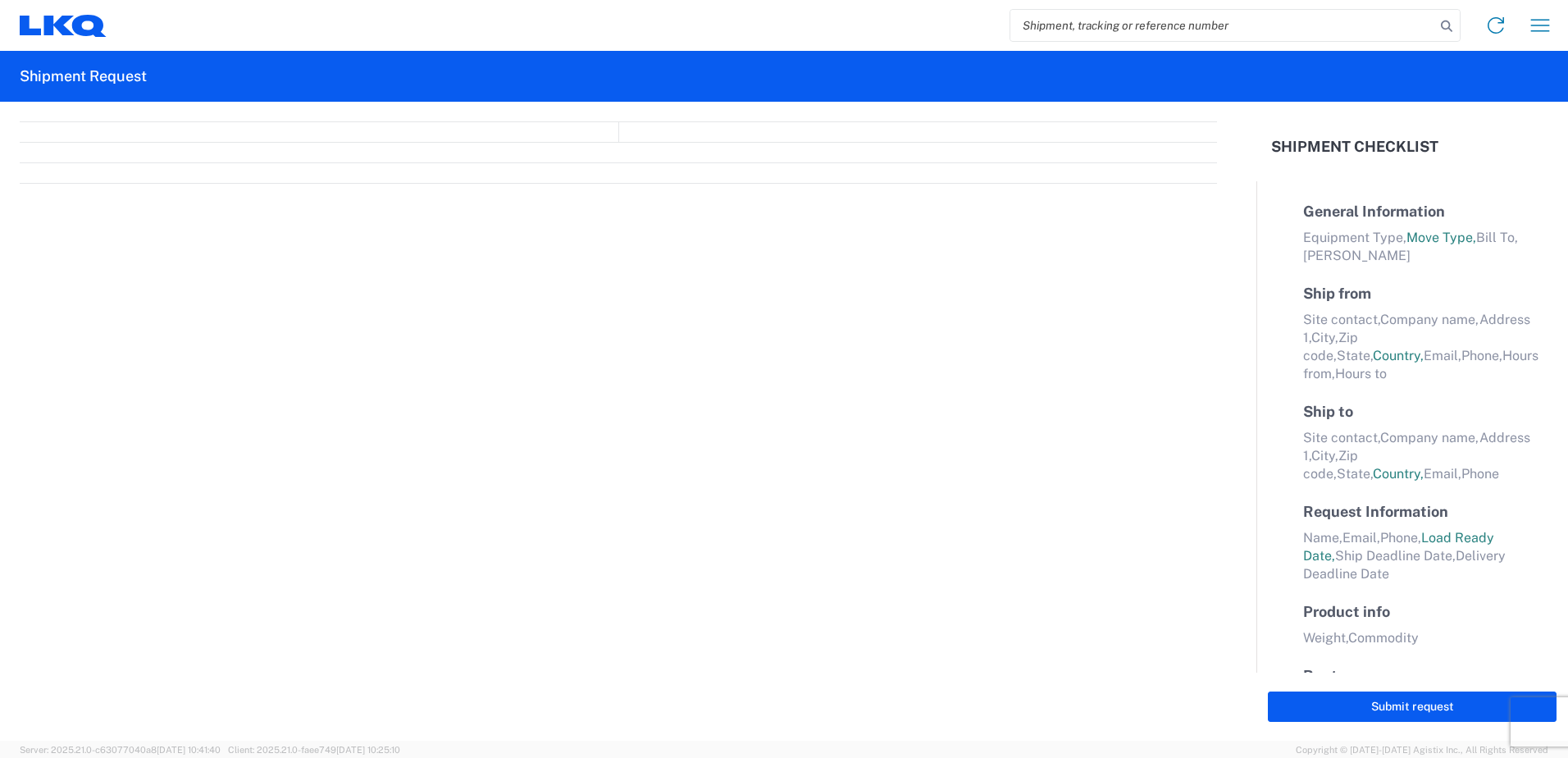
select select "FULL"
select select "LBS"
select select "IN"
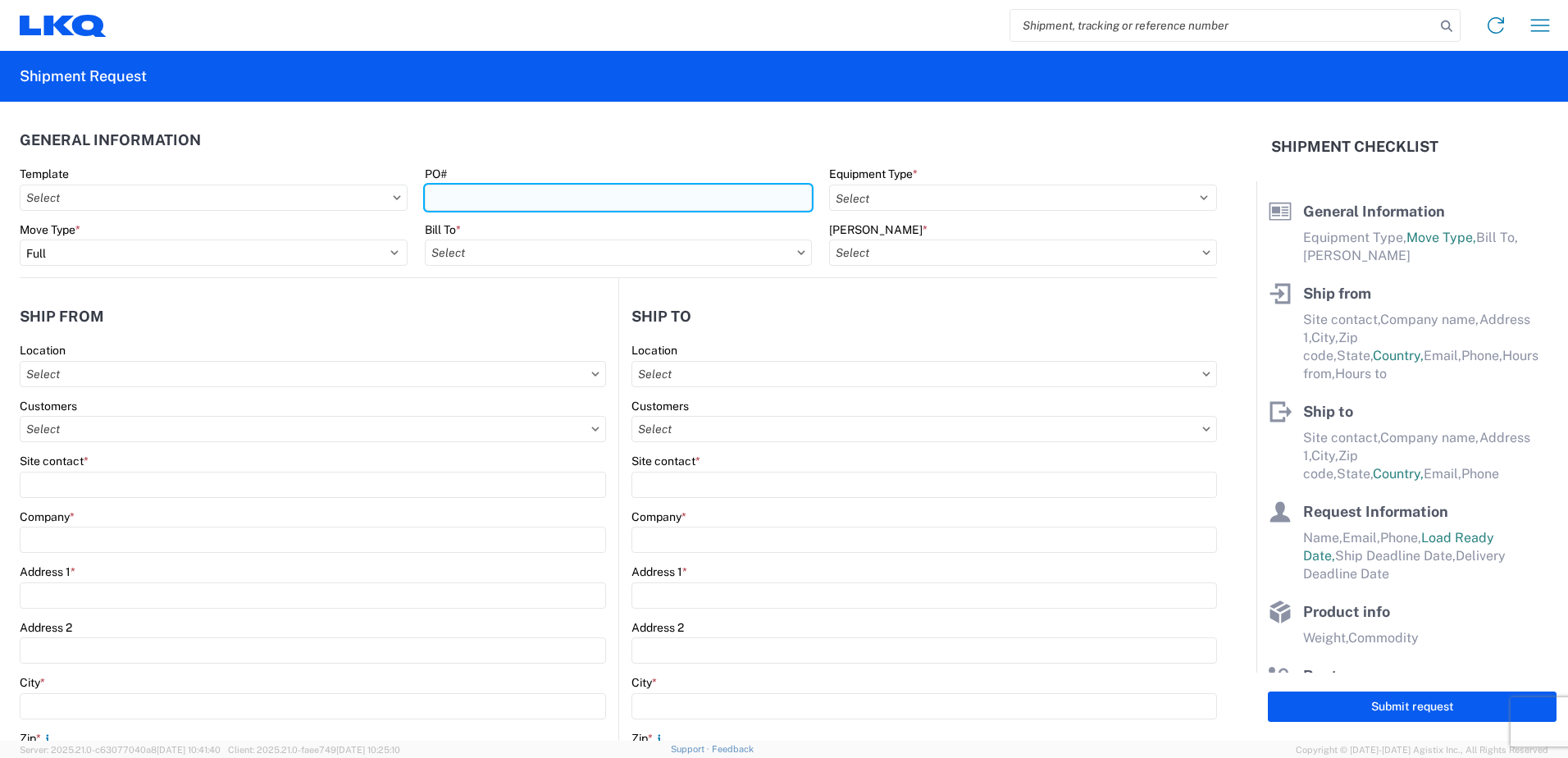
drag, startPoint x: 534, startPoint y: 201, endPoint x: 515, endPoint y: 190, distance: 22.0
click at [534, 201] on input "PO#" at bounding box center [618, 197] width 388 height 26
type input "2-107210"
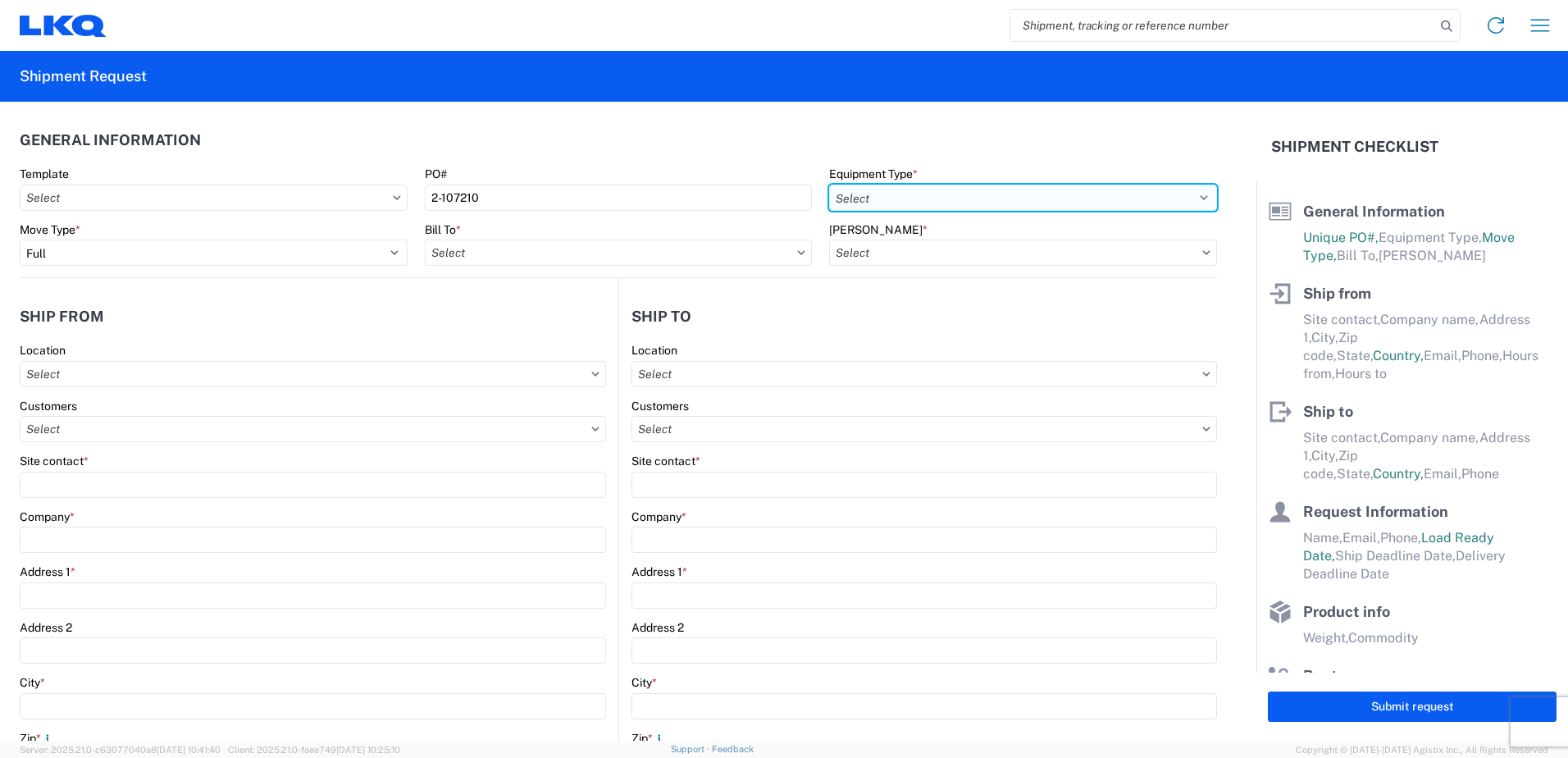
click at [1190, 197] on select "Select 53’ Dry Van Flatbed Dropdeck (van) Lowboy (flatbed) Rail" at bounding box center [1022, 197] width 388 height 26
select select "STDV"
click at [829, 184] on select "Select 53’ Dry Van Flatbed Dropdeck (van) Lowboy (flatbed) Rail" at bounding box center [1022, 197] width 388 height 26
click at [639, 249] on input "text" at bounding box center [618, 252] width 388 height 26
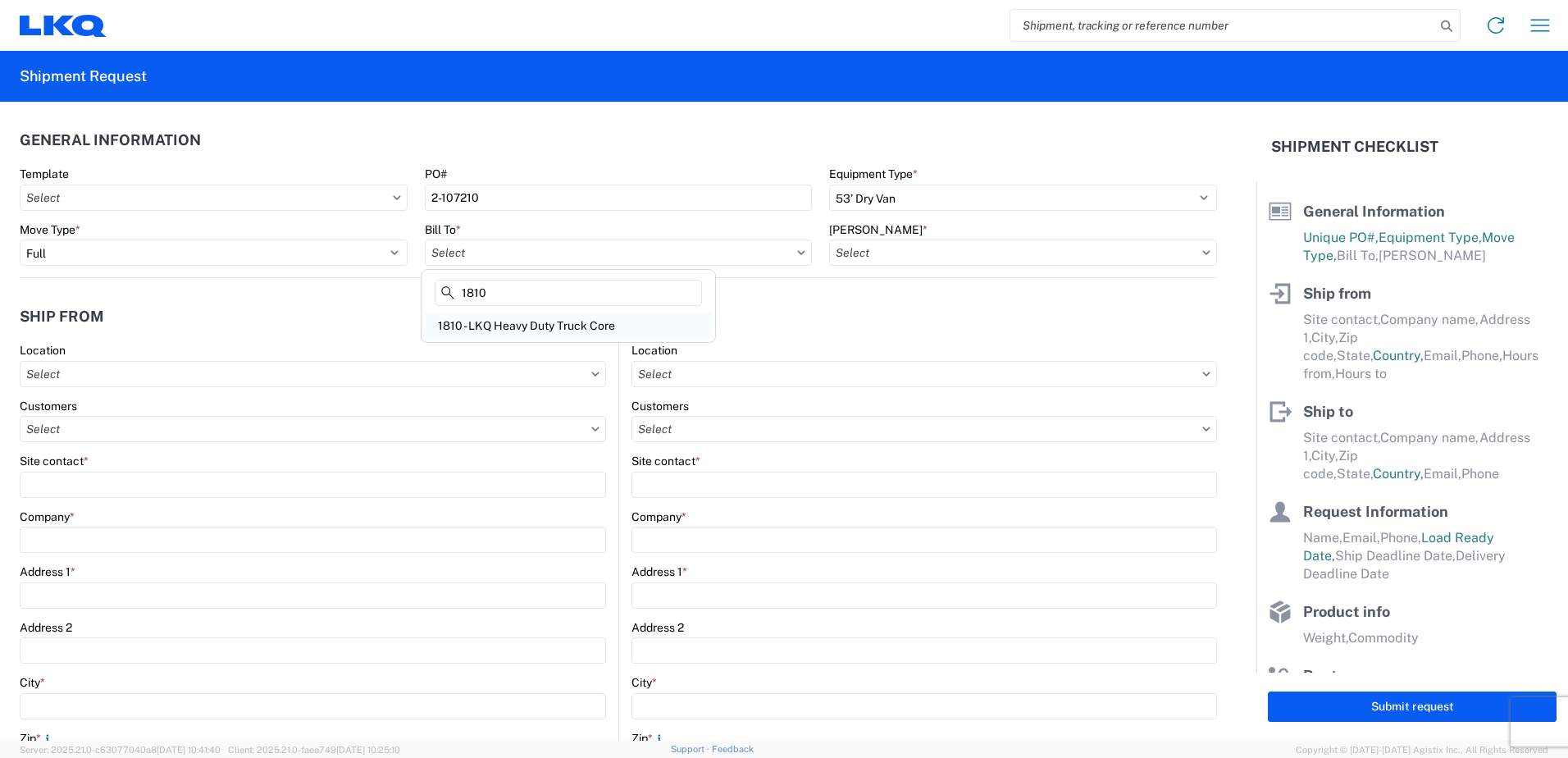
type input "1810"
drag, startPoint x: 529, startPoint y: 328, endPoint x: 689, endPoint y: 280, distance: 167.0
click at [530, 328] on div "1810 - LKQ Heavy Duty Truck Core" at bounding box center [567, 325] width 287 height 26
type input "1810 - LKQ Heavy Duty Truck Core"
click at [846, 255] on input "text" at bounding box center [1022, 252] width 388 height 26
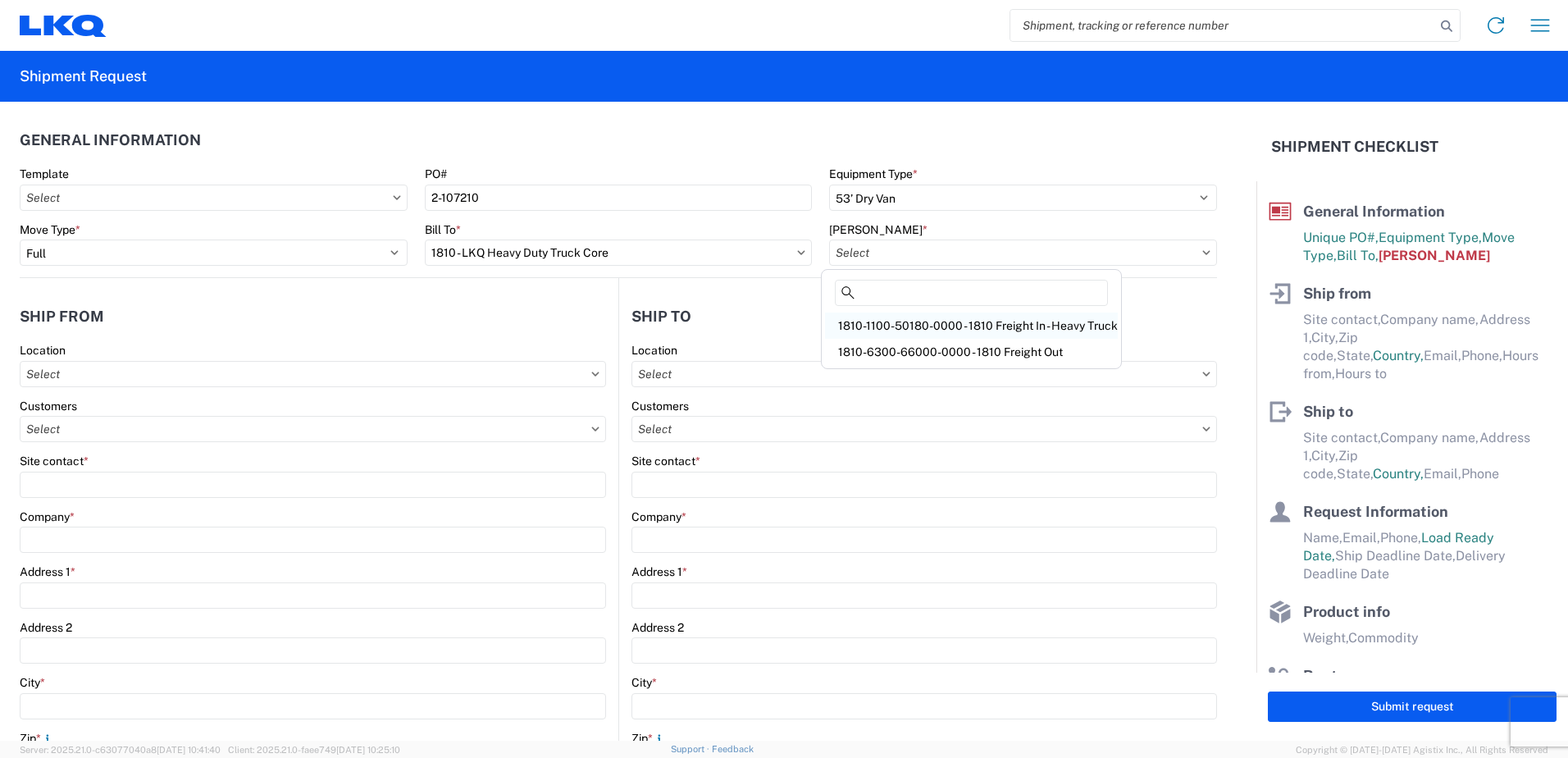
click at [1019, 330] on div "1810-1100-50180-0000 - 1810 Freight In - Heavy Truck" at bounding box center [971, 325] width 293 height 26
type input "1810-1100-50180-0000 - 1810 Freight In - Heavy Truck"
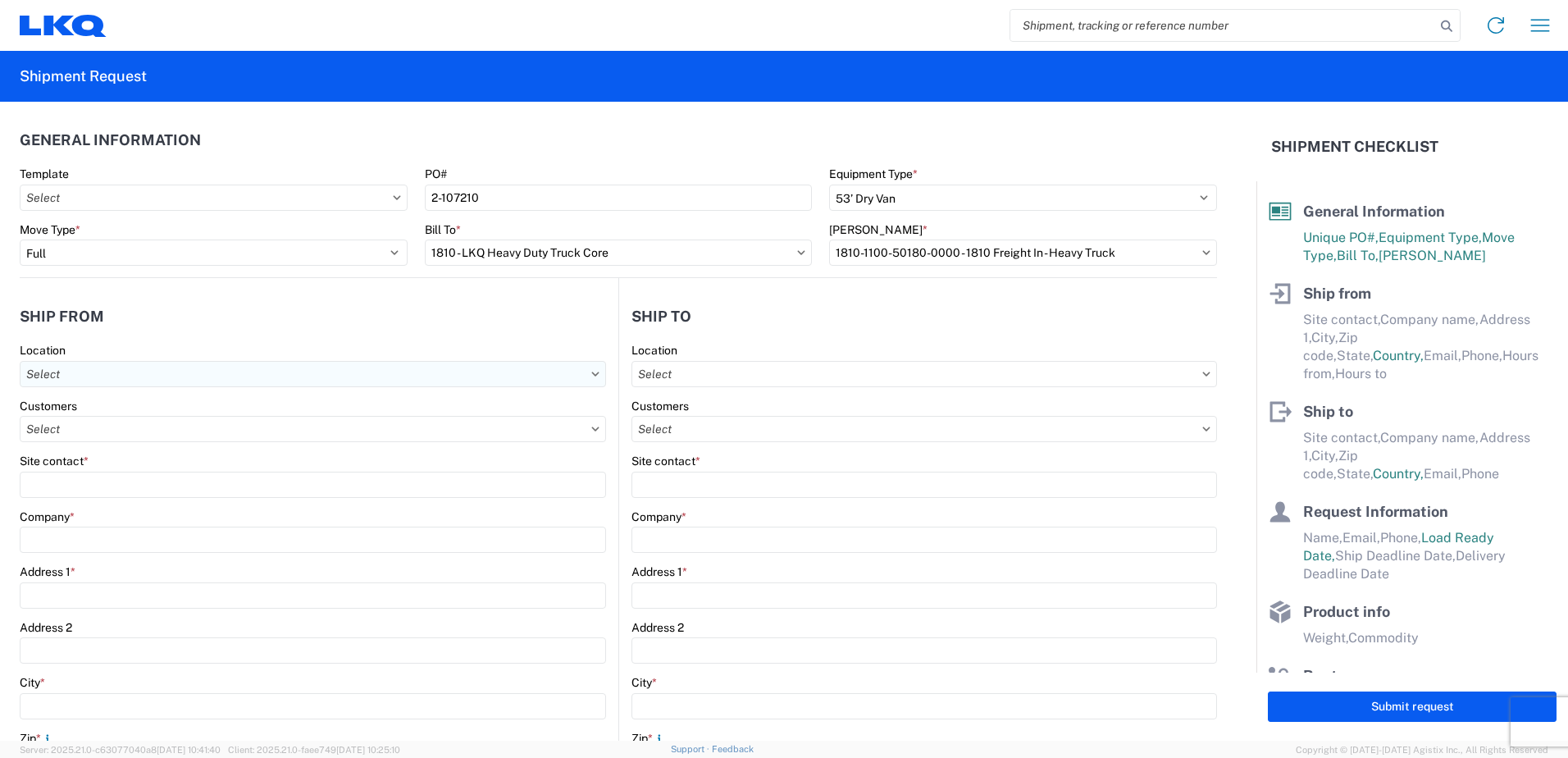
click at [242, 373] on input "text" at bounding box center [312, 374] width 586 height 26
type input "1812"
click at [104, 473] on div "1812A - LKQ Heavy Truck [US_STATE]" at bounding box center [167, 473] width 287 height 26
type input "1812A - LKQ Heavy Truck [US_STATE]"
type input "LKQ Corporation"
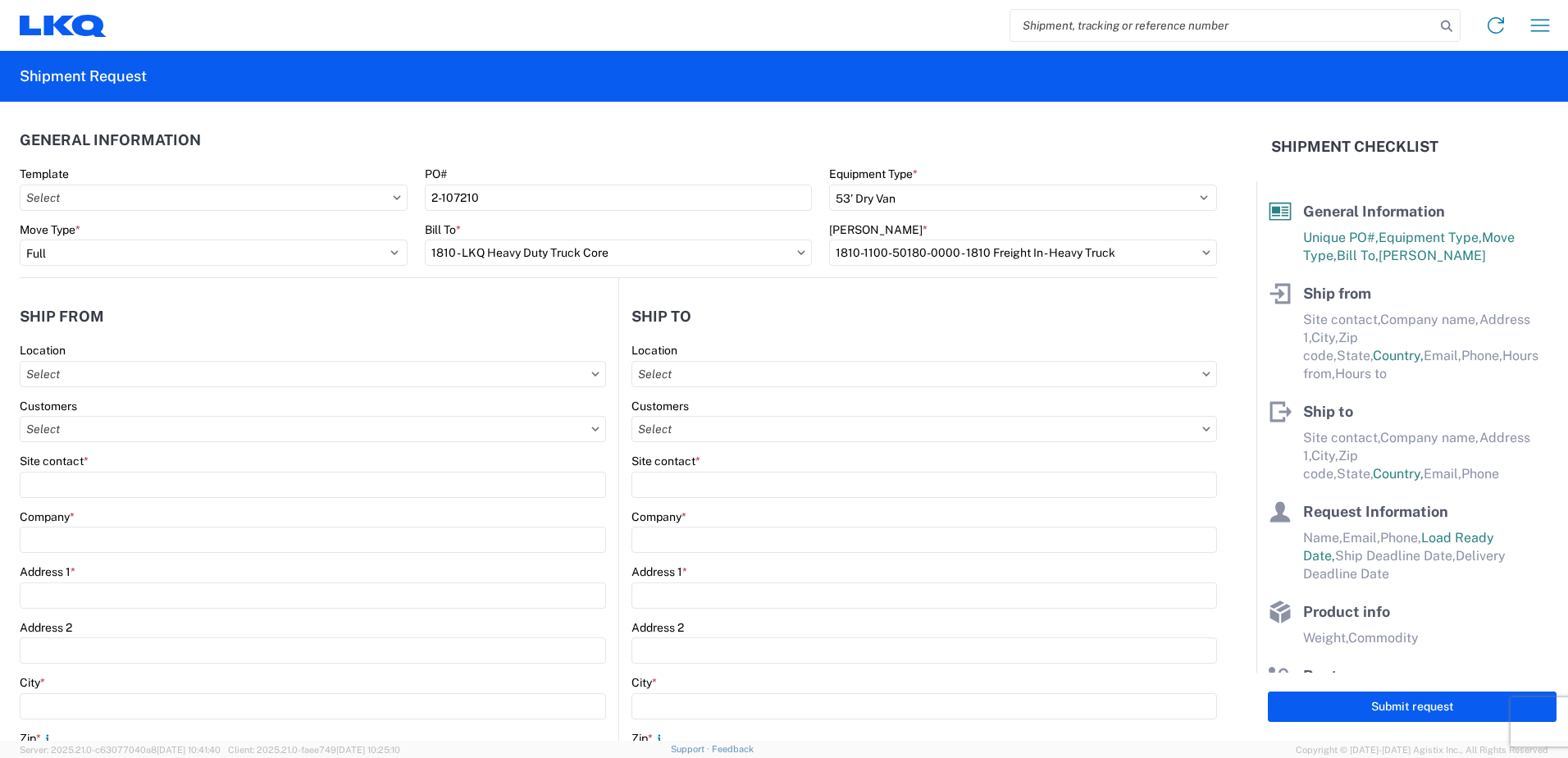
type input "32603 Main Street"
type input "Queen Anne"
type input "21657"
select select "MD"
select select "US"
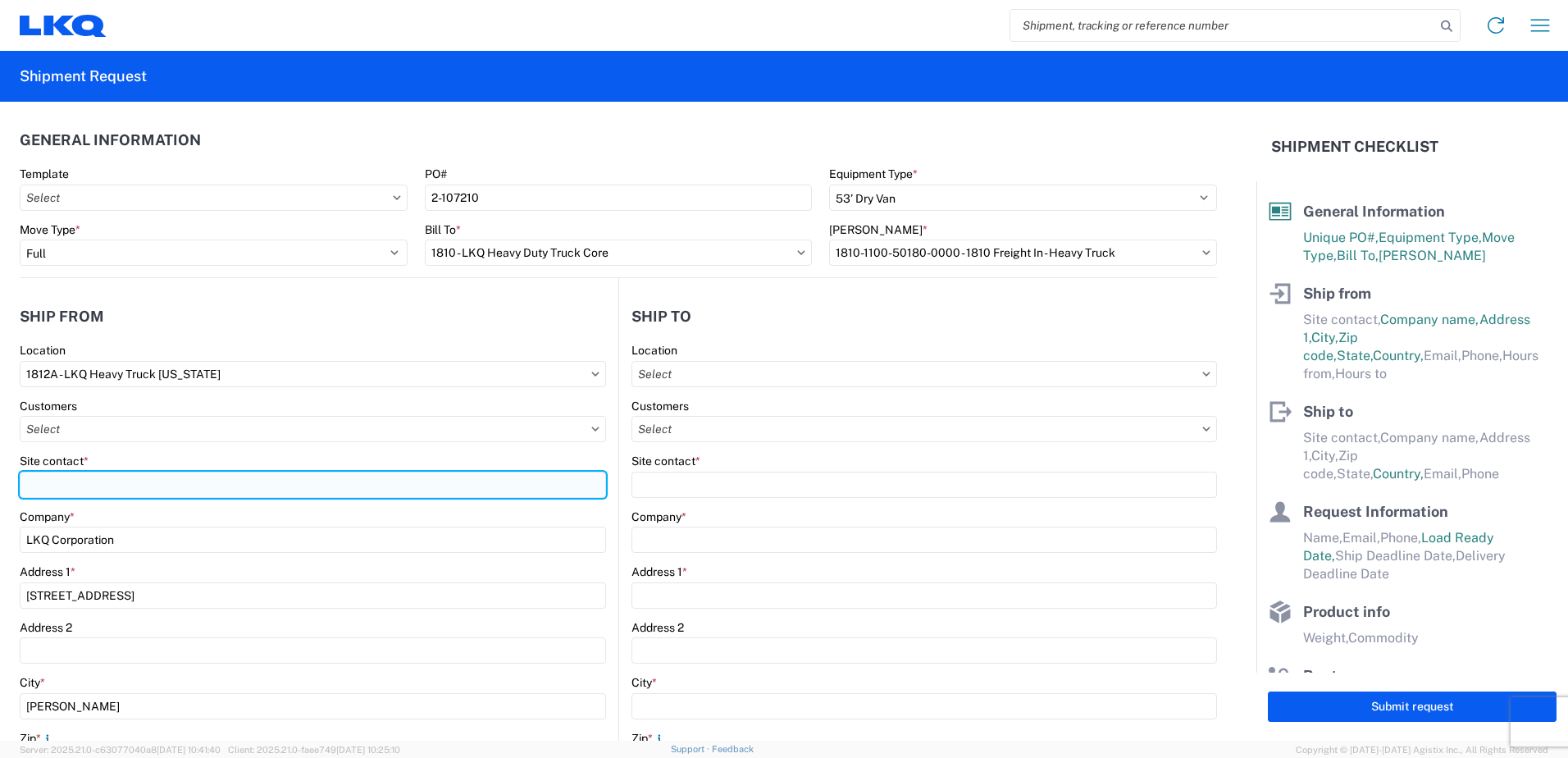
click at [52, 481] on input "Site contact *" at bounding box center [312, 484] width 586 height 26
drag, startPoint x: 118, startPoint y: 487, endPoint x: -287, endPoint y: 431, distance: 408.9
click at [0, 431] on html "Home Shipment request Shipment tracking Shipment Request General Information Te…" at bounding box center [784, 379] width 1568 height 758
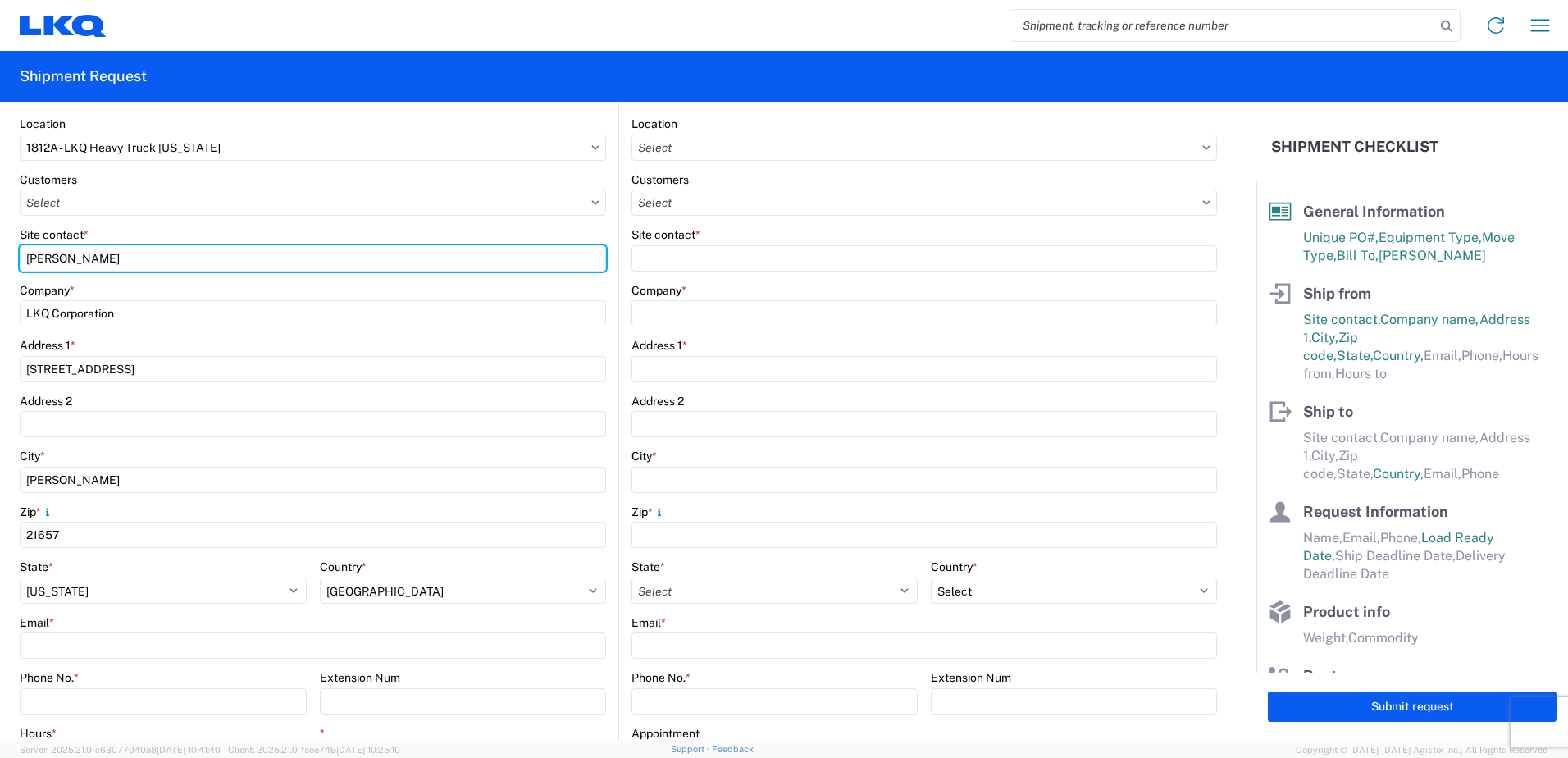
scroll to position [328, 0]
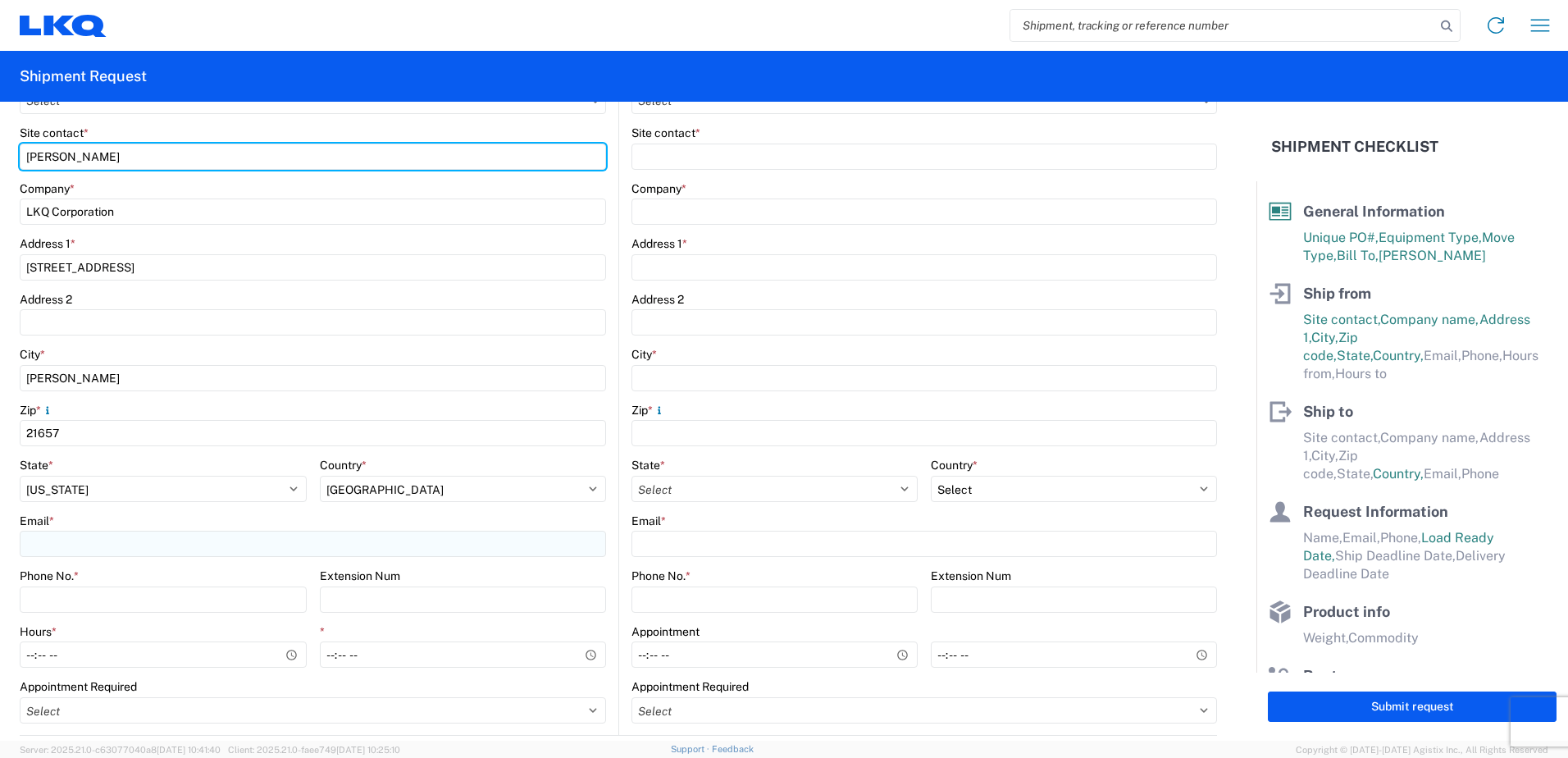
type input "April Hardisty"
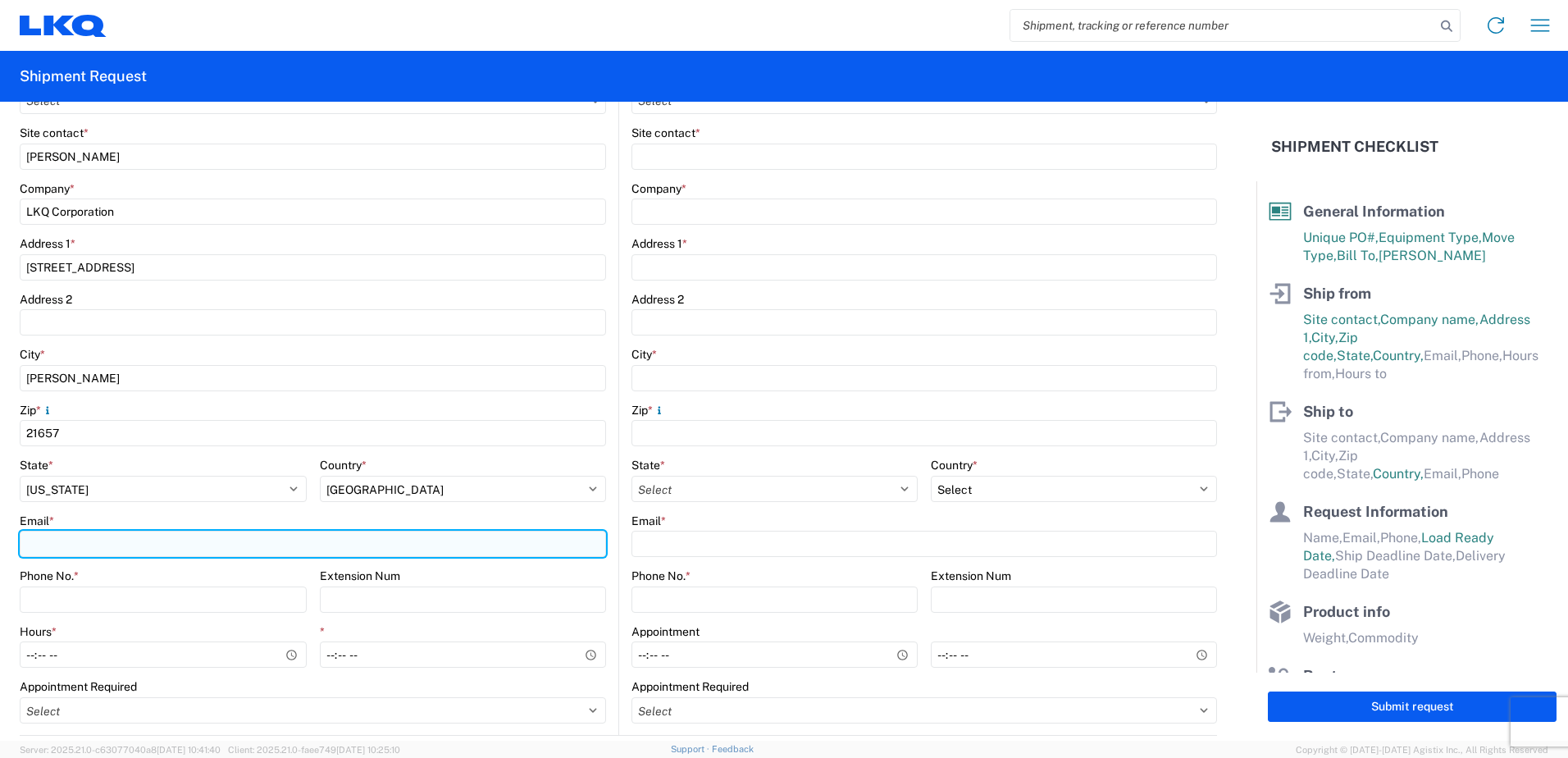
click at [63, 554] on input "Email *" at bounding box center [312, 543] width 586 height 26
type input "amhardisty@lkqcorp.com"
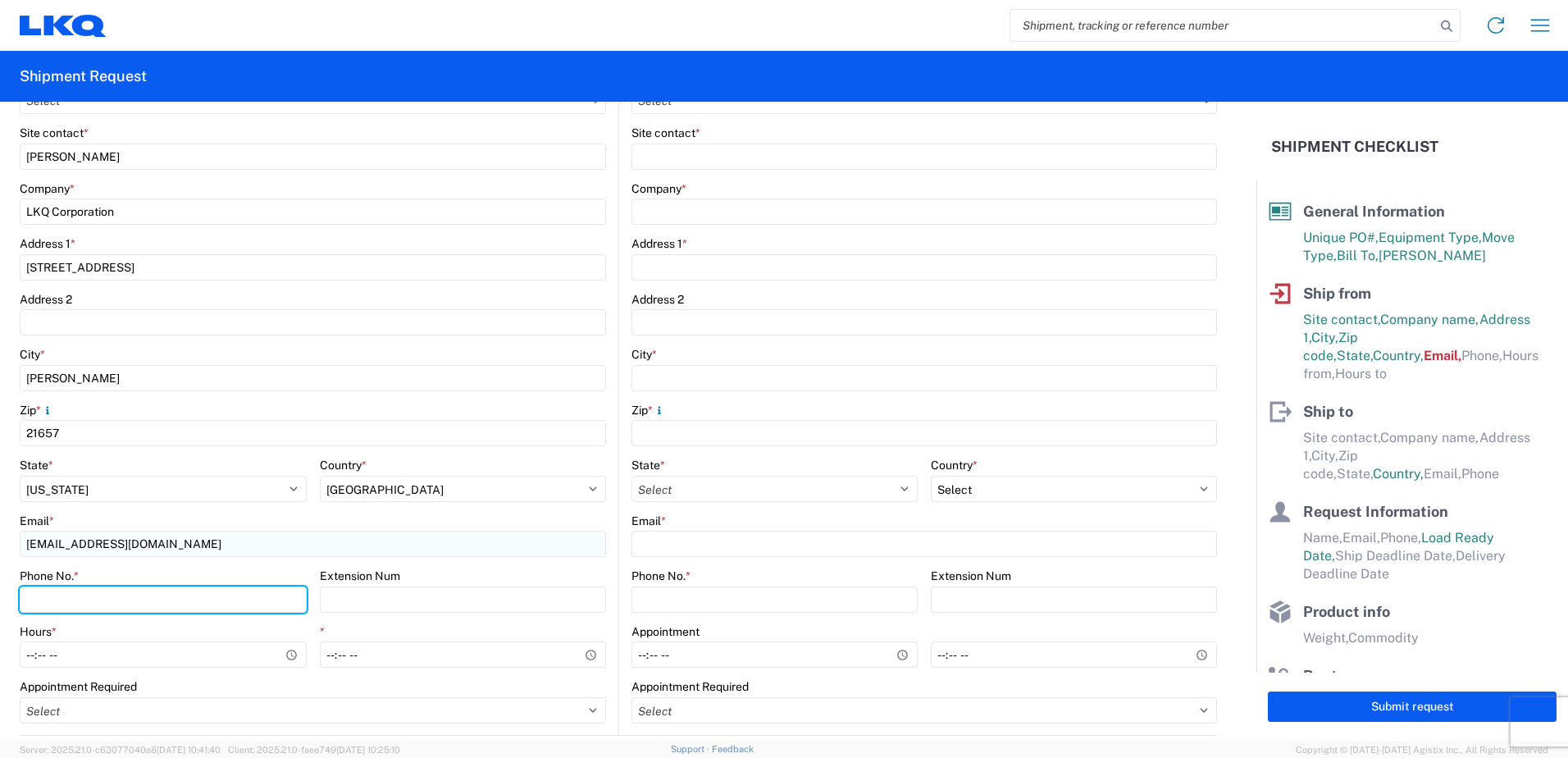
type input "4107636047"
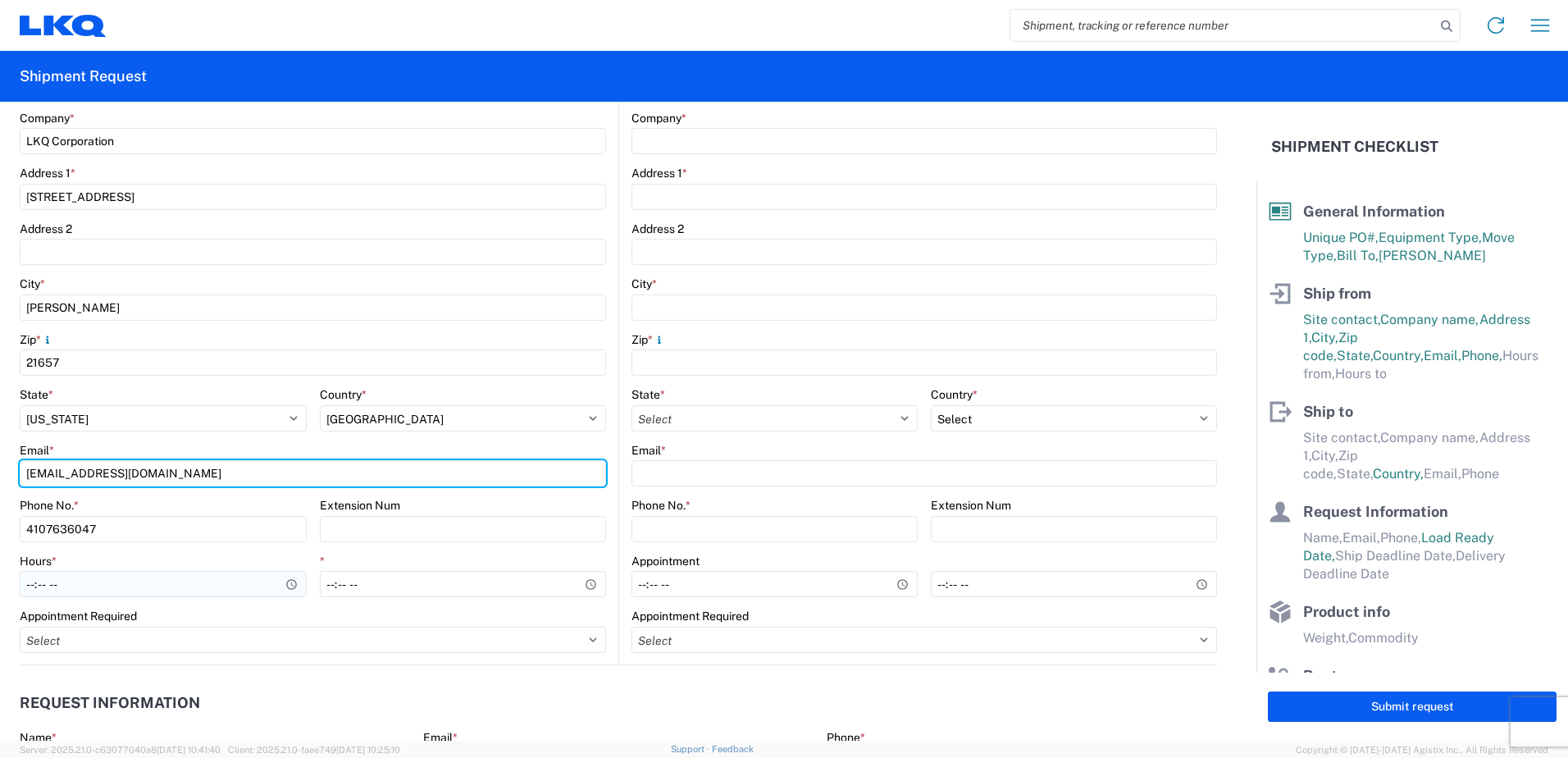
scroll to position [410, 0]
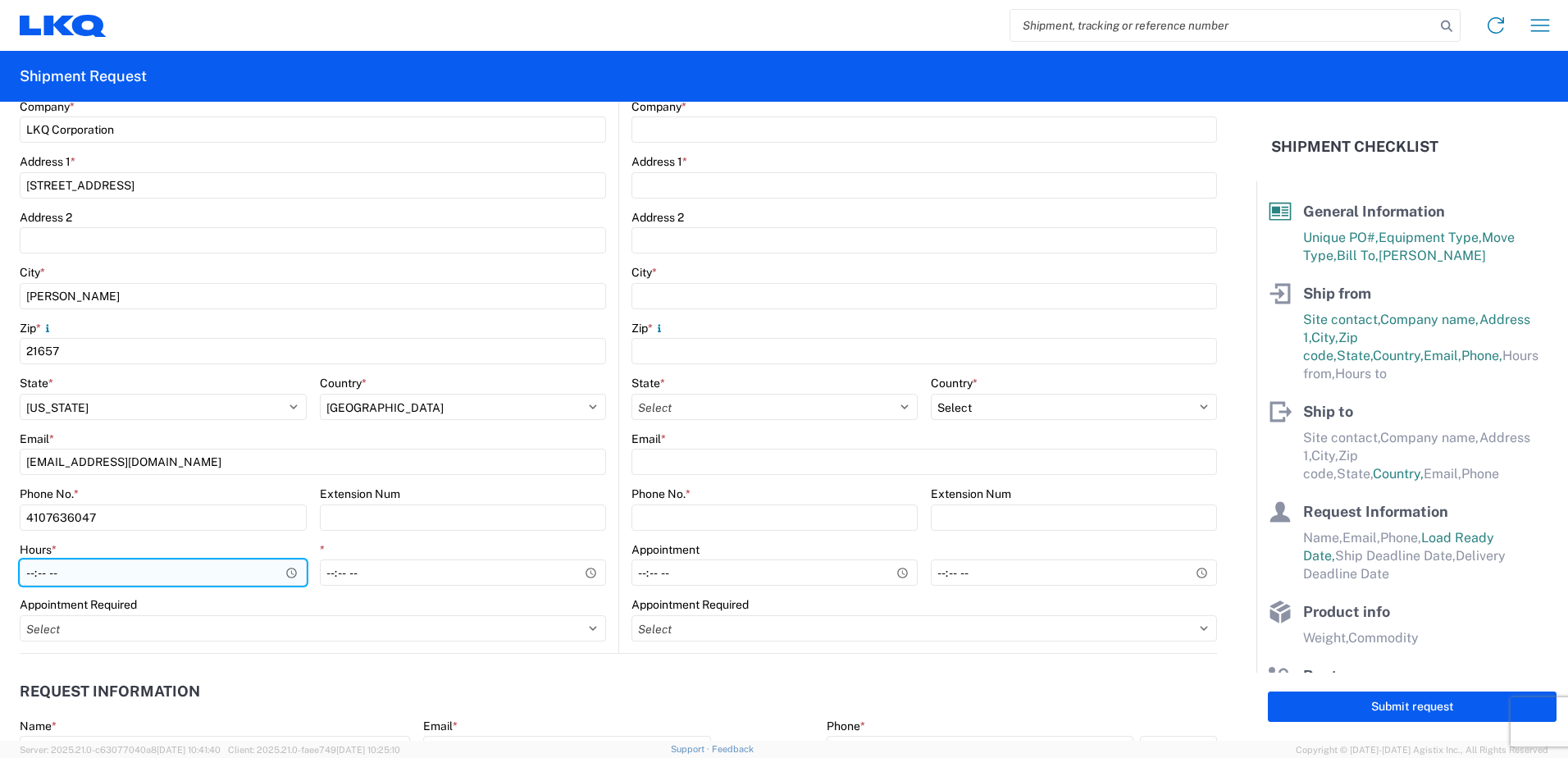
click at [29, 574] on input "Hours *" at bounding box center [162, 572] width 287 height 26
type input "08:00"
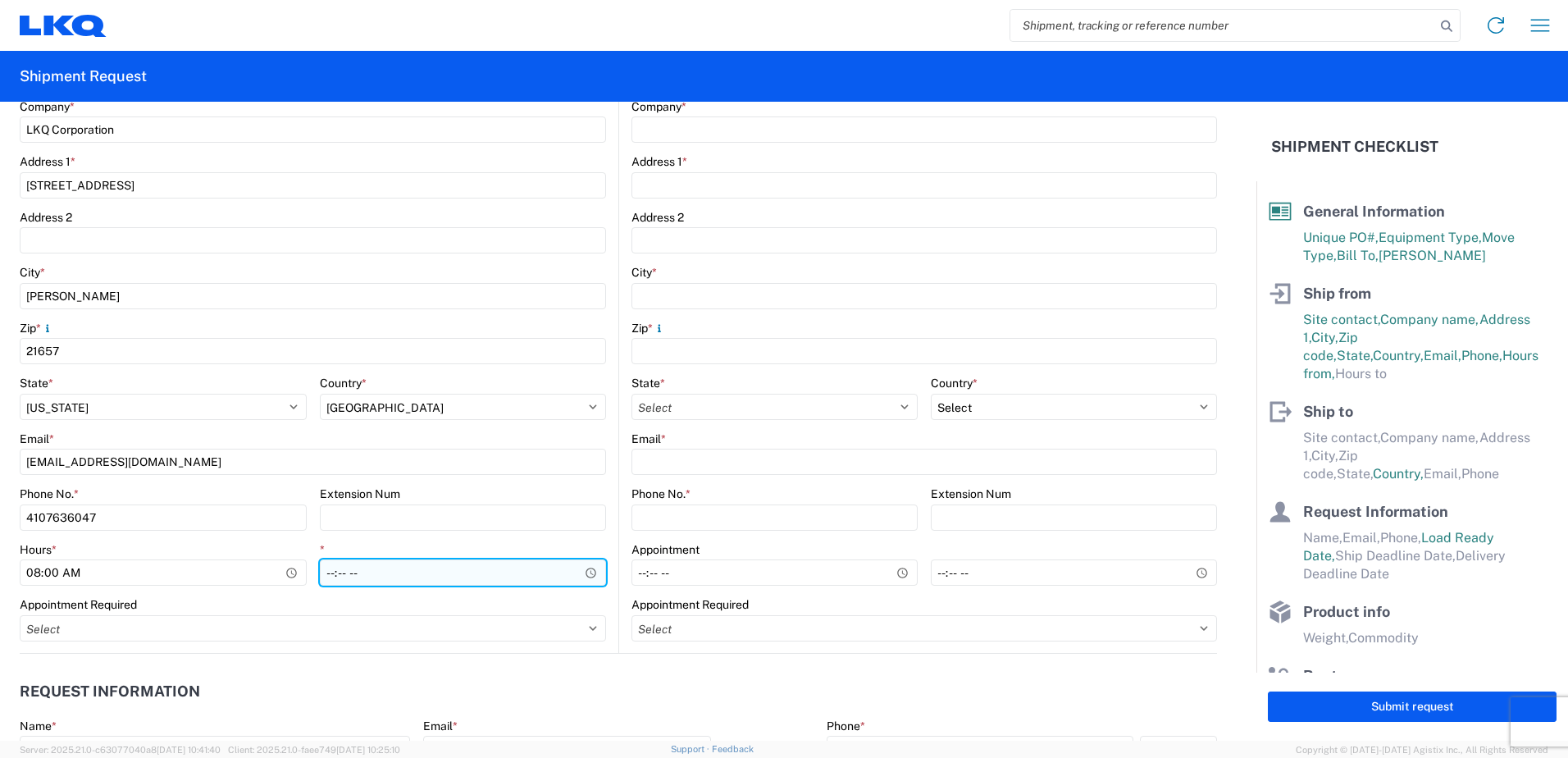
click at [326, 575] on input "*" at bounding box center [463, 572] width 287 height 26
click at [348, 579] on input "13:36" at bounding box center [463, 572] width 287 height 26
click at [333, 576] on input "13:36" at bounding box center [463, 572] width 287 height 26
type input "14:00"
click at [665, 493] on label "Phone No. *" at bounding box center [661, 493] width 59 height 14
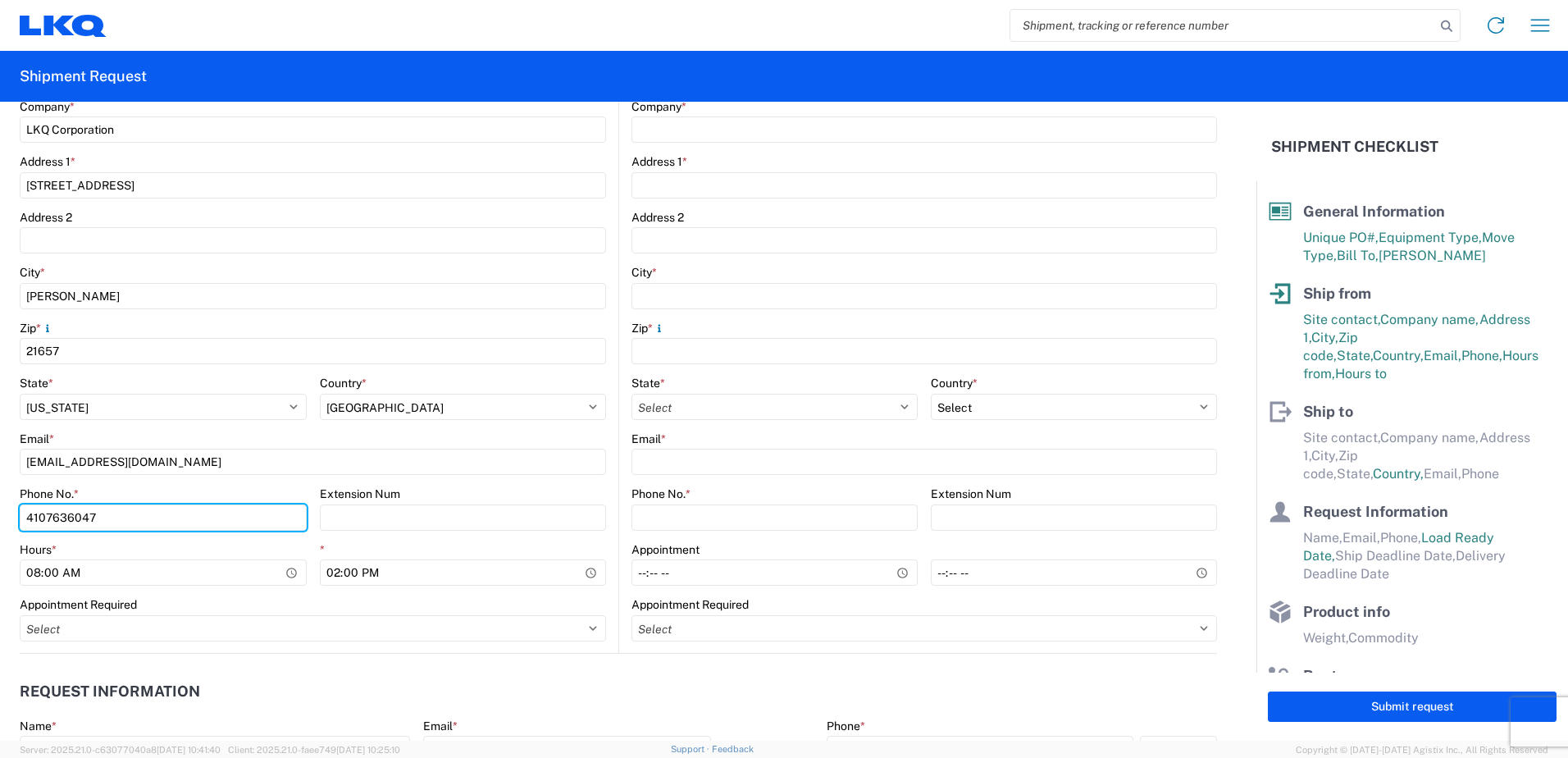
click at [307, 504] on input "4107636047" at bounding box center [162, 517] width 287 height 26
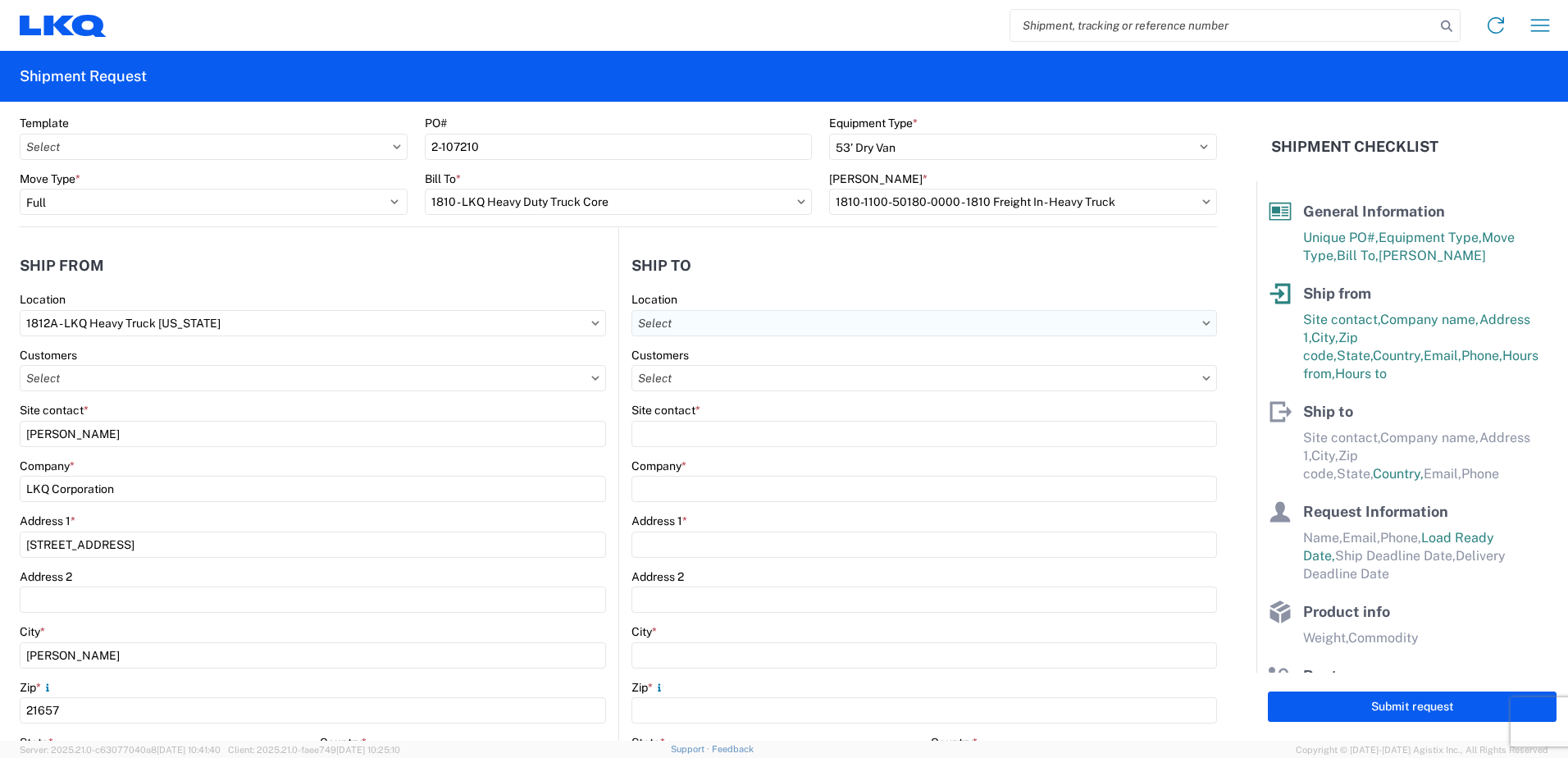
scroll to position [0, 0]
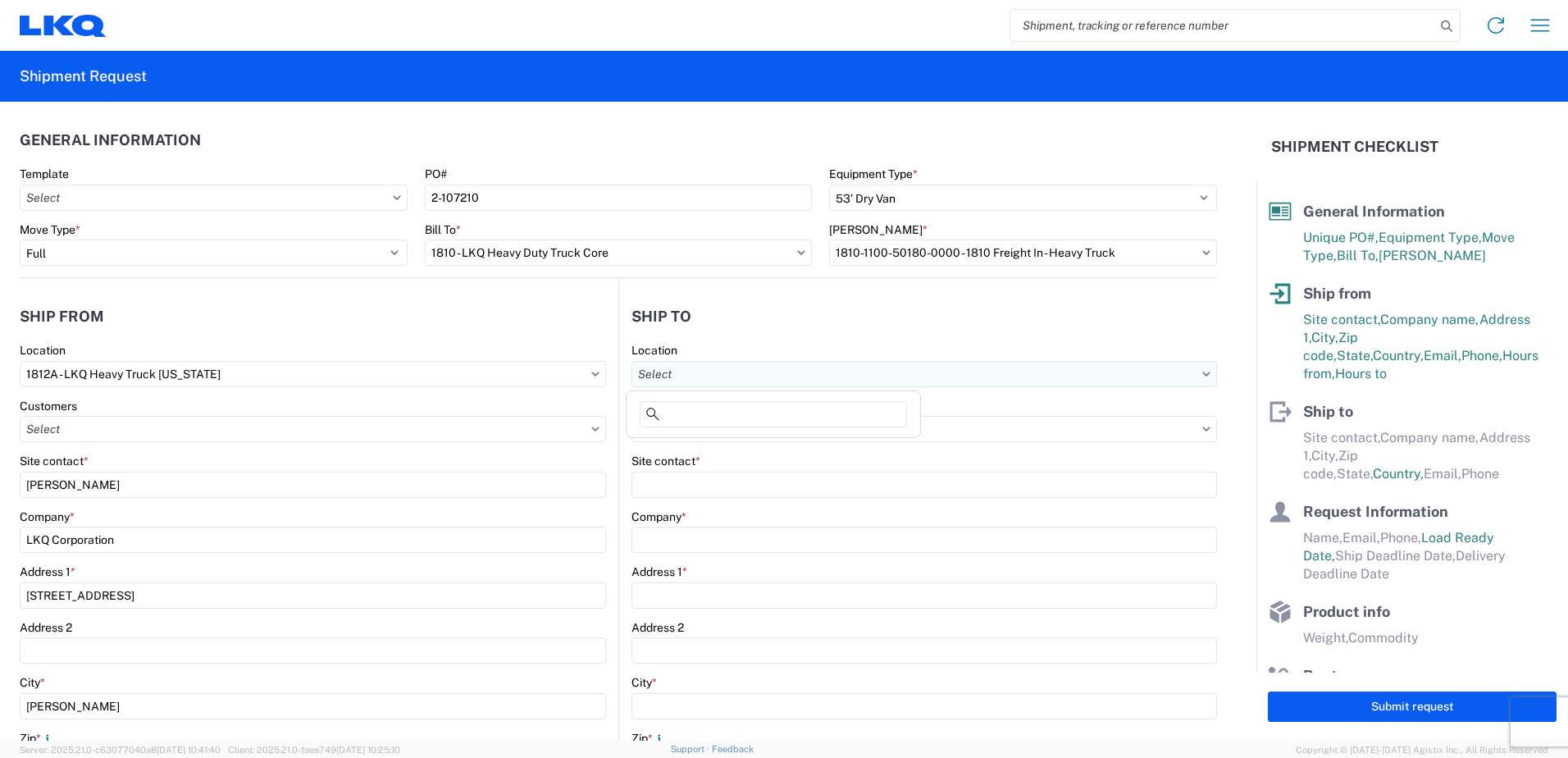
click at [660, 377] on input "text" at bounding box center [924, 374] width 585 height 26
type input "1874"
click at [696, 448] on div "1874 - [GEOGRAPHIC_DATA]" at bounding box center [773, 447] width 287 height 26
type input "1874 - [GEOGRAPHIC_DATA]"
type input "1874 Ozark"
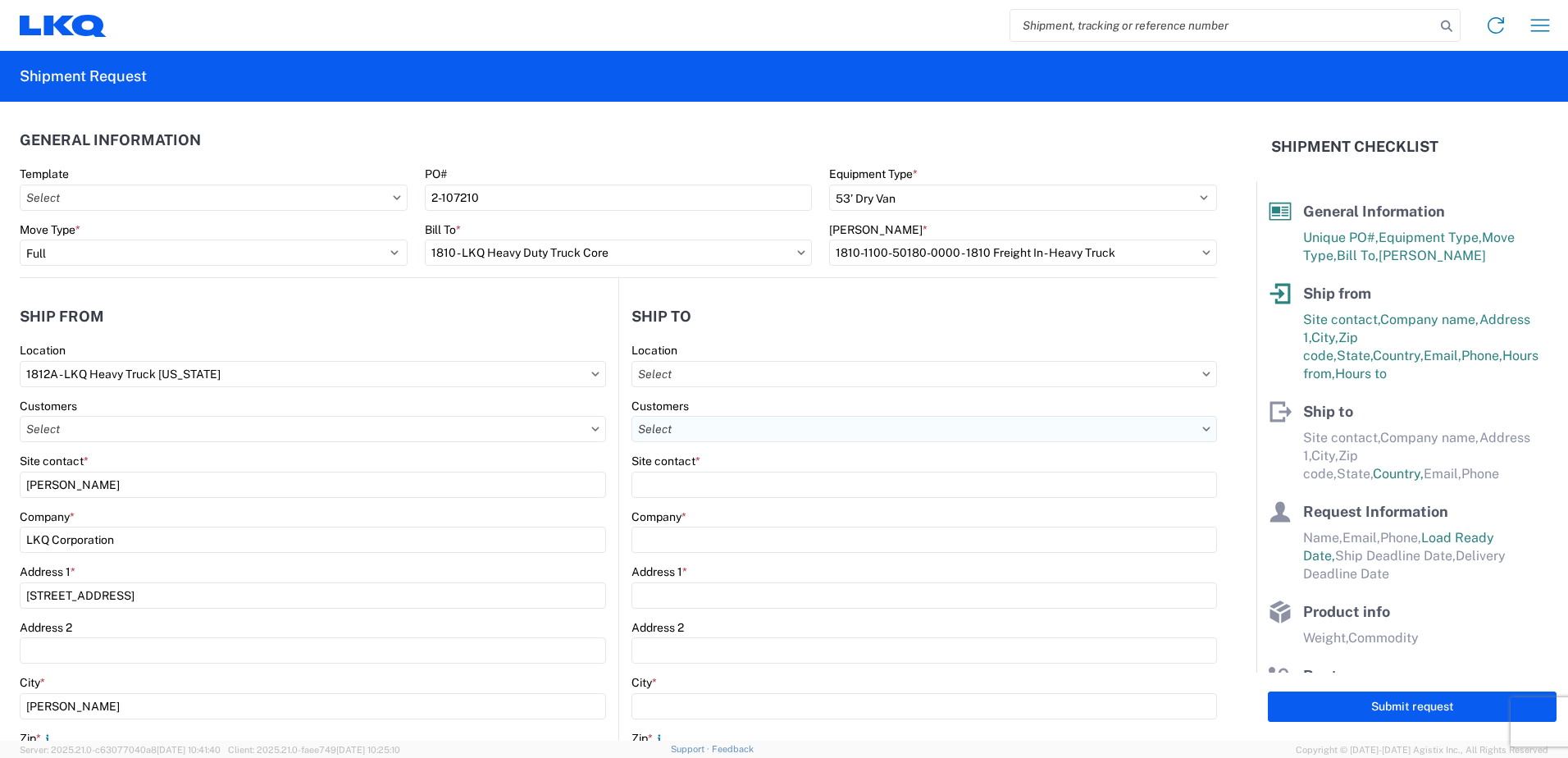
type input "1250 West Liberty Ave"
type input "Ozark"
type input "65721"
select select "US"
type input "4175819800"
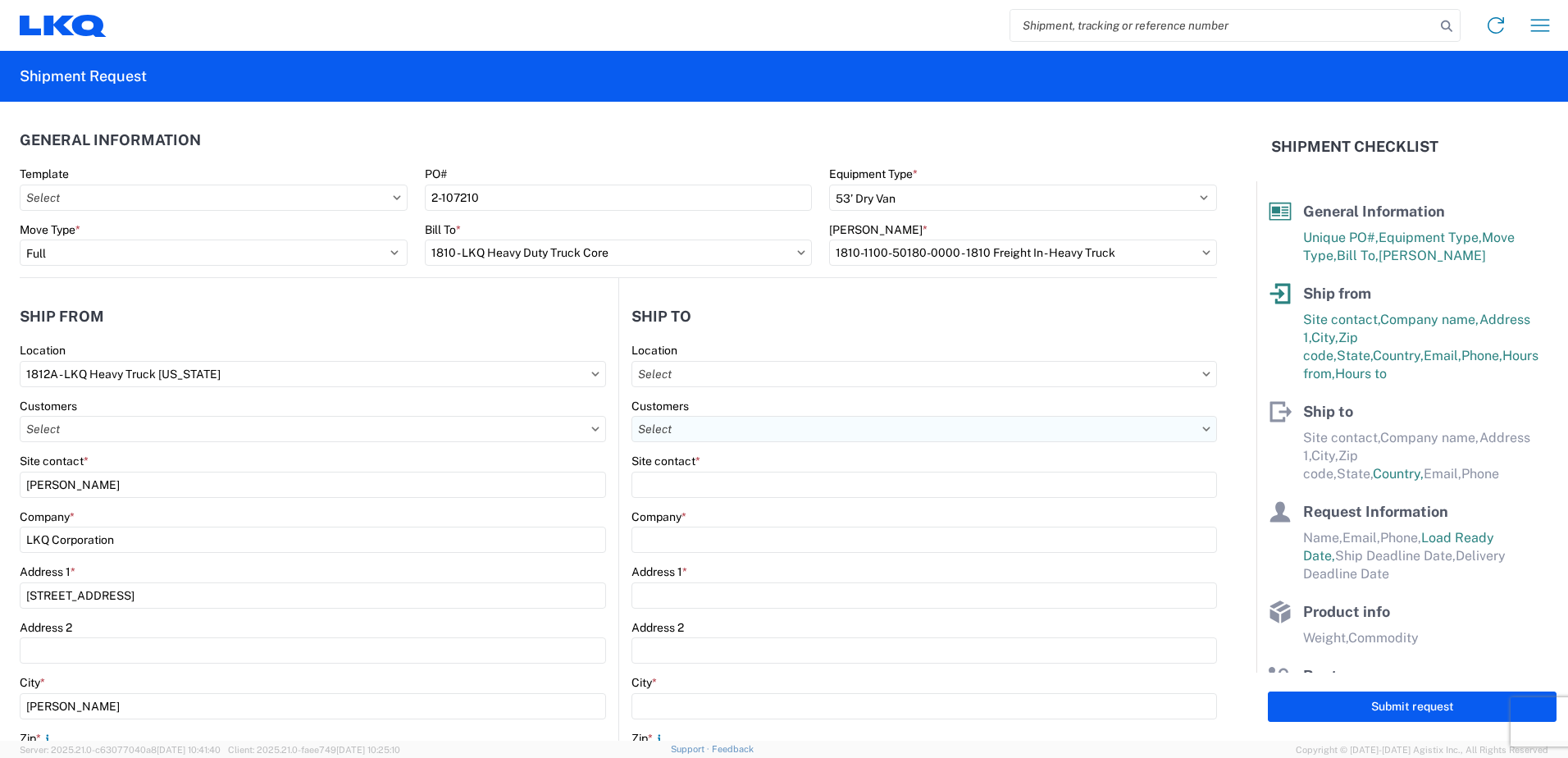
type input "08:00"
type input "02:00"
select select
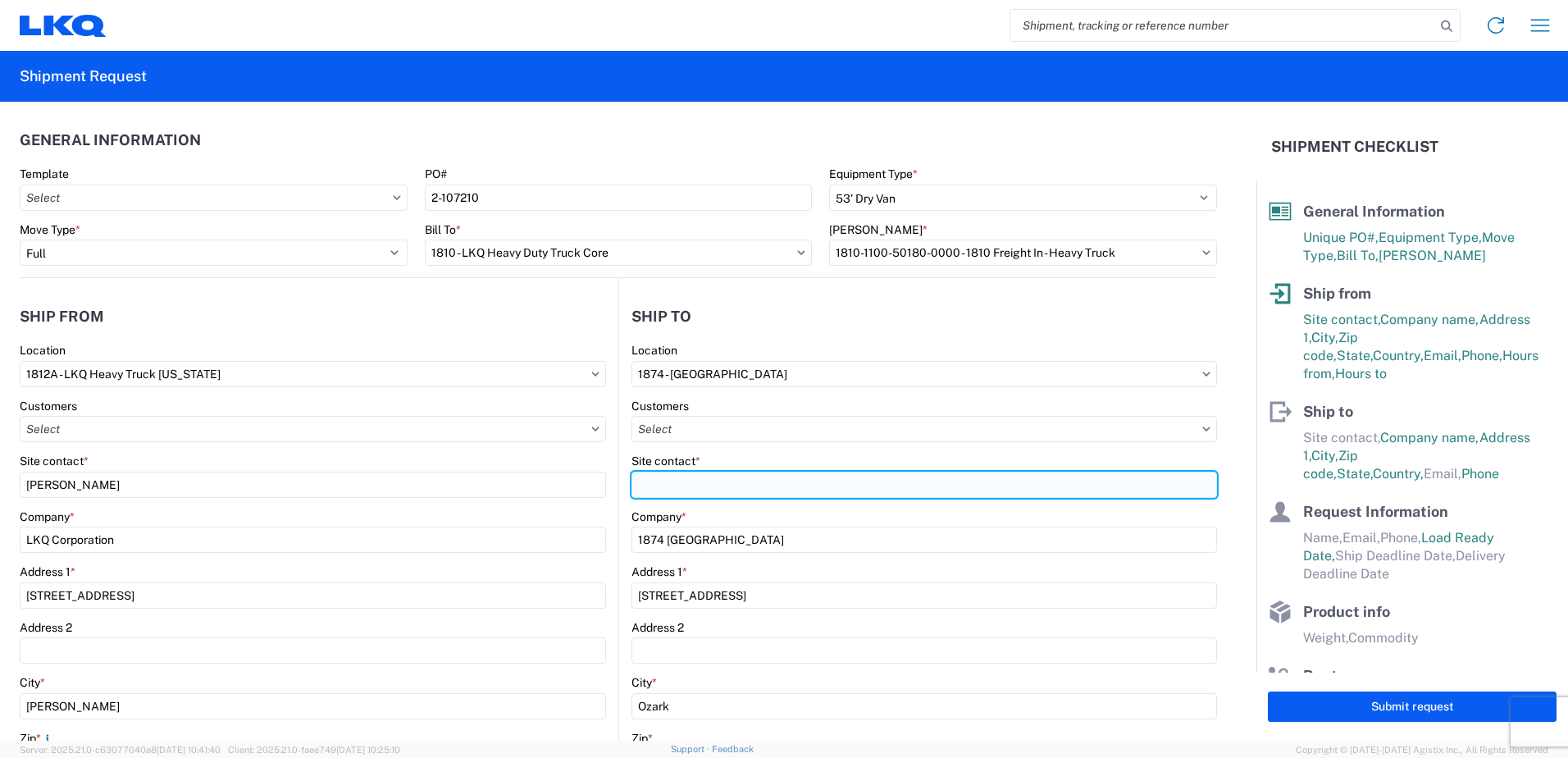
click at [659, 490] on input "Site contact *" at bounding box center [924, 484] width 585 height 26
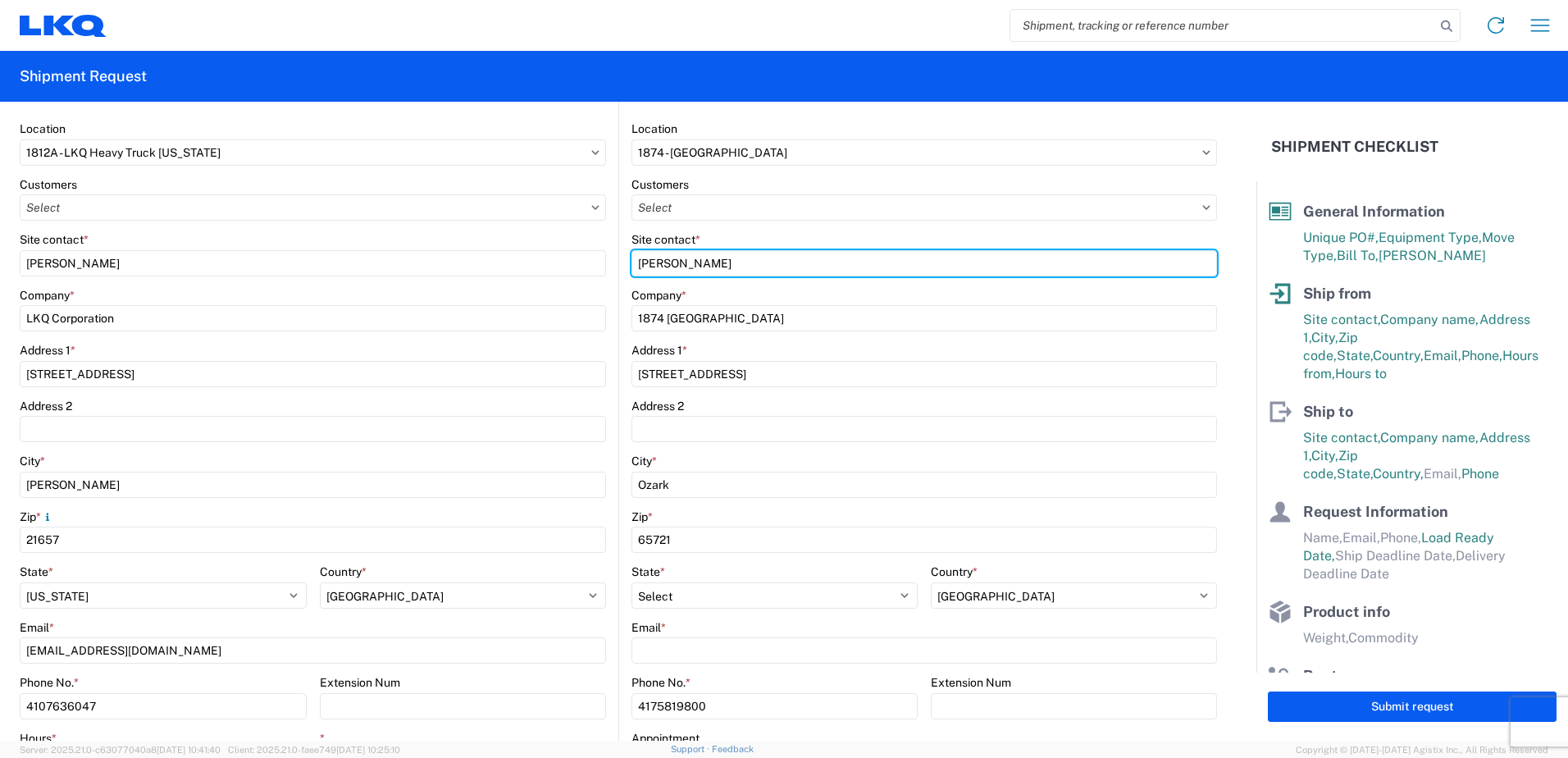
scroll to position [246, 0]
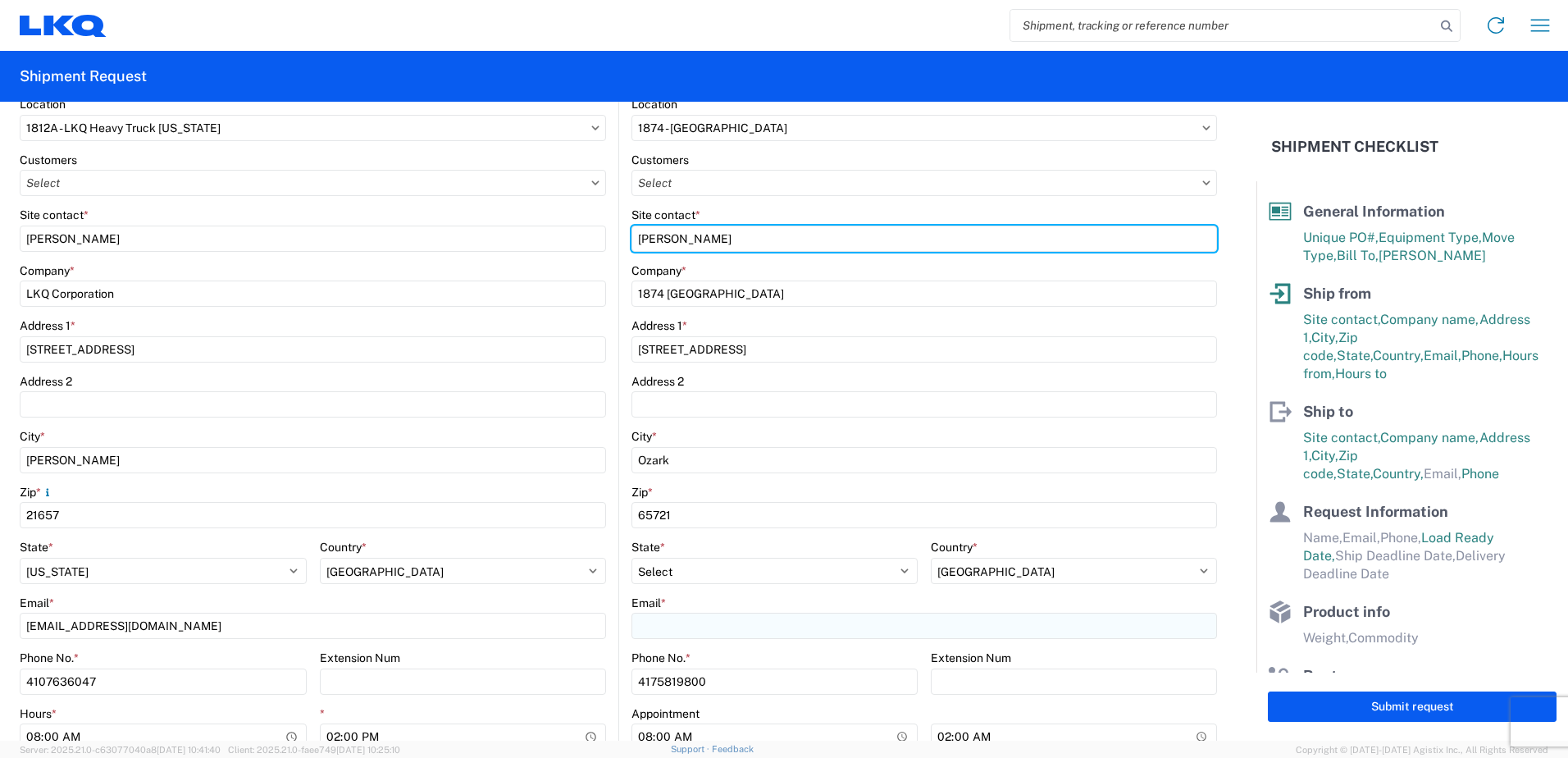
type input "Derek Day"
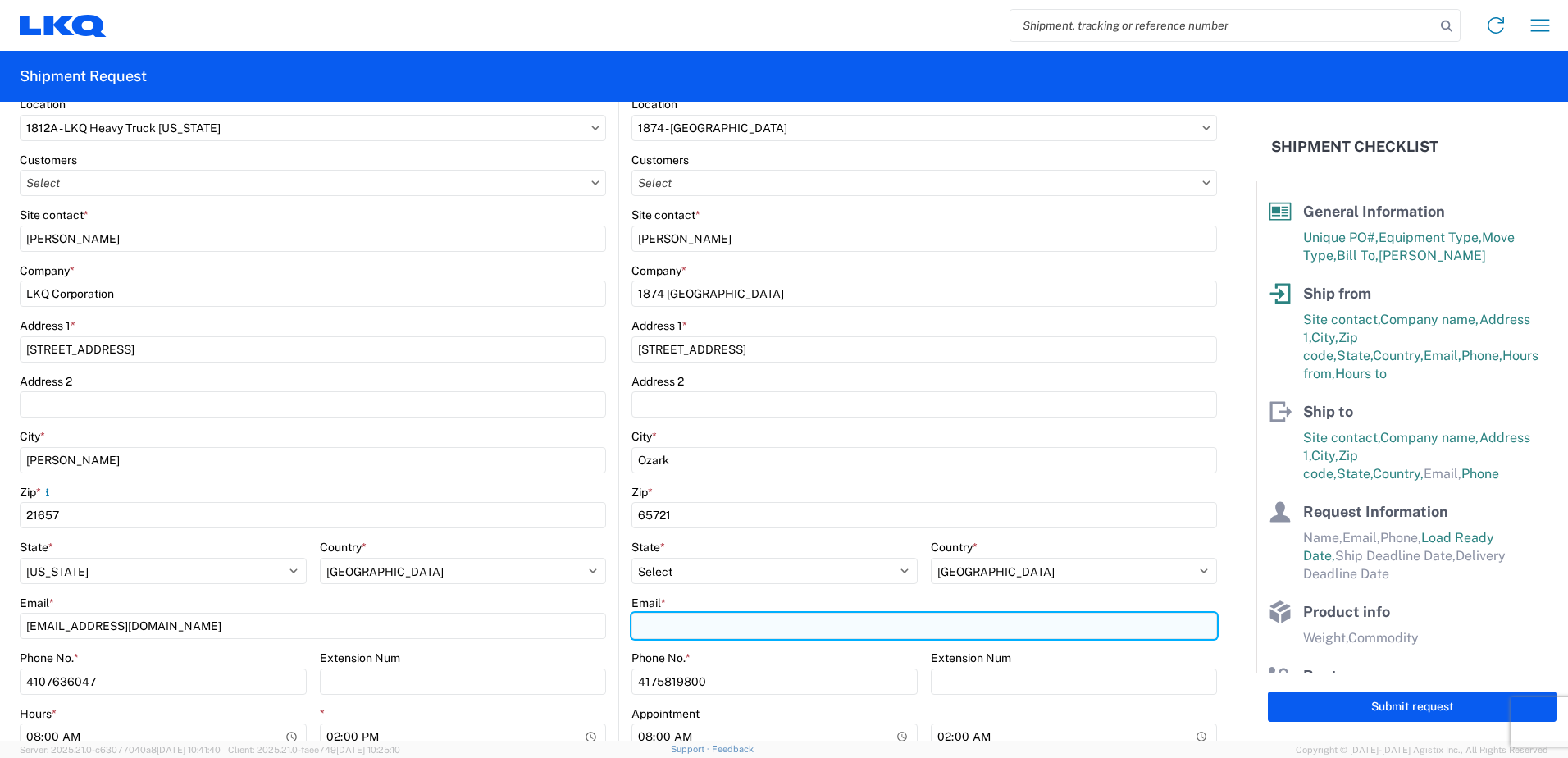
click at [646, 631] on input "Email *" at bounding box center [924, 625] width 585 height 26
type input "[EMAIL_ADDRESS][DOMAIN_NAME]"
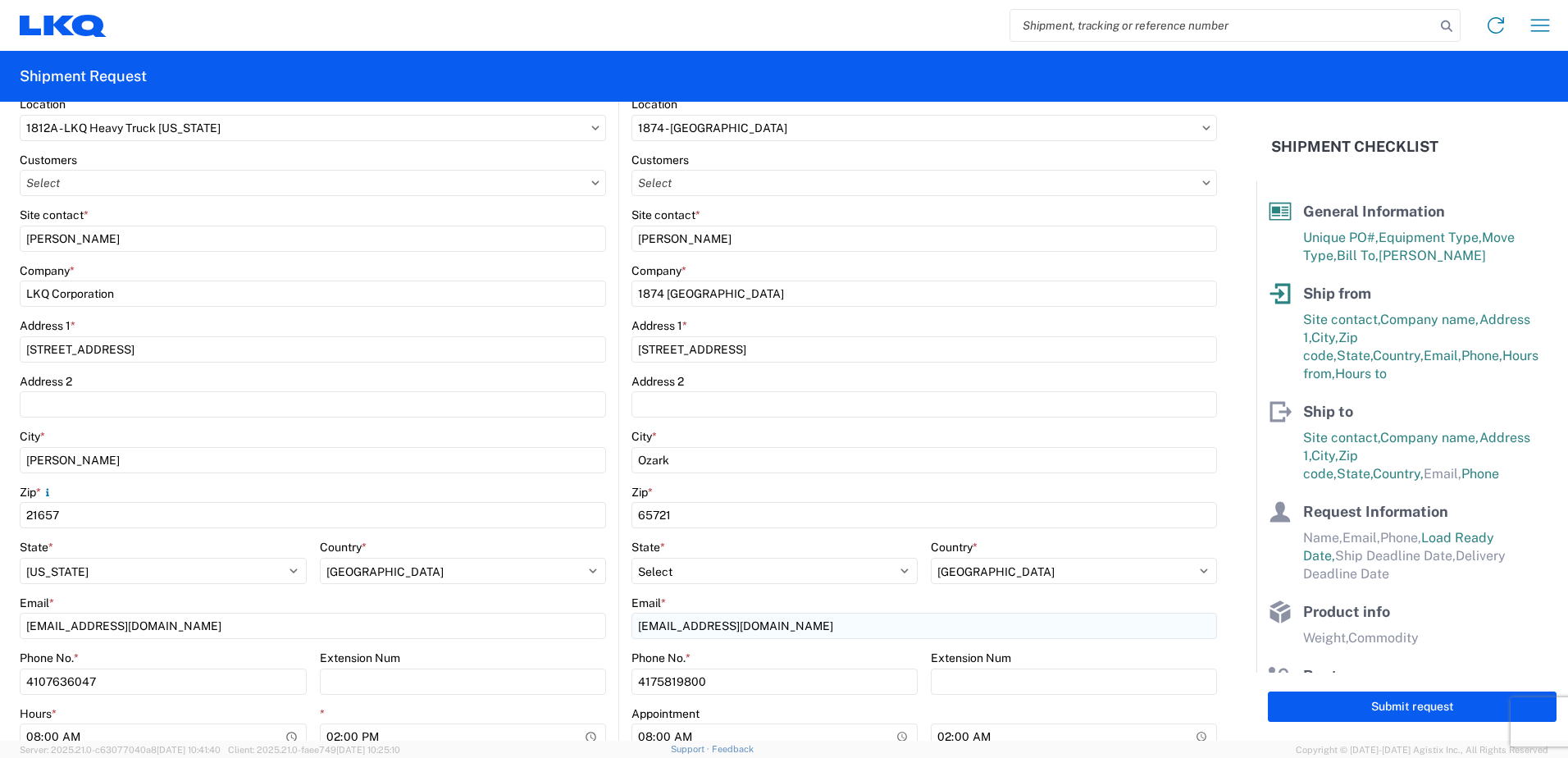
type input "[PERSON_NAME]"
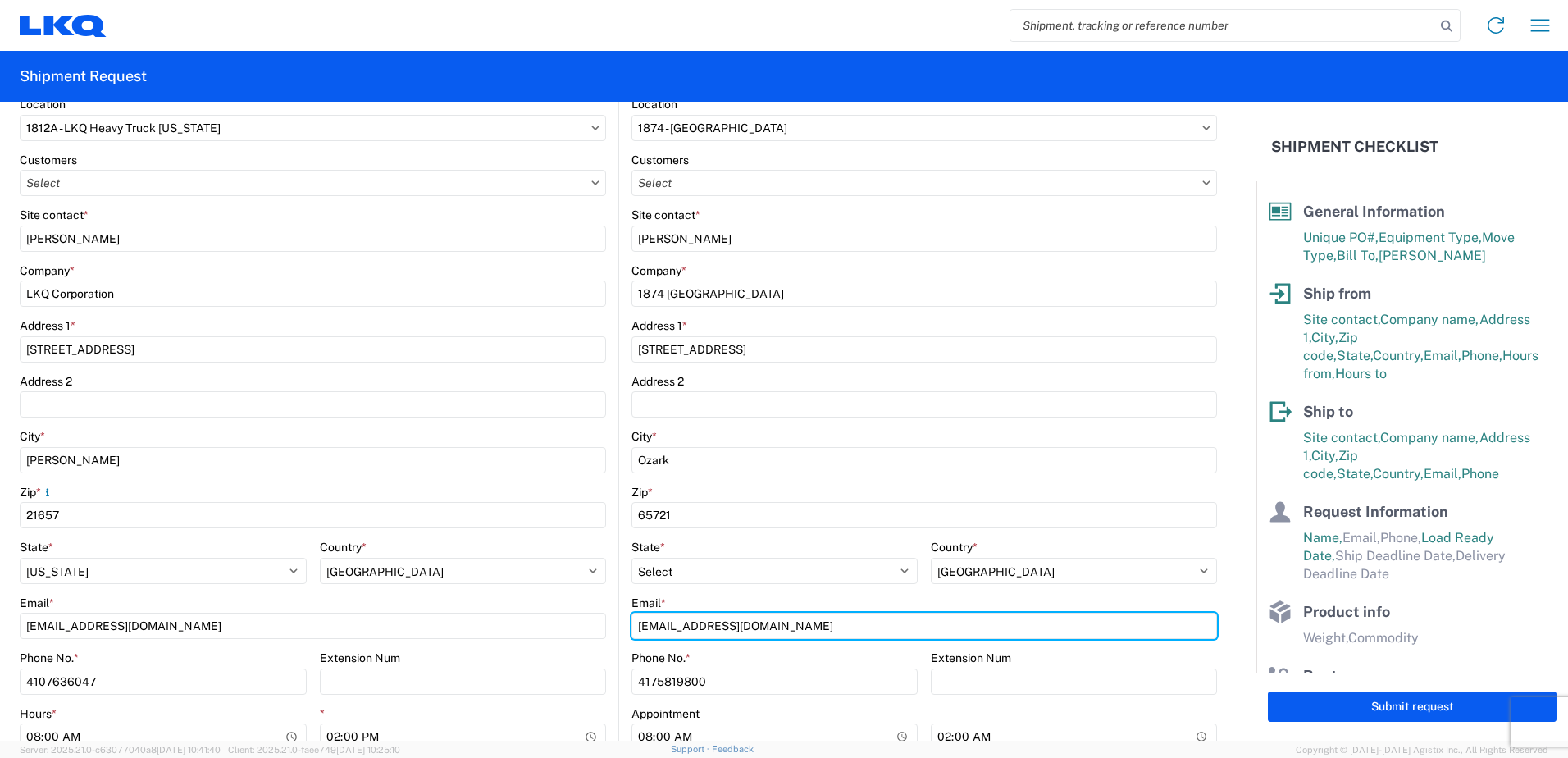
drag, startPoint x: 756, startPoint y: 633, endPoint x: 611, endPoint y: 629, distance: 145.1
click at [618, 629] on agx-shipment-stop-widget-v2 "Ship to 1874 Location 1874 - Ozark Customers Site contact * Derek Day Company *…" at bounding box center [918, 425] width 599 height 786
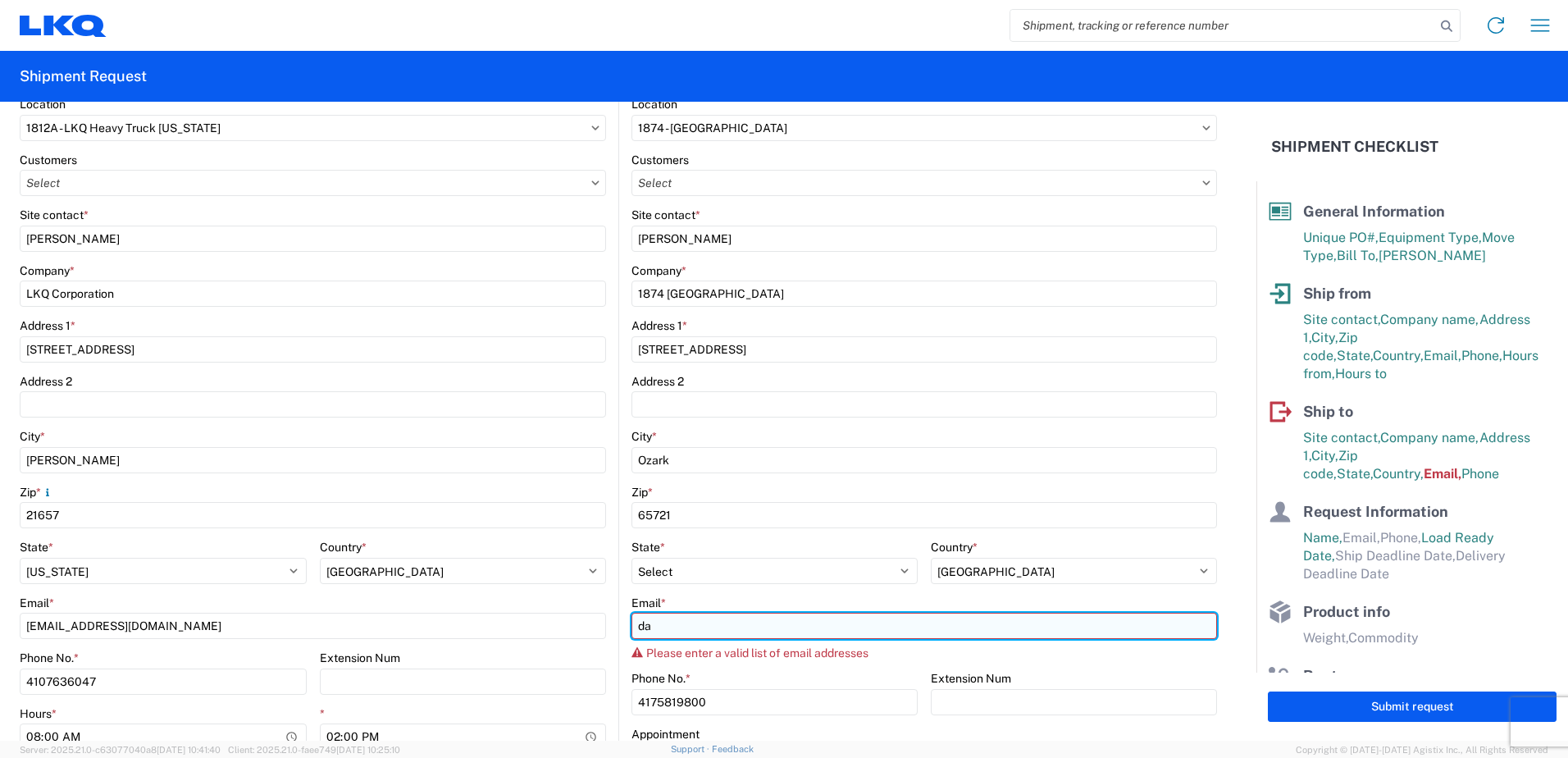
click at [715, 632] on input "da" at bounding box center [924, 625] width 585 height 26
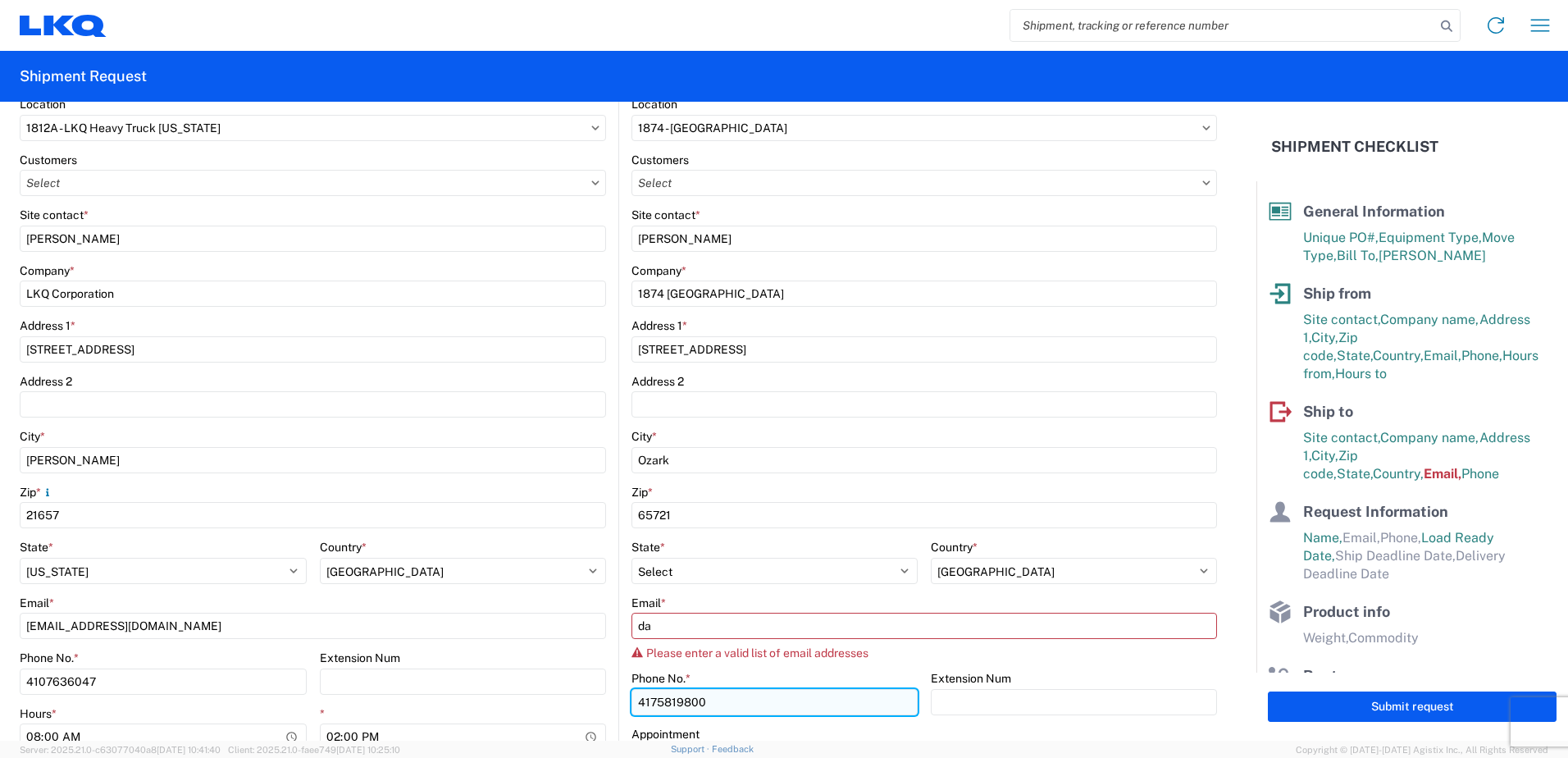
click at [754, 703] on input "4175819800" at bounding box center [774, 701] width 286 height 26
click at [751, 703] on input "4175819800" at bounding box center [774, 701] width 286 height 26
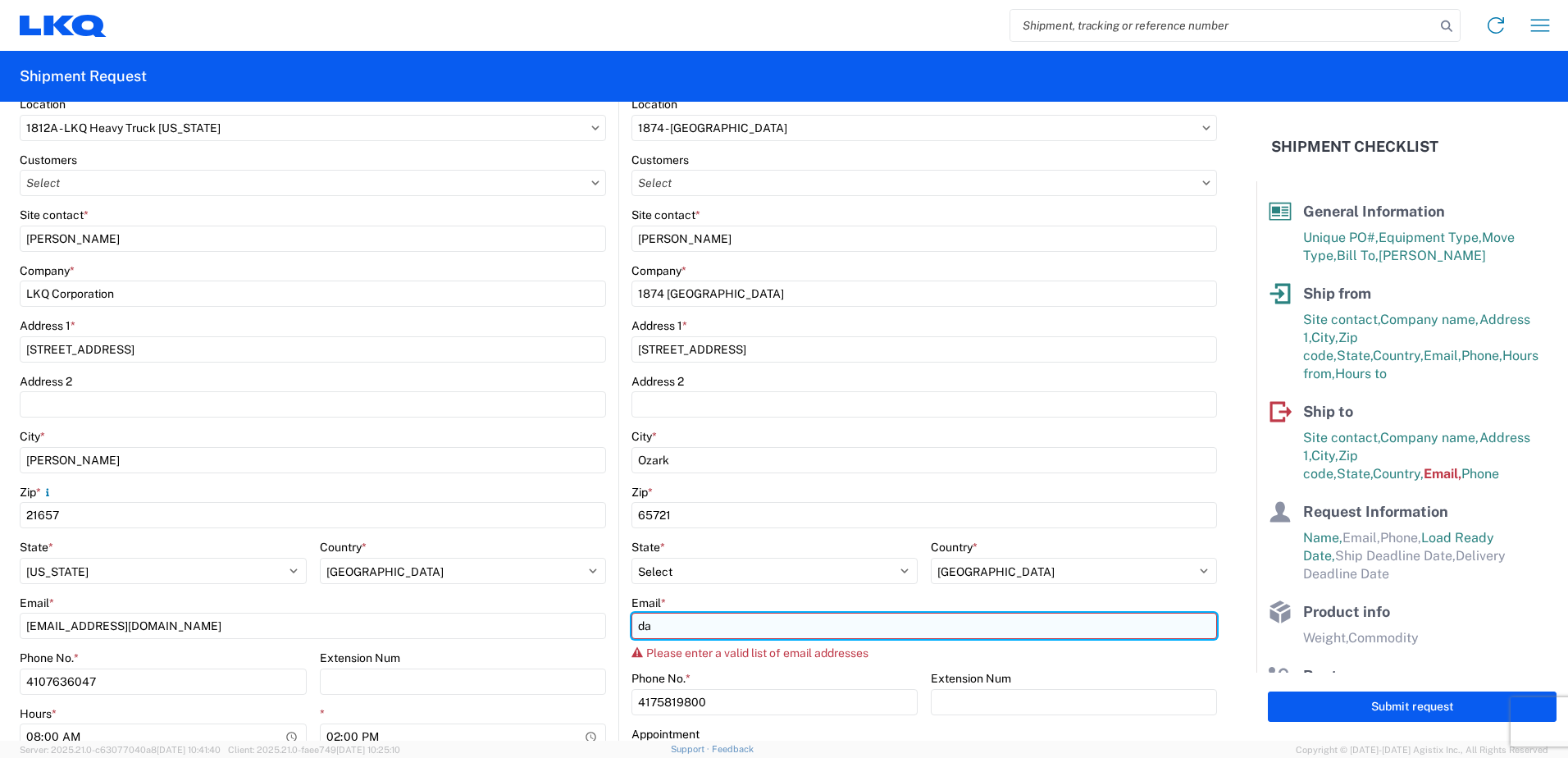
click at [652, 626] on input "da" at bounding box center [924, 625] width 585 height 26
type input "daday@lkqcorp.com"
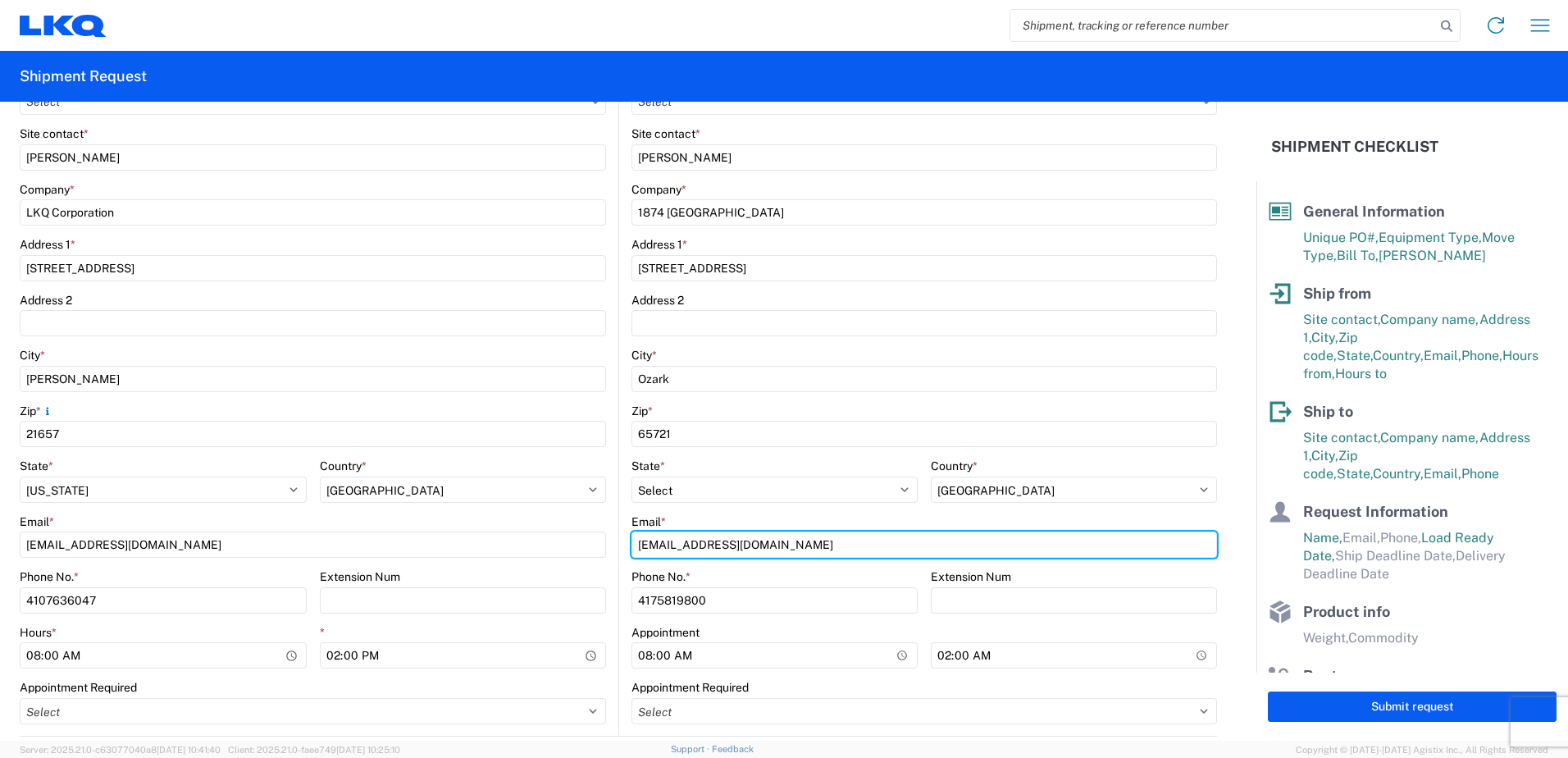
scroll to position [328, 0]
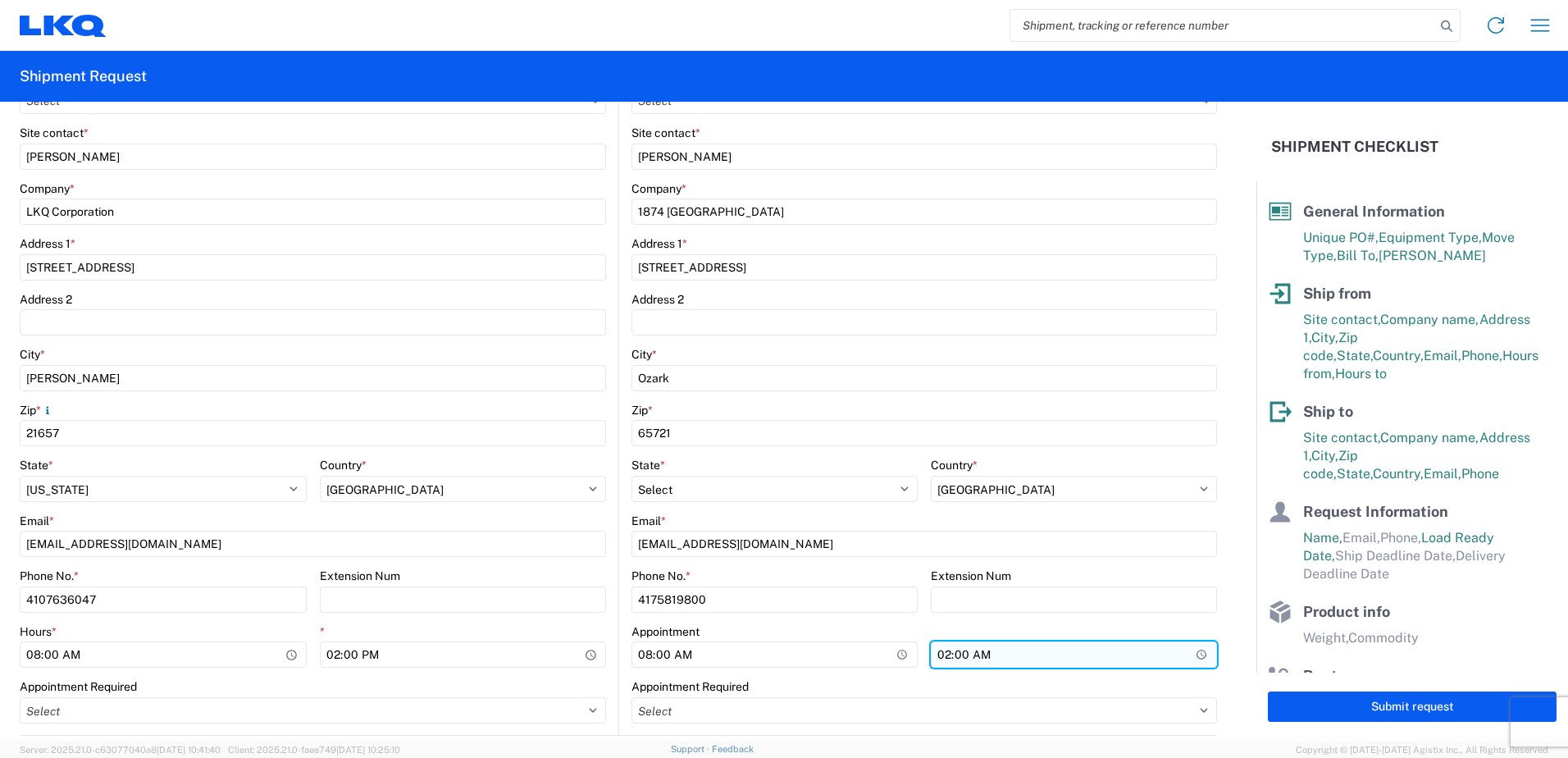
click at [973, 654] on input "02:00" at bounding box center [1073, 654] width 286 height 26
click at [936, 656] on input "02:00" at bounding box center [1073, 654] width 286 height 26
type input "03:00"
click at [860, 677] on agx-form-control-wrapper-v2 "Appointment 08:00" at bounding box center [774, 652] width 286 height 56
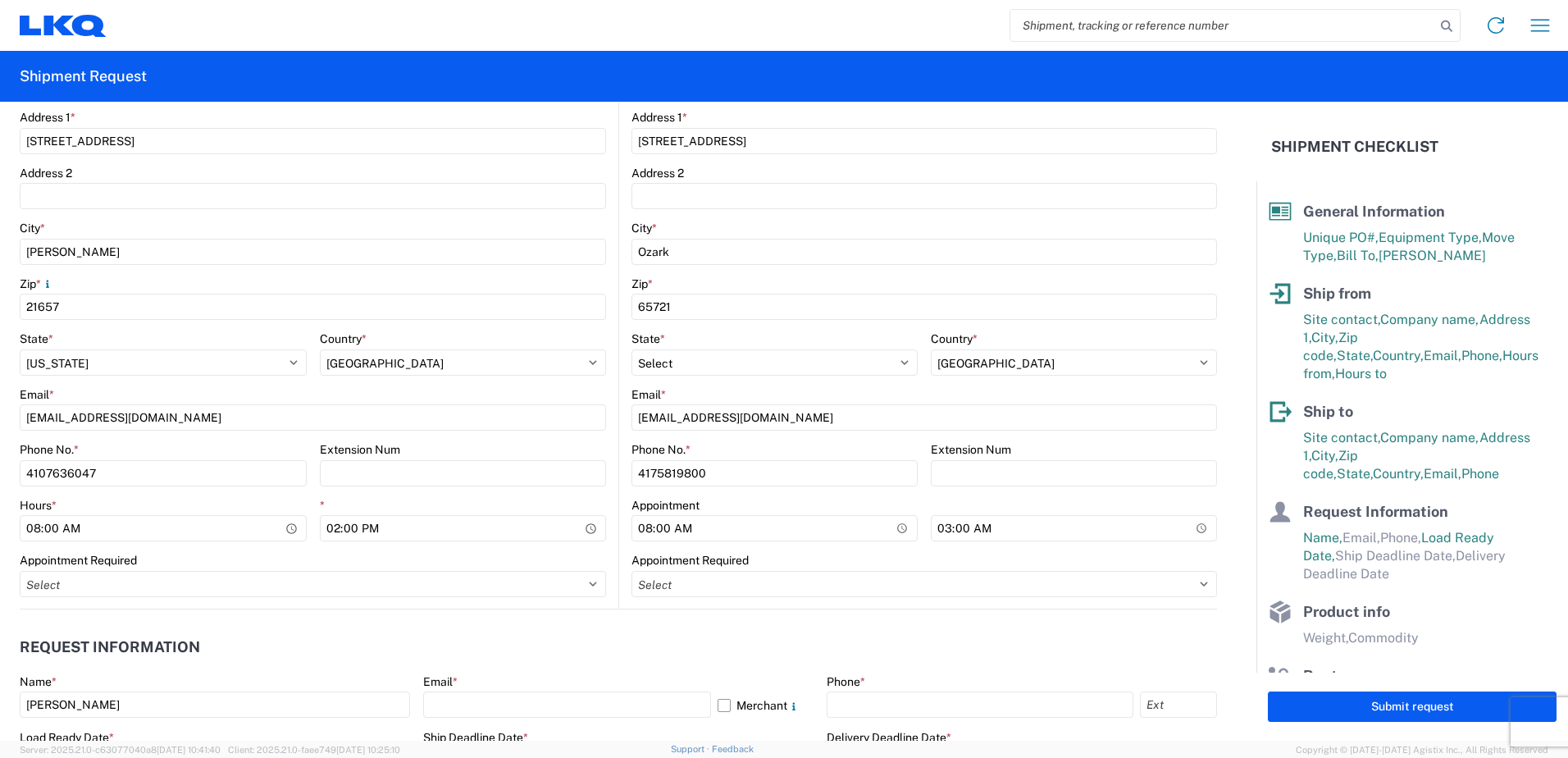
scroll to position [574, 0]
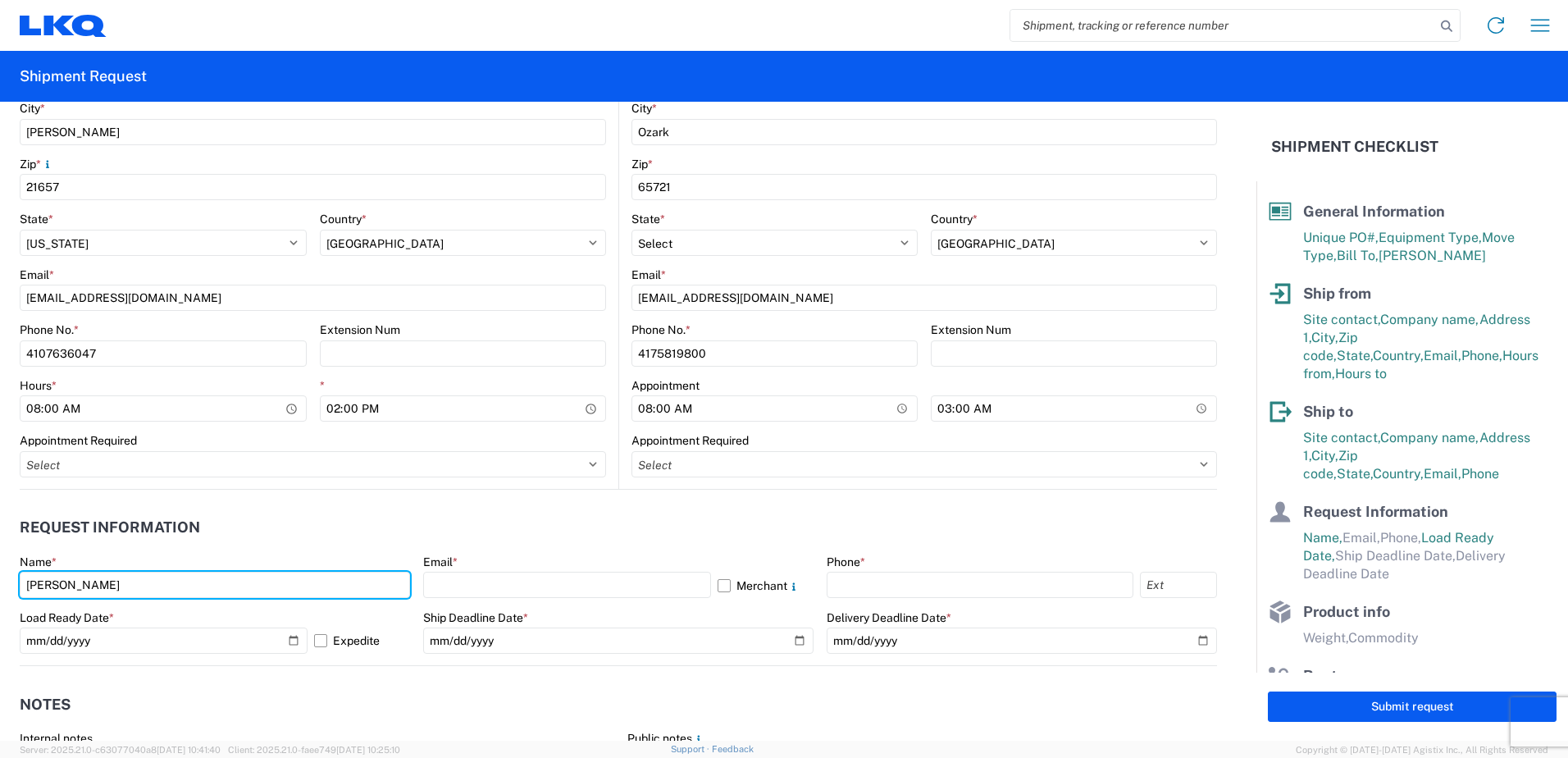
drag, startPoint x: 96, startPoint y: 590, endPoint x: -106, endPoint y: 570, distance: 203.0
click at [0, 570] on html "Home Shipment request Shipment tracking Shipment Request General Information Te…" at bounding box center [784, 379] width 1568 height 758
type input "[PERSON_NAME]"
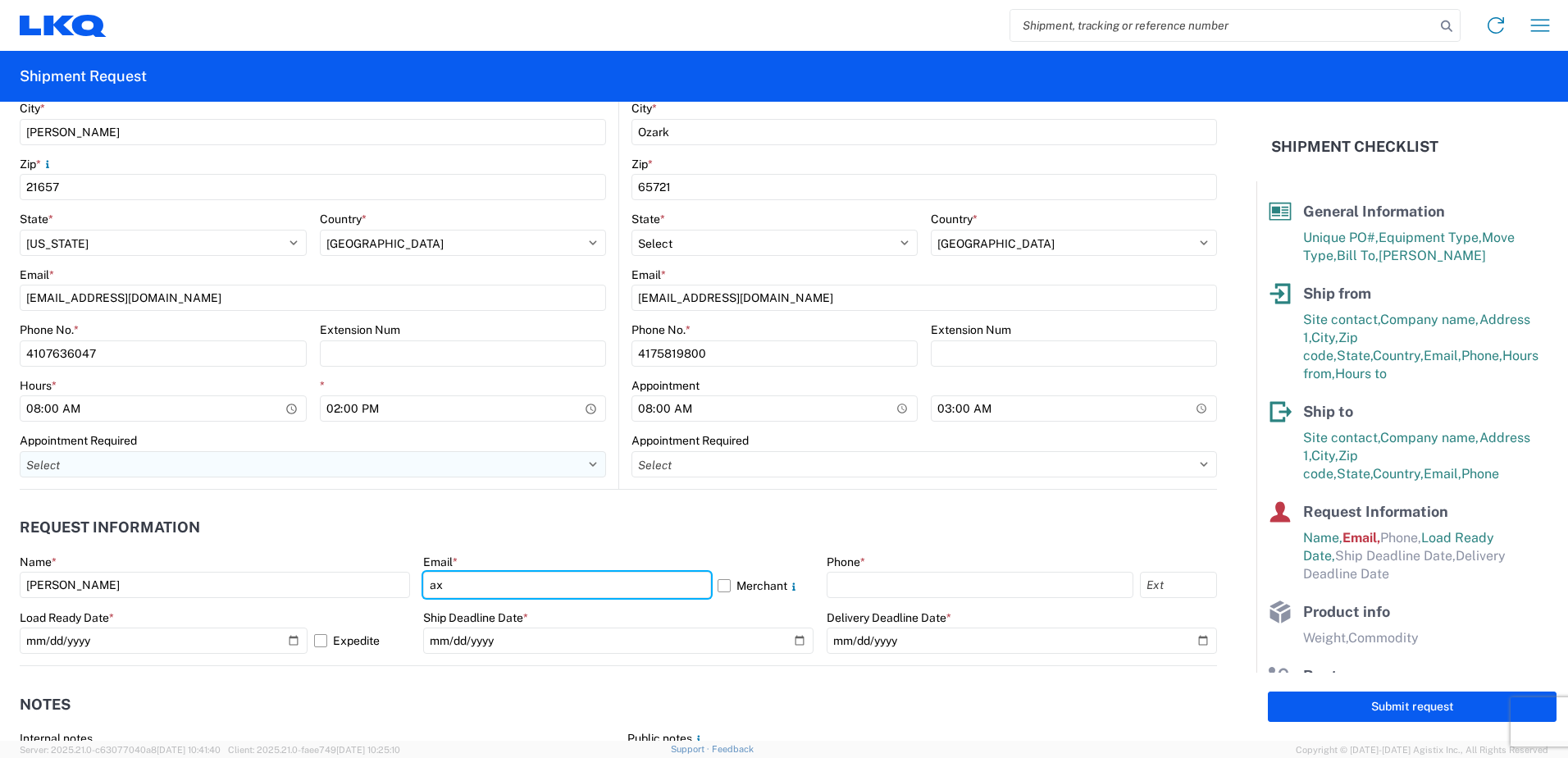
type input "[EMAIL_ADDRESS][DOMAIN_NAME]"
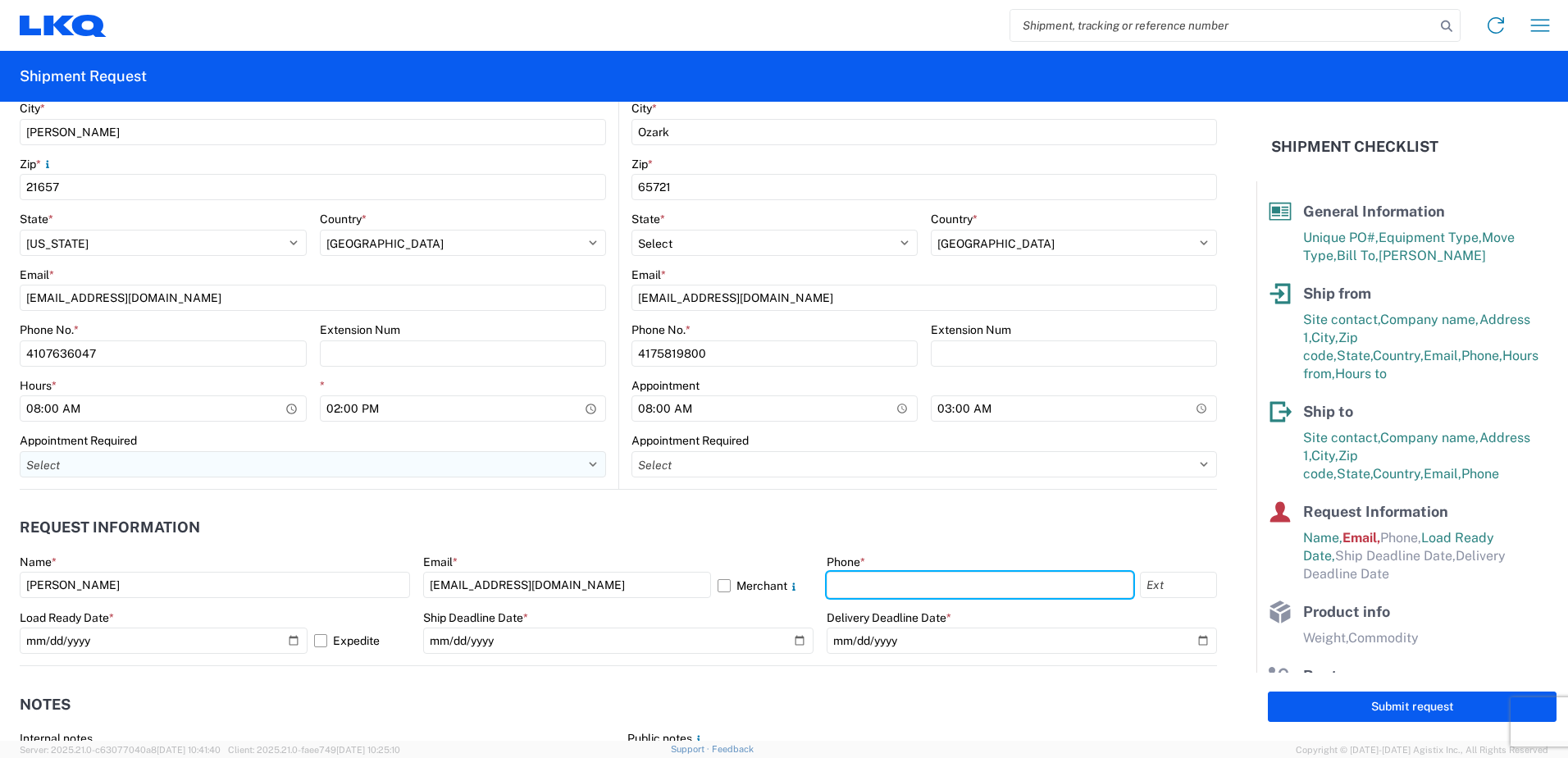
type input "4176303148"
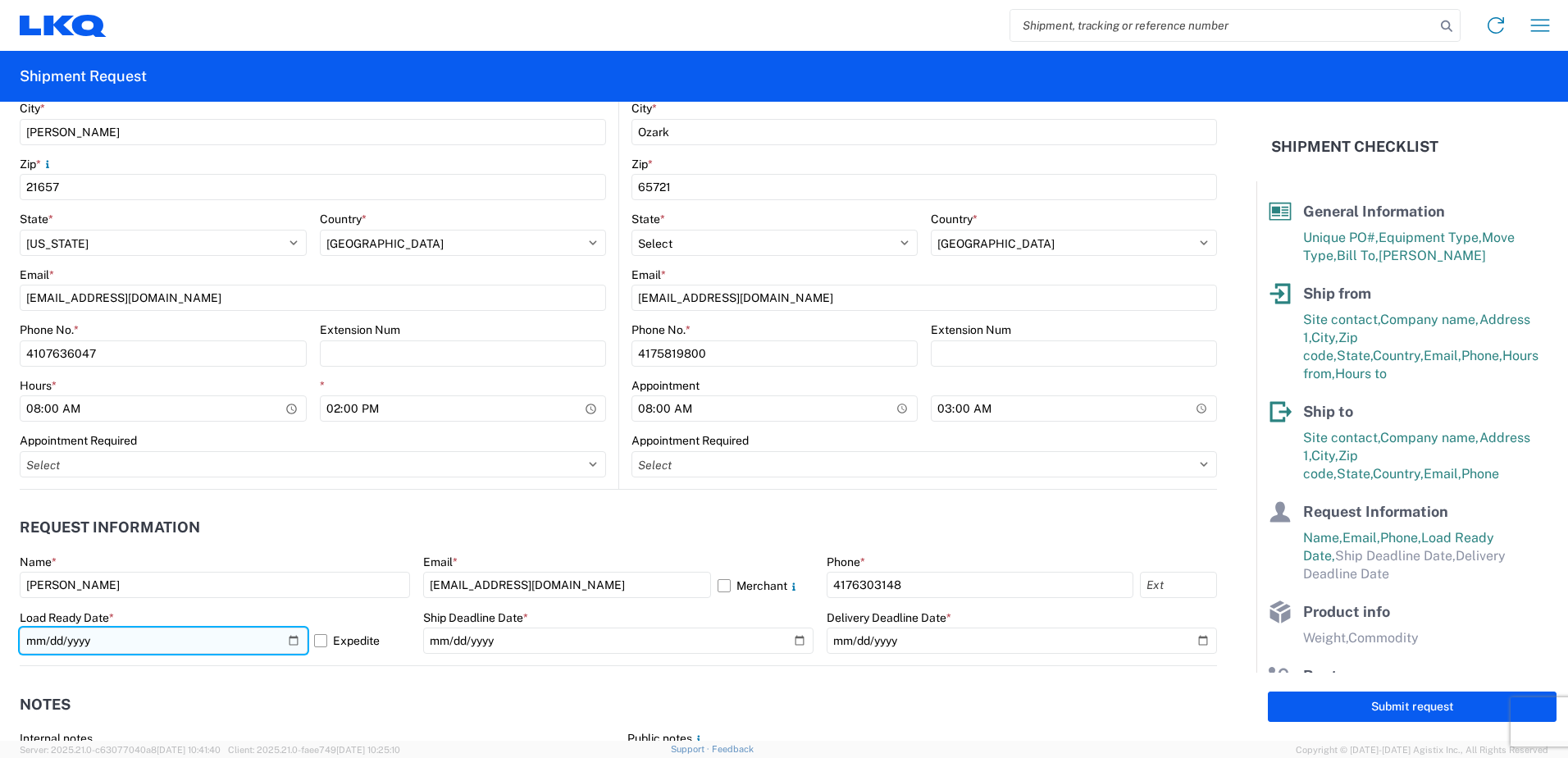
click at [292, 641] on input "2025-10-17" at bounding box center [163, 640] width 288 height 26
type input "2025-10-20"
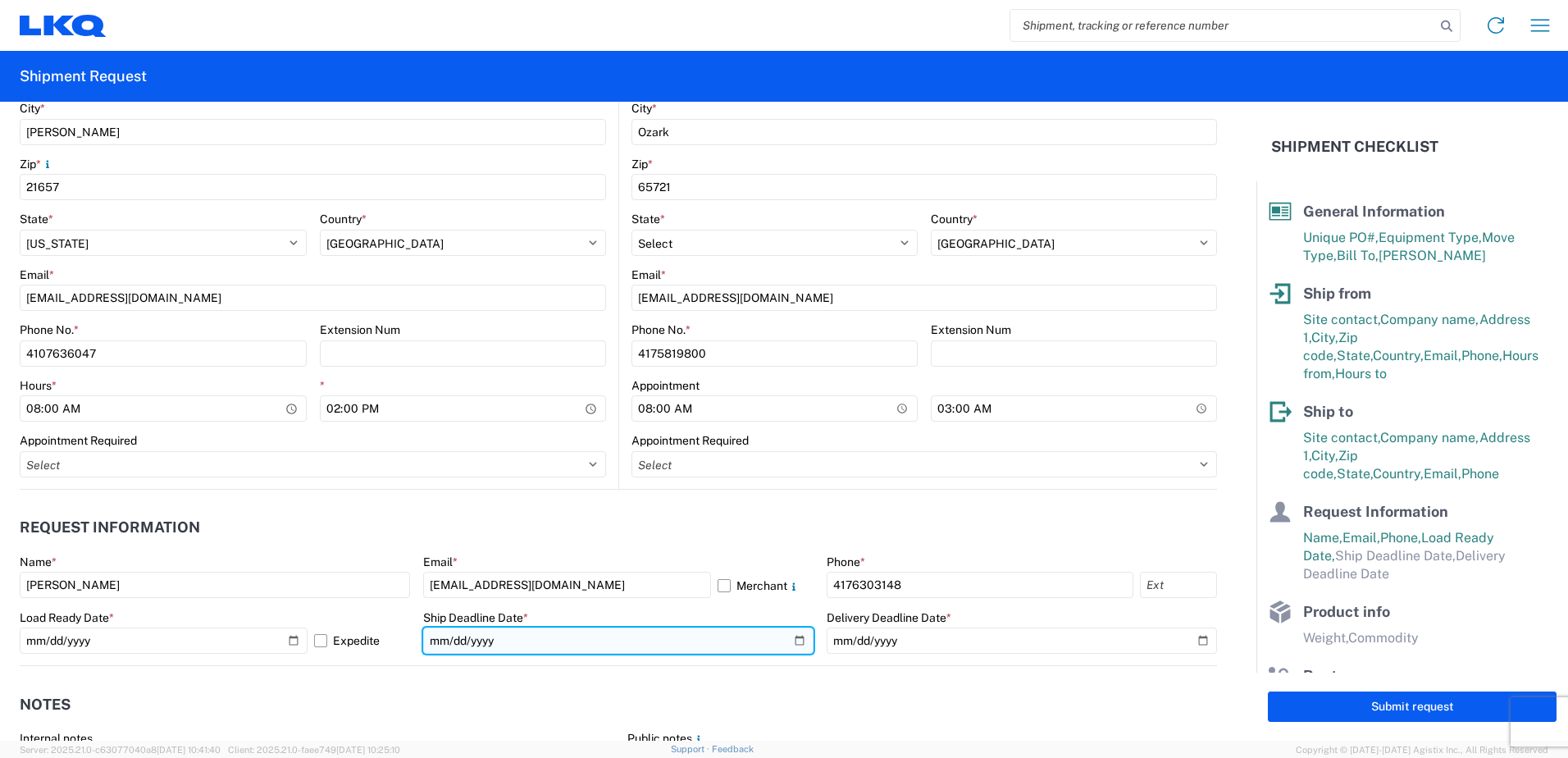
click at [789, 642] on input "date" at bounding box center [617, 640] width 390 height 26
type input "2025-10-20"
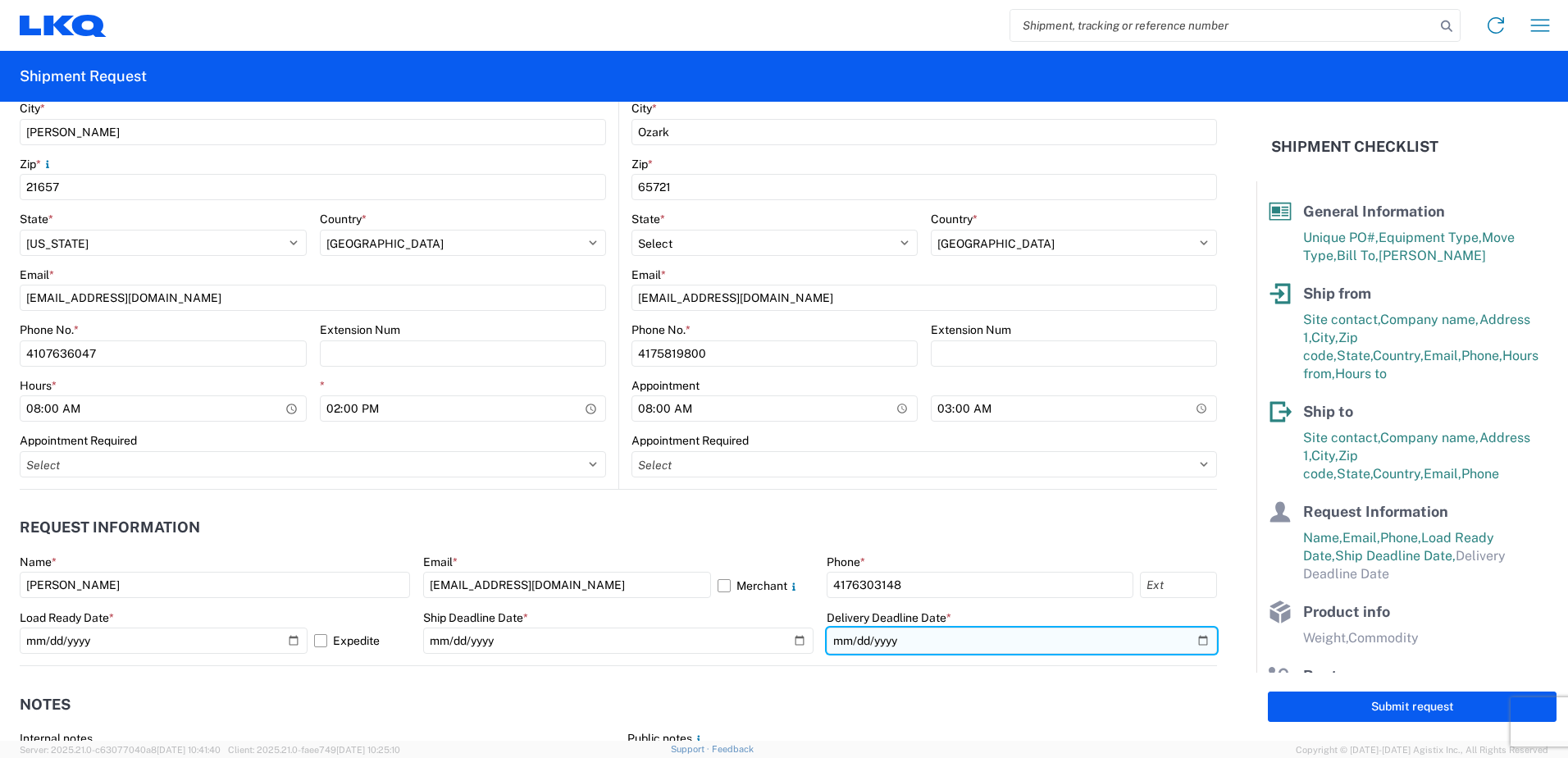
click at [1190, 641] on input "date" at bounding box center [1021, 640] width 390 height 26
type input "2025-10-22"
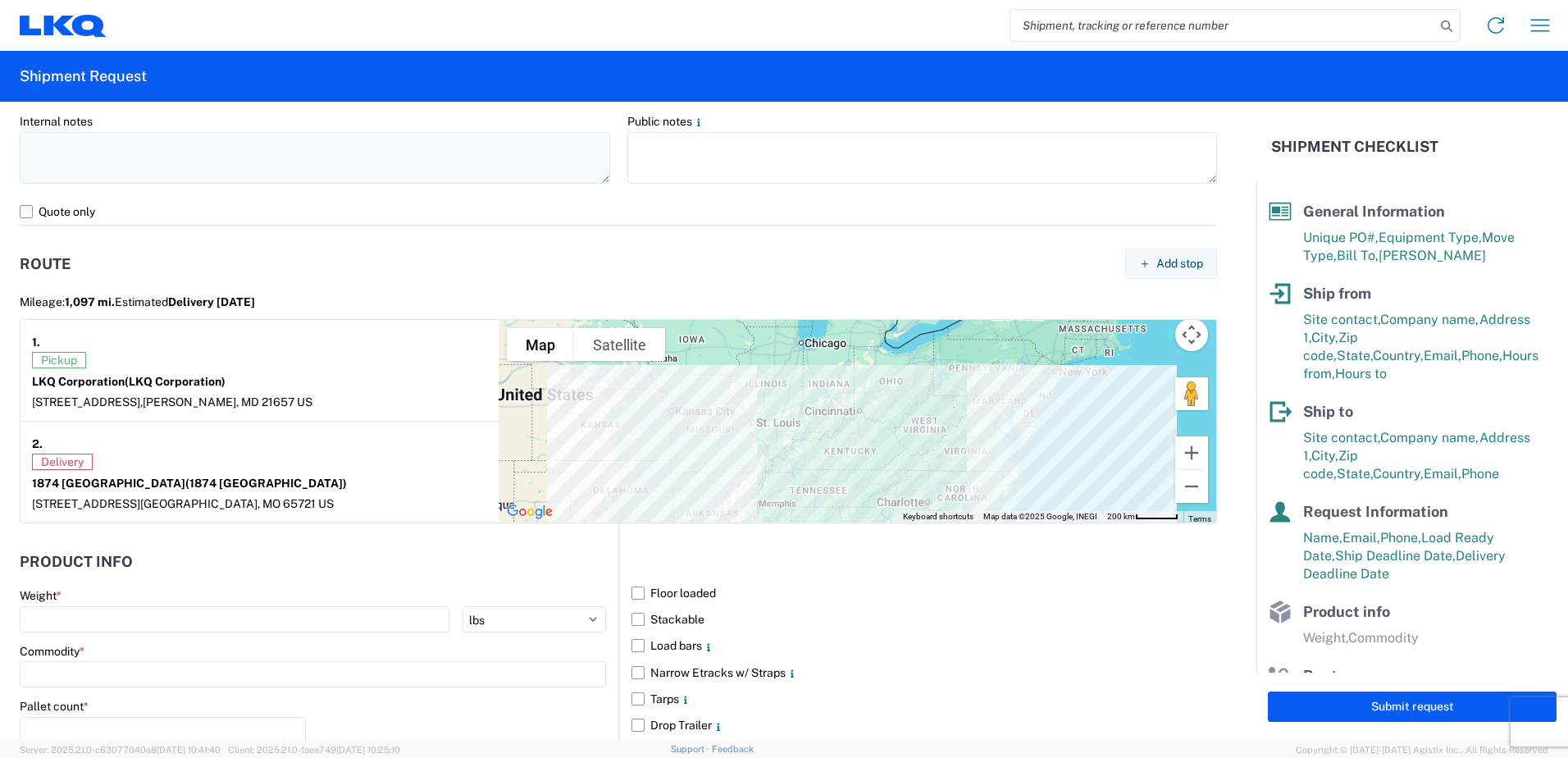
scroll to position [1230, 0]
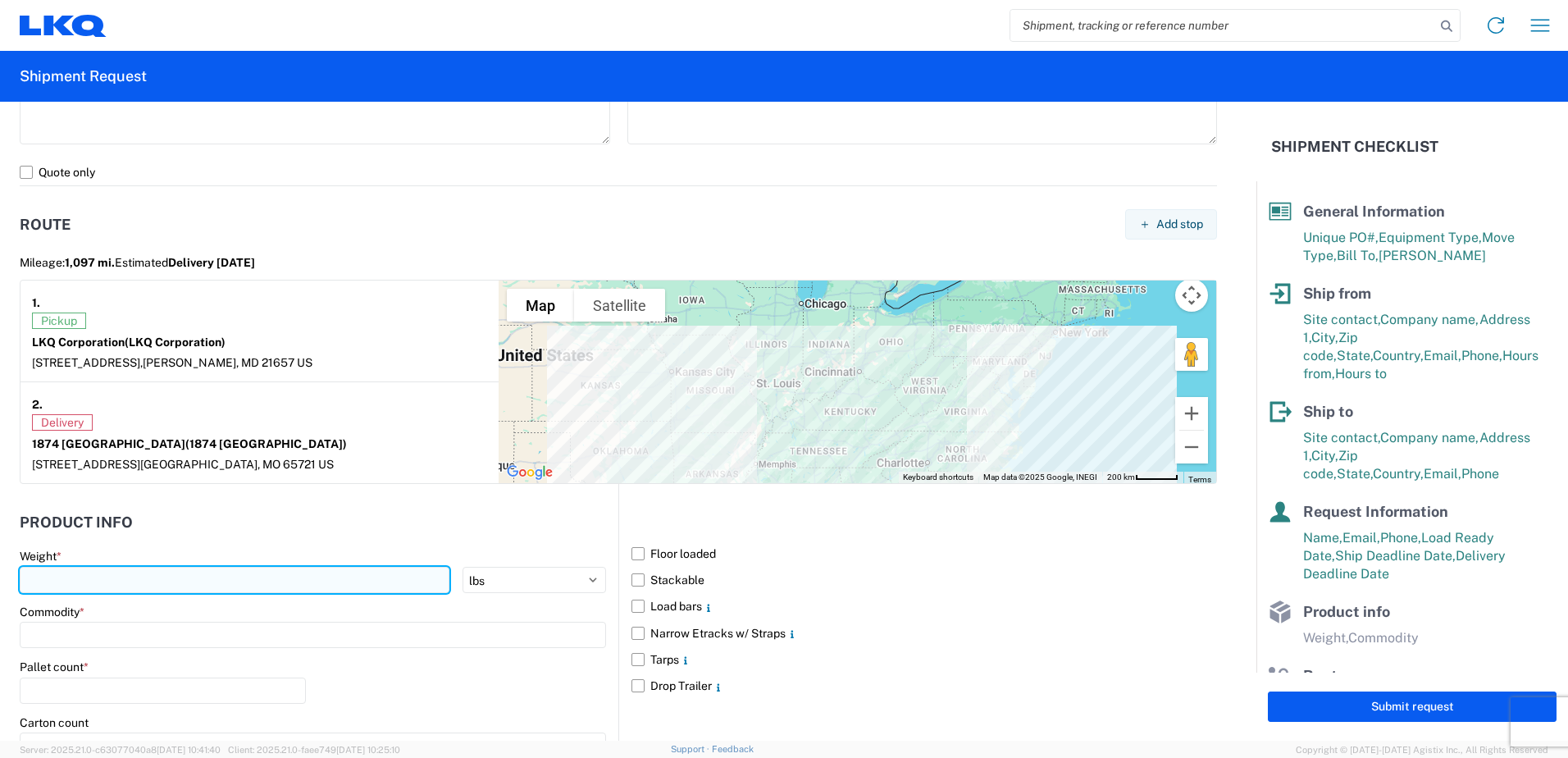
click at [101, 579] on input "number" at bounding box center [234, 579] width 430 height 26
type input "25000"
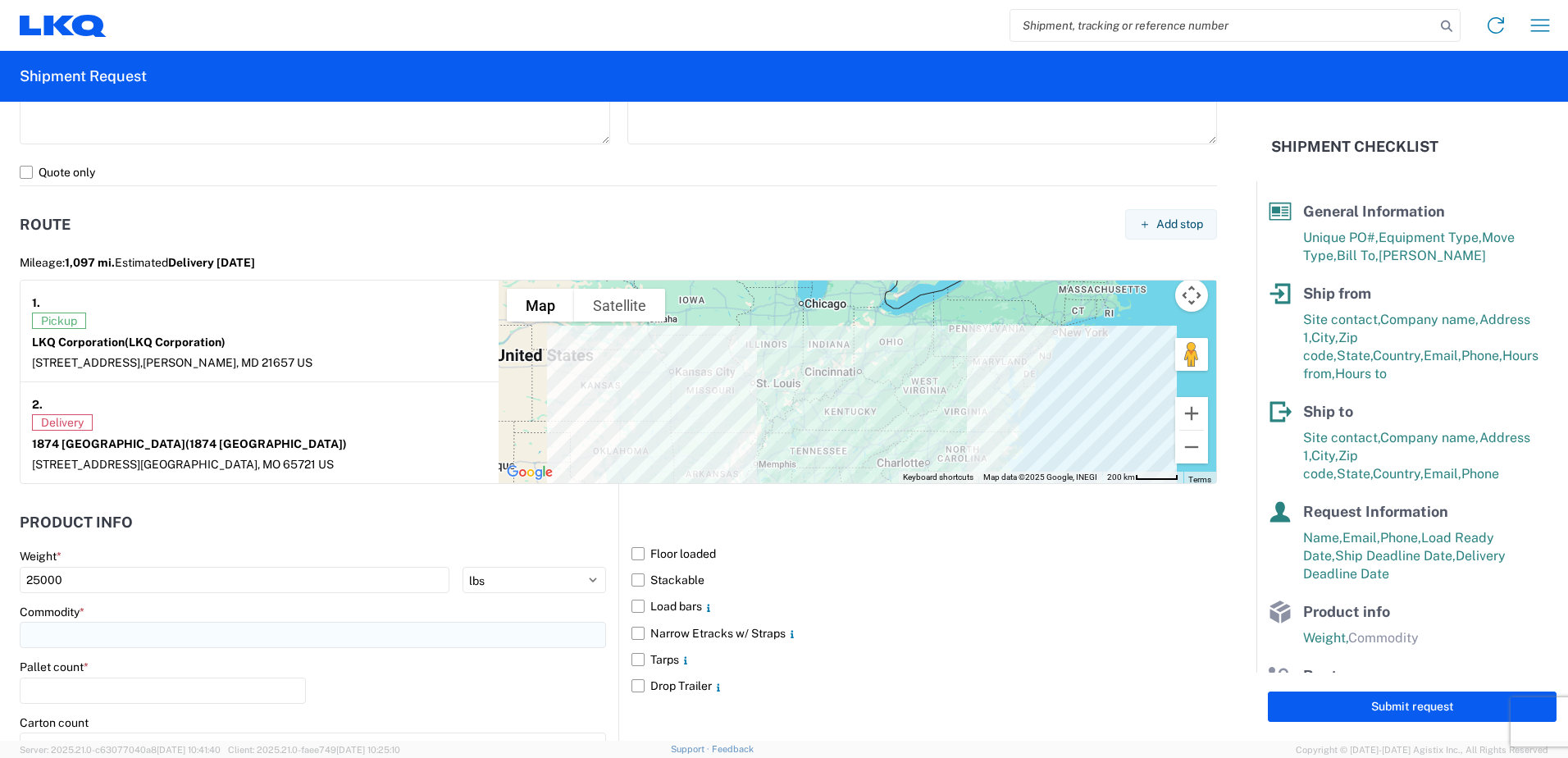
click at [98, 634] on input at bounding box center [312, 634] width 586 height 26
type input "ex"
click at [82, 550] on div "Exhaust Systems" at bounding box center [167, 548] width 287 height 26
type input "Exhaust Systems"
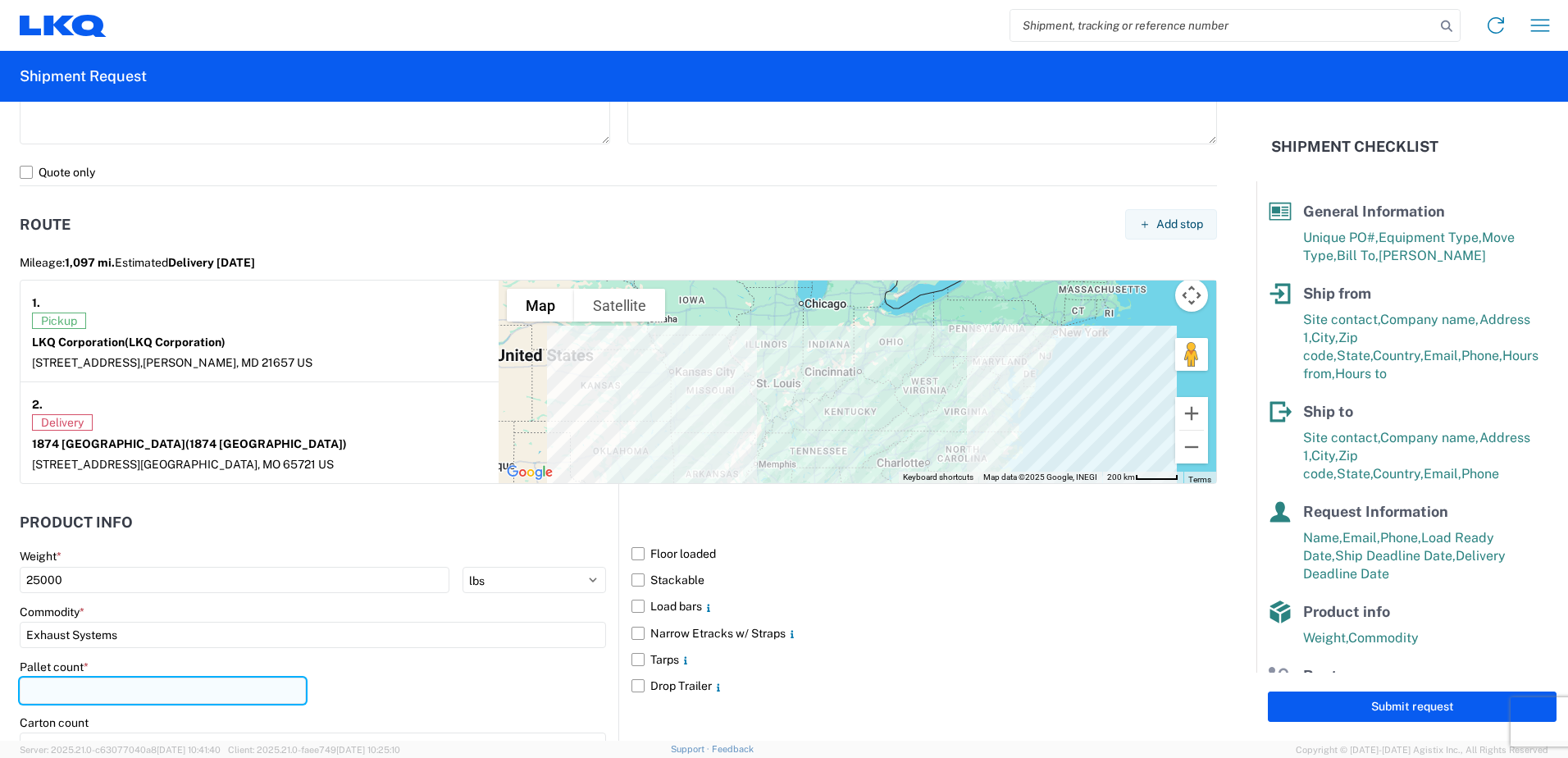
click at [53, 688] on input "number" at bounding box center [162, 690] width 286 height 26
type input "26"
click at [344, 684] on div "Pallet count * 26" at bounding box center [312, 687] width 586 height 56
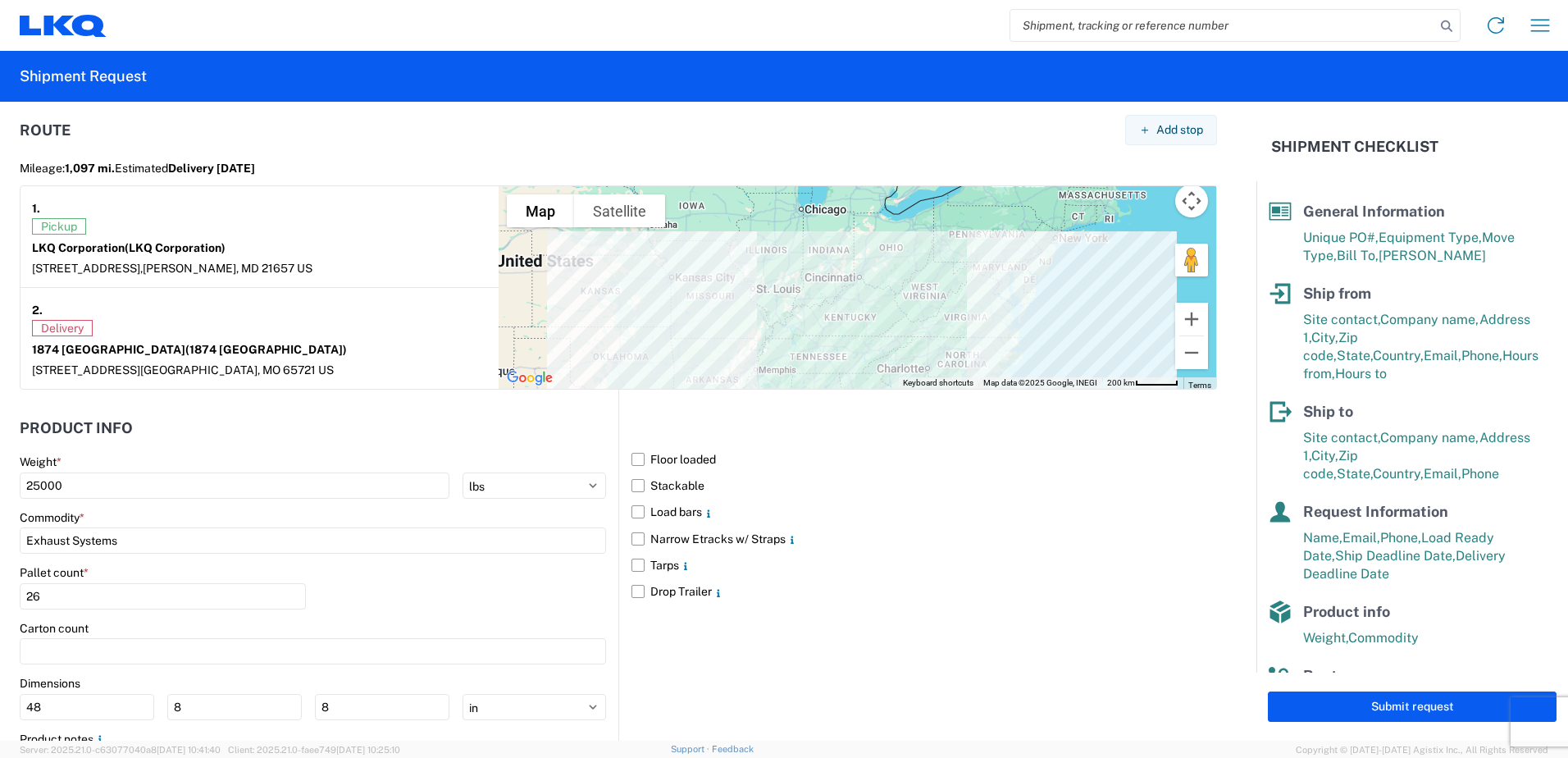
scroll to position [1394, 0]
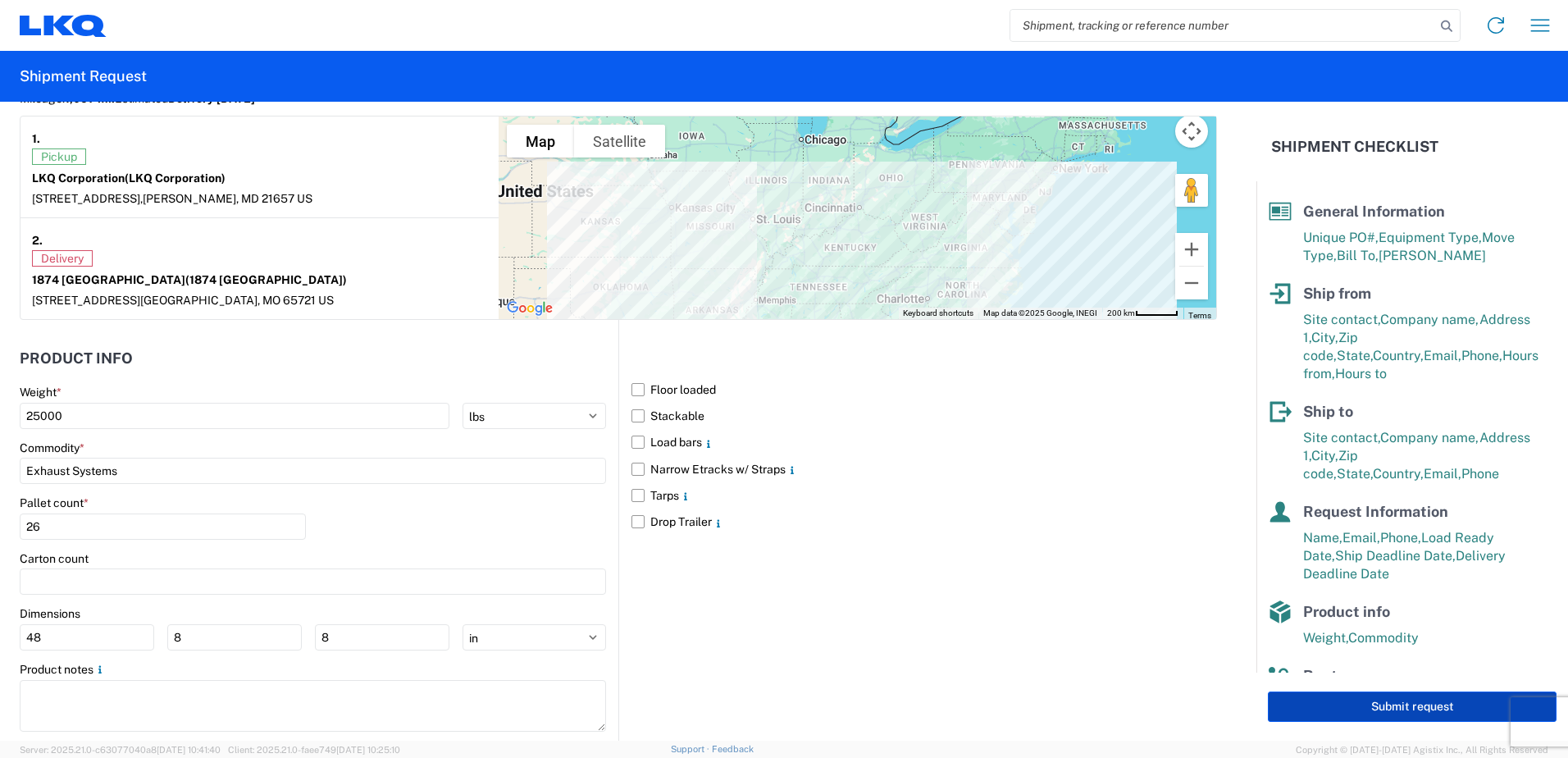
click at [1398, 709] on button "Submit request" at bounding box center [1412, 706] width 288 height 30
